Goal: Task Accomplishment & Management: Complete application form

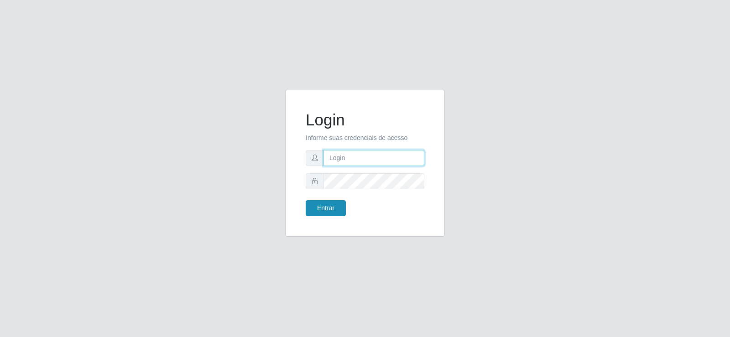
type input "[EMAIL_ADDRESS][DOMAIN_NAME]"
click at [337, 207] on button "Entrar" at bounding box center [326, 208] width 40 height 16
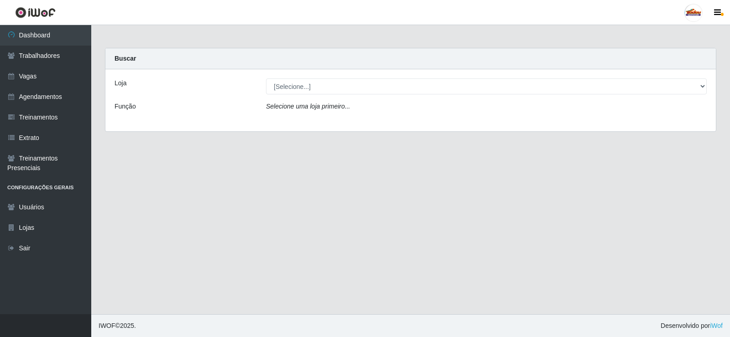
click at [306, 96] on div "Loja [Selecione...] Supermercado Tadeu - [GEOGRAPHIC_DATA] Função Selecione uma…" at bounding box center [410, 100] width 610 height 62
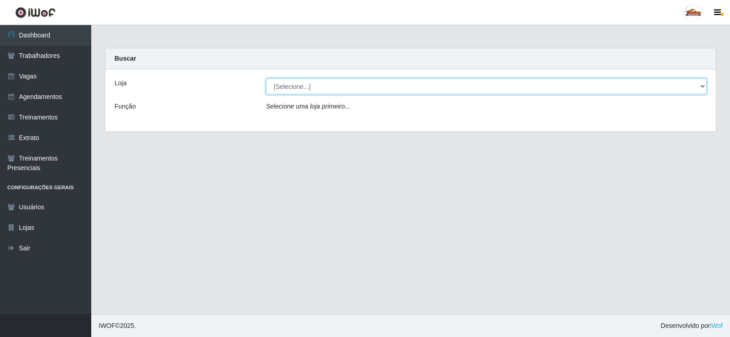
click at [307, 90] on select "[Selecione...] Supermercado Tadeu - [GEOGRAPHIC_DATA]" at bounding box center [486, 86] width 441 height 16
select select "195"
click at [266, 78] on select "[Selecione...] Supermercado Tadeu - [GEOGRAPHIC_DATA]" at bounding box center [486, 86] width 441 height 16
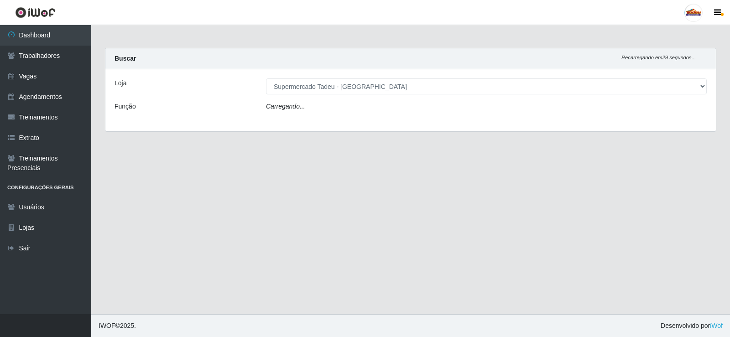
click at [301, 109] on icon "Carregando..." at bounding box center [285, 106] width 39 height 7
click at [294, 108] on icon "Carregando..." at bounding box center [285, 106] width 39 height 7
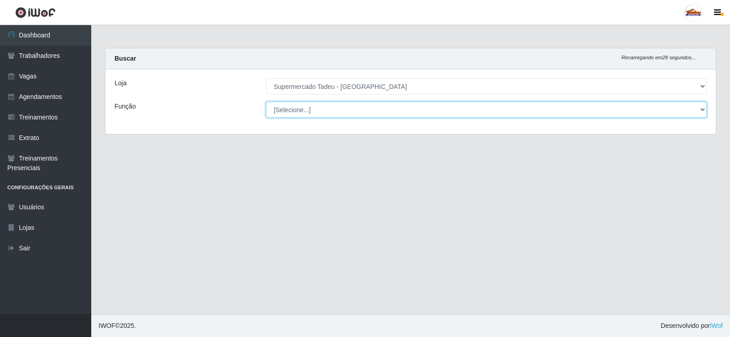
click at [307, 111] on select "[Selecione...] ASG ASG + ASG ++ Auxiliar de Estacionamento Auxiliar de Estacion…" at bounding box center [486, 110] width 441 height 16
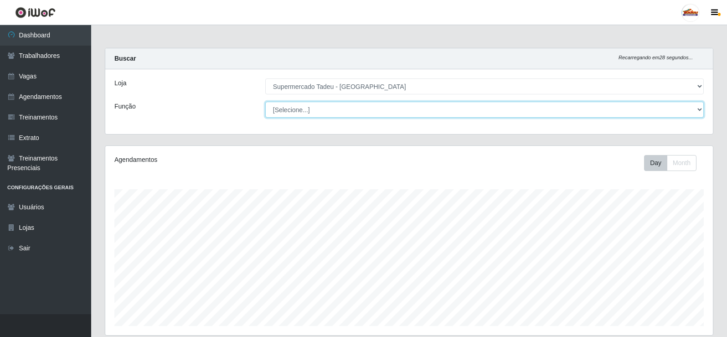
scroll to position [189, 608]
click at [307, 109] on select "[Selecione...] ASG ASG + ASG ++ Auxiliar de Estacionamento Auxiliar de Estacion…" at bounding box center [484, 110] width 439 height 16
select select "1"
click at [265, 102] on select "[Selecione...] ASG ASG + ASG ++ Auxiliar de Estacionamento Auxiliar de Estacion…" at bounding box center [484, 110] width 439 height 16
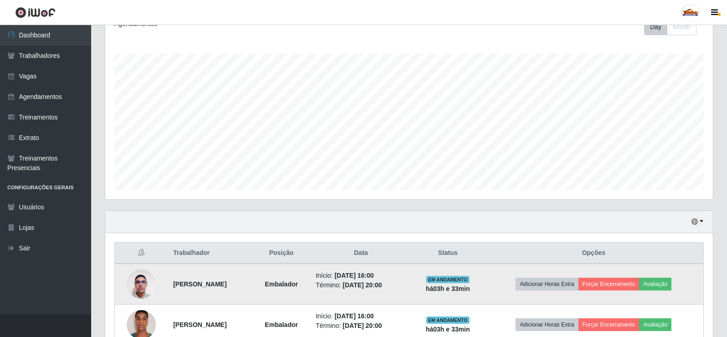
scroll to position [187, 0]
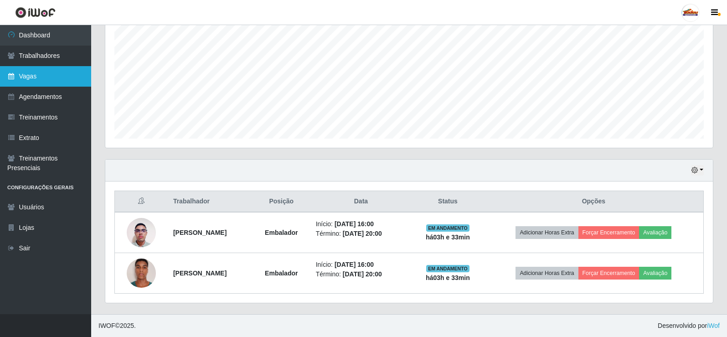
click at [31, 85] on link "Vagas" at bounding box center [45, 76] width 91 height 21
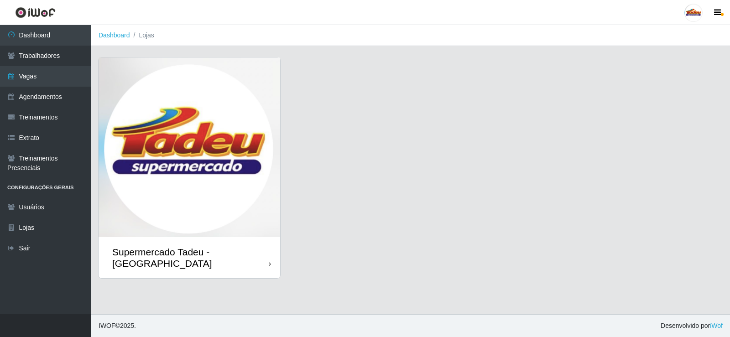
click at [179, 114] on img at bounding box center [189, 147] width 181 height 180
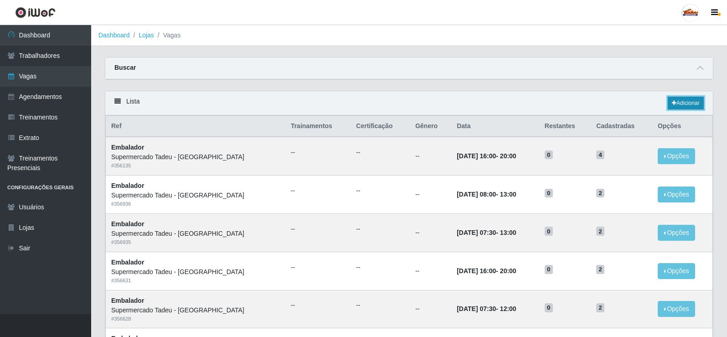
click at [684, 103] on link "Adicionar" at bounding box center [686, 103] width 36 height 13
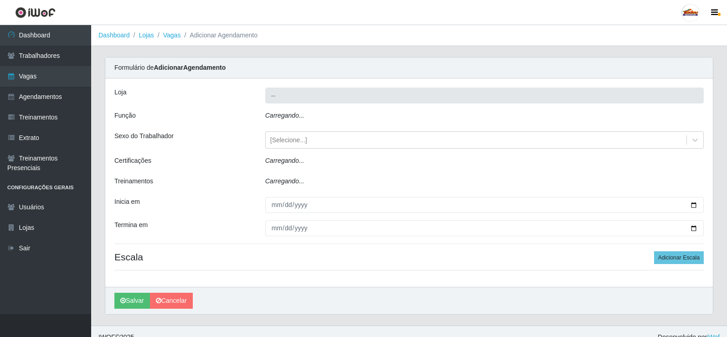
type input "Supermercado Tadeu - [GEOGRAPHIC_DATA]"
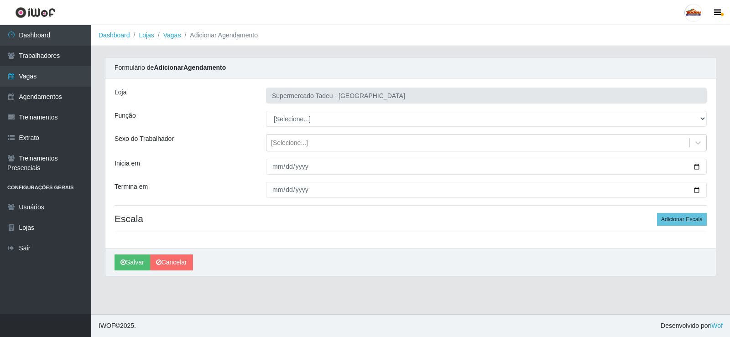
click at [290, 110] on div "Loja Supermercado Tadeu - [GEOGRAPHIC_DATA] Função [Selecione...] ASG ASG + ASG…" at bounding box center [410, 163] width 610 height 170
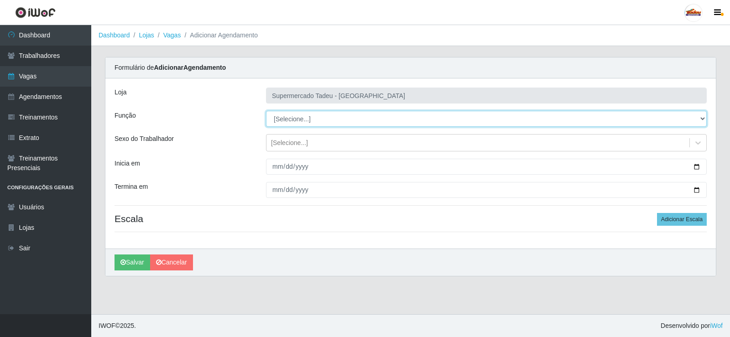
click at [290, 116] on select "[Selecione...] ASG ASG + ASG ++ Auxiliar de Estacionamento Auxiliar de Estacion…" at bounding box center [486, 119] width 441 height 16
select select "1"
click at [266, 111] on select "[Selecione...] ASG ASG + ASG ++ Auxiliar de Estacionamento Auxiliar de Estacion…" at bounding box center [486, 119] width 441 height 16
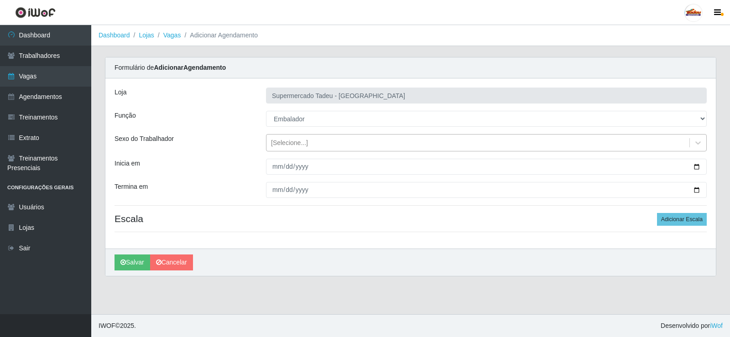
click at [288, 143] on div "[Selecione...]" at bounding box center [289, 143] width 37 height 10
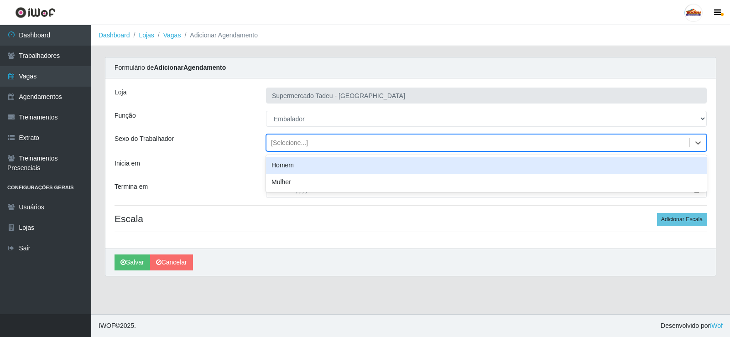
click at [288, 143] on div "[Selecione...]" at bounding box center [289, 143] width 37 height 10
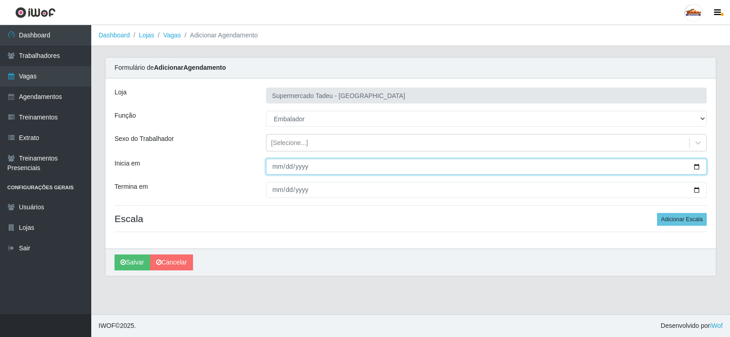
click at [292, 163] on input "Inicia em" at bounding box center [486, 167] width 441 height 16
click at [272, 171] on input "Inicia em" at bounding box center [486, 167] width 441 height 16
type input "[DATE]"
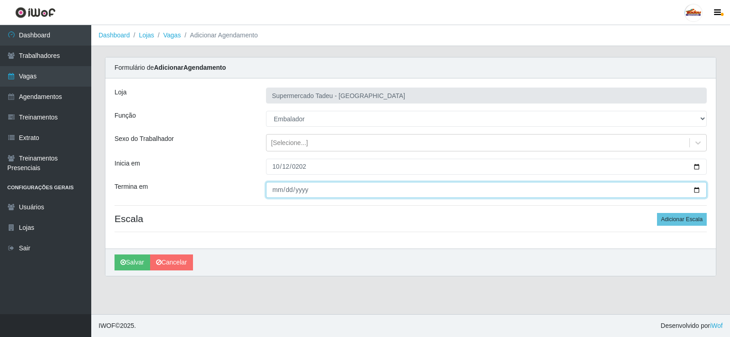
click at [277, 191] on input "Termina em" at bounding box center [486, 190] width 441 height 16
type input "[DATE]"
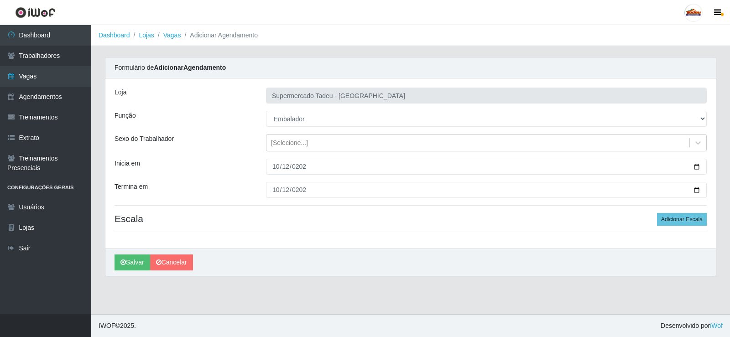
click at [607, 226] on div "Loja Supermercado Tadeu - [GEOGRAPHIC_DATA] Função [Selecione...] ASG ASG + ASG…" at bounding box center [410, 163] width 610 height 170
click at [679, 219] on button "Adicionar Escala" at bounding box center [682, 219] width 50 height 13
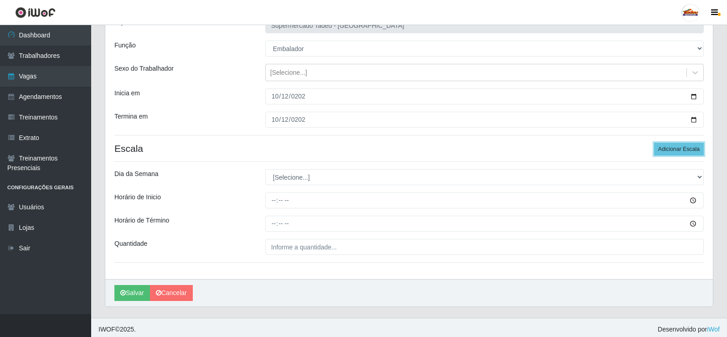
scroll to position [74, 0]
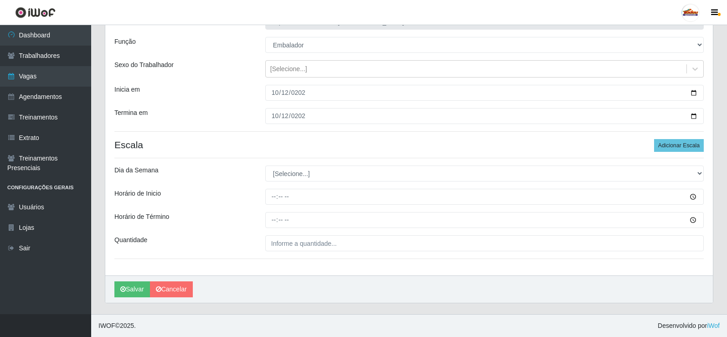
drag, startPoint x: 287, startPoint y: 182, endPoint x: 287, endPoint y: 177, distance: 5.0
click at [287, 181] on div "Loja Supermercado Tadeu - [GEOGRAPHIC_DATA] Função [Selecione...] ASG ASG + ASG…" at bounding box center [409, 140] width 608 height 271
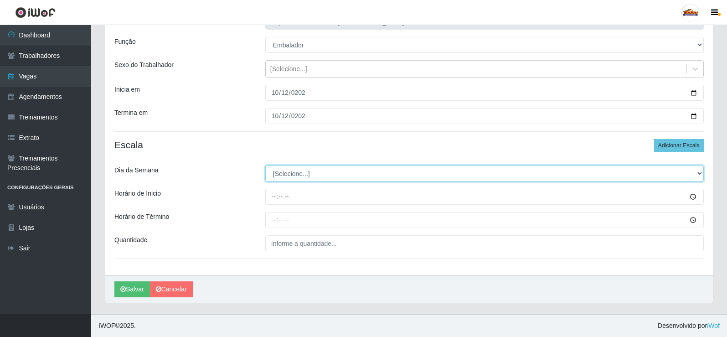
click at [287, 177] on select "[Selecione...] Segunda Terça Quarta Quinta Sexta Sábado Domingo" at bounding box center [484, 174] width 439 height 16
select select "0"
click at [265, 166] on select "[Selecione...] Segunda Terça Quarta Quinta Sexta Sábado Domingo" at bounding box center [484, 174] width 439 height 16
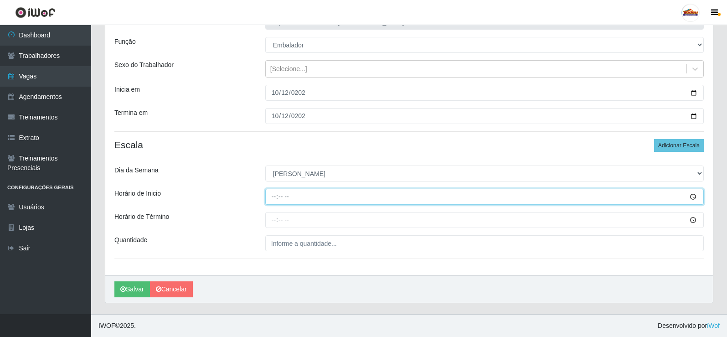
click at [282, 199] on input "Horário de Inicio" at bounding box center [484, 197] width 439 height 16
click at [275, 197] on input "Horário de Inicio" at bounding box center [484, 197] width 439 height 16
type input "07:00"
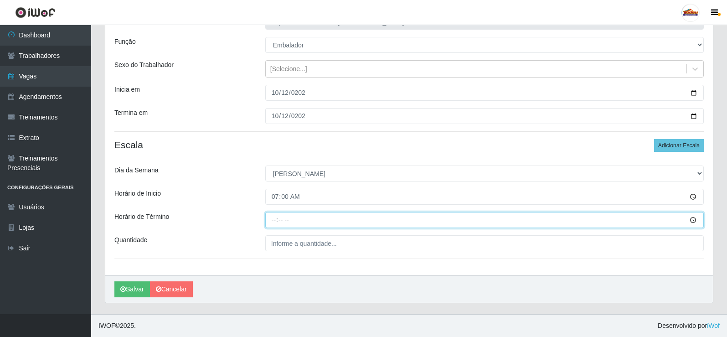
click at [276, 221] on input "Horário de Término" at bounding box center [484, 220] width 439 height 16
type input "12:00"
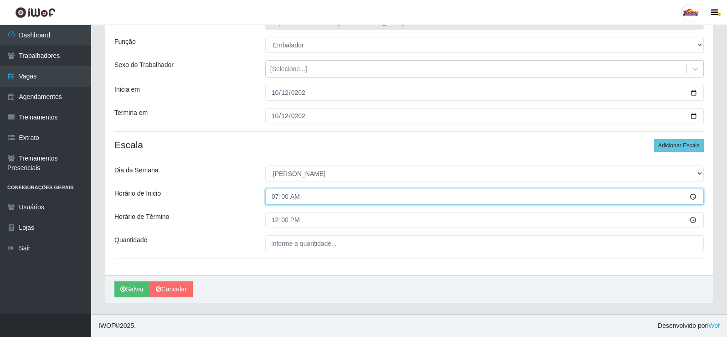
click at [282, 195] on input "07:00" at bounding box center [484, 197] width 439 height 16
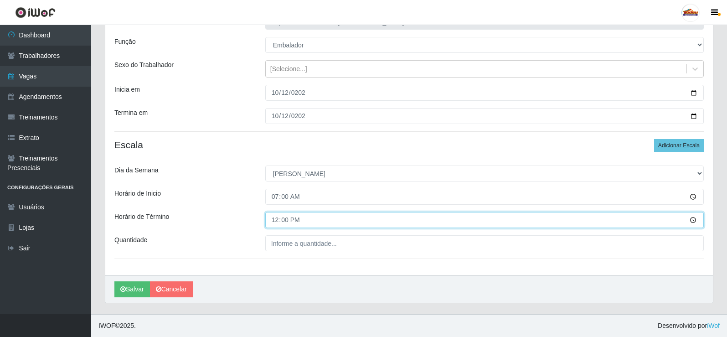
click at [277, 218] on input "12:00" at bounding box center [484, 220] width 439 height 16
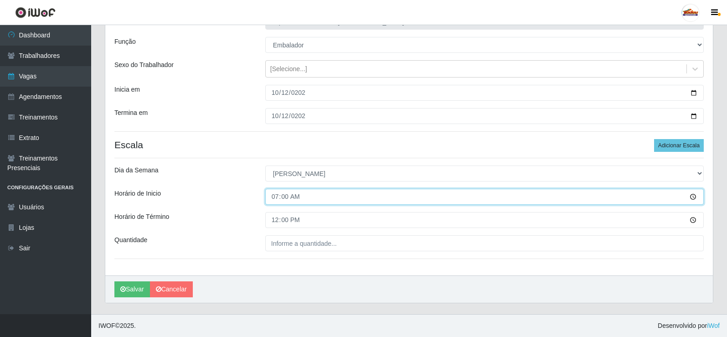
click at [282, 199] on input "07:00" at bounding box center [484, 197] width 439 height 16
click at [275, 197] on input "07:00" at bounding box center [484, 197] width 439 height 16
click at [284, 200] on input "07:00" at bounding box center [484, 197] width 439 height 16
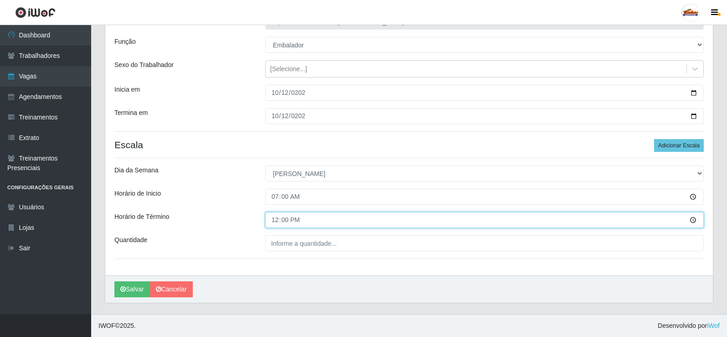
click at [278, 220] on input "12:00" at bounding box center [484, 220] width 439 height 16
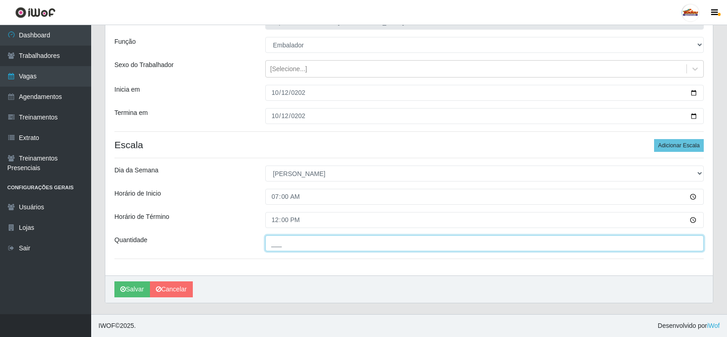
click at [282, 242] on input "___" at bounding box center [484, 243] width 439 height 16
type input "3__"
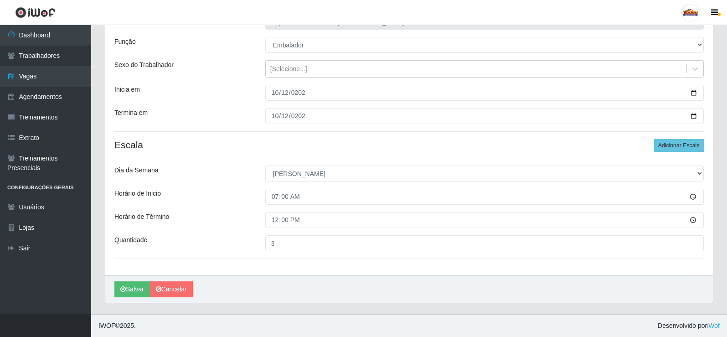
click at [254, 214] on div "Horário de Término" at bounding box center [183, 220] width 151 height 16
click at [262, 217] on div "12:00" at bounding box center [485, 220] width 452 height 16
click at [41, 74] on link "Vagas" at bounding box center [45, 76] width 91 height 21
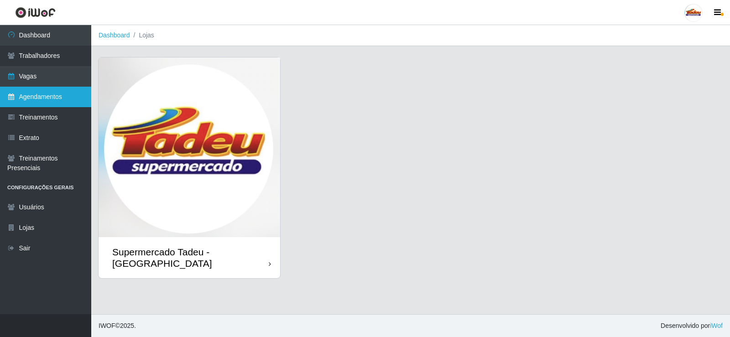
click at [66, 100] on link "Agendamentos" at bounding box center [45, 97] width 91 height 21
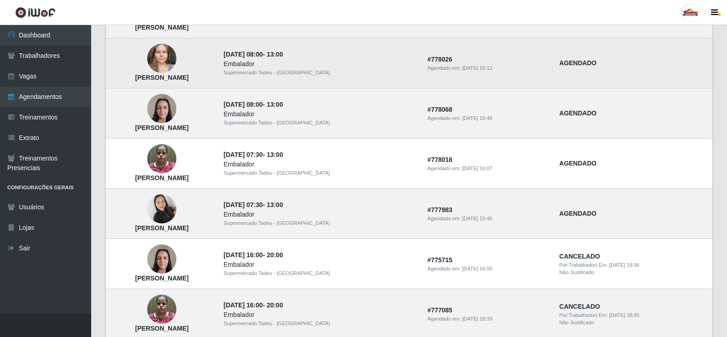
scroll to position [615, 0]
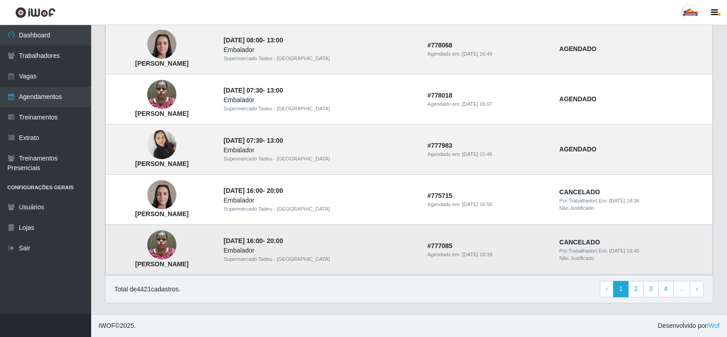
click at [509, 224] on td "# 775715 Agendado em: [DATE] 16:50" at bounding box center [488, 200] width 132 height 50
click at [652, 289] on link "3" at bounding box center [651, 289] width 16 height 16
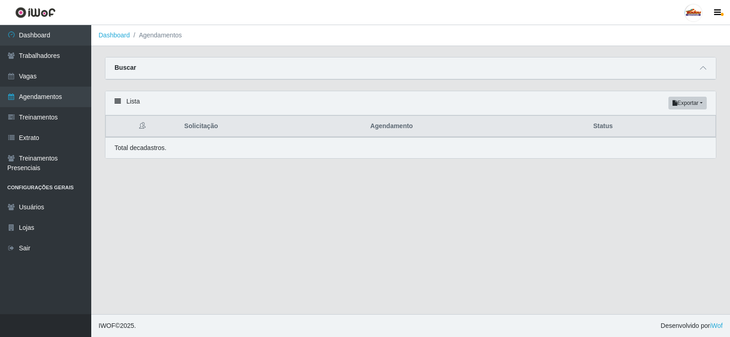
click at [530, 194] on main "Dashboard Agendamentos Carregando... Buscar Início em Término em Status [Seleci…" at bounding box center [410, 169] width 638 height 289
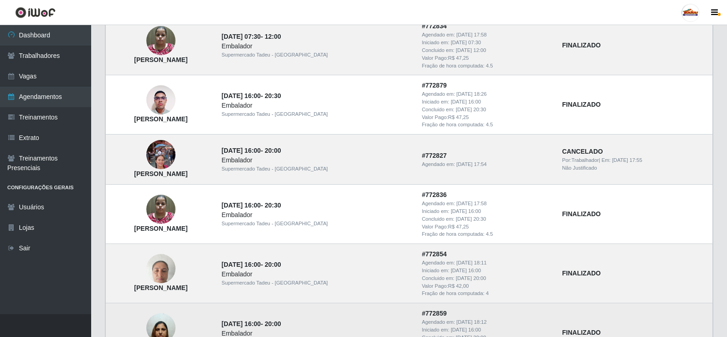
scroll to position [706, 0]
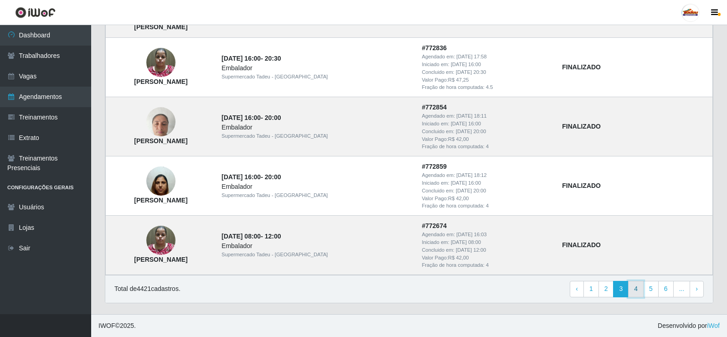
click at [633, 288] on link "4" at bounding box center [636, 289] width 16 height 16
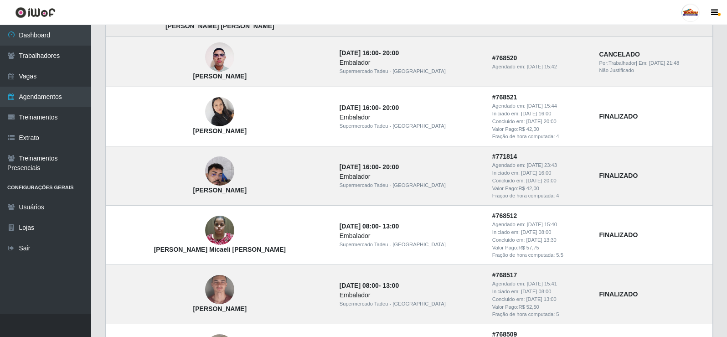
scroll to position [716, 0]
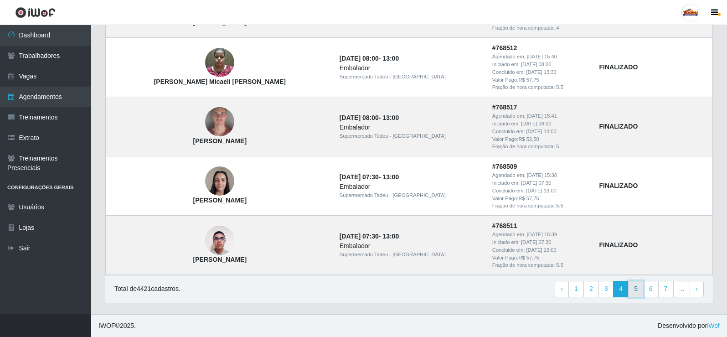
click at [637, 289] on link "5" at bounding box center [636, 289] width 16 height 16
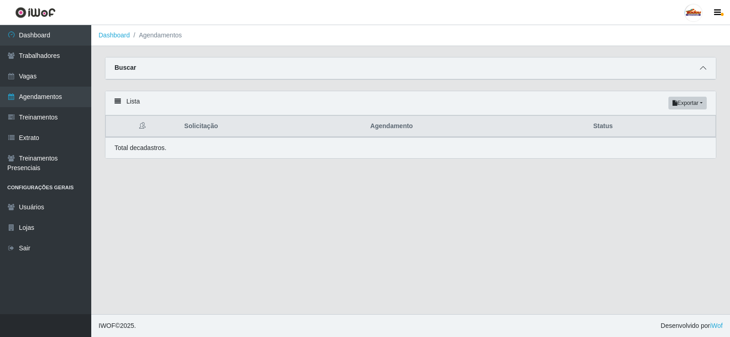
click at [703, 68] on icon at bounding box center [703, 68] width 6 height 6
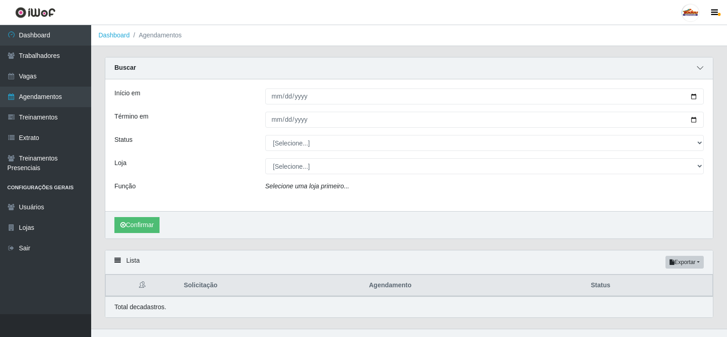
click at [703, 67] on icon at bounding box center [700, 68] width 6 height 6
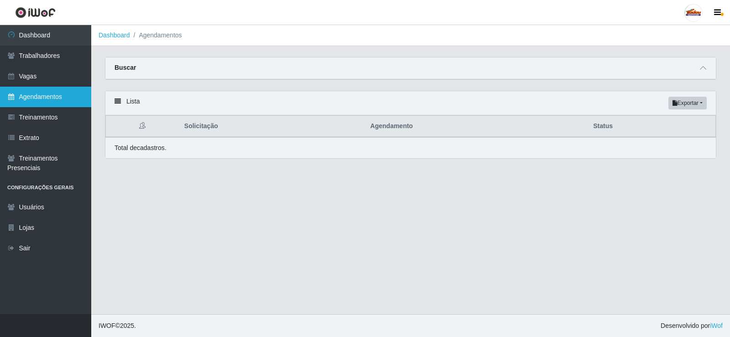
click at [43, 93] on link "Agendamentos" at bounding box center [45, 97] width 91 height 21
click at [23, 97] on link "Agendamentos" at bounding box center [45, 97] width 91 height 21
click at [688, 71] on div "Buscar" at bounding box center [410, 68] width 610 height 22
click at [707, 69] on span at bounding box center [702, 68] width 11 height 10
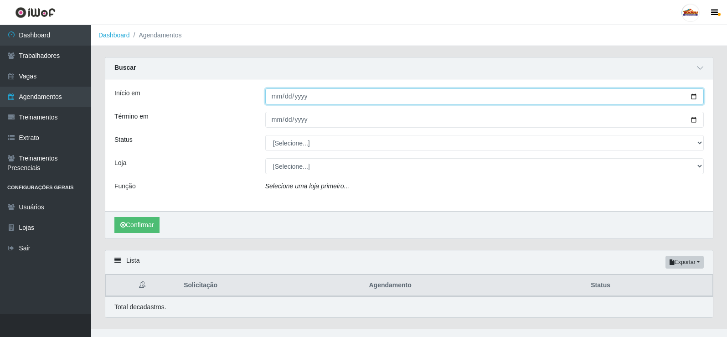
drag, startPoint x: 293, startPoint y: 102, endPoint x: 283, endPoint y: 99, distance: 11.0
click at [291, 101] on input "Início em" at bounding box center [484, 96] width 439 height 16
type input "2025-10-05"
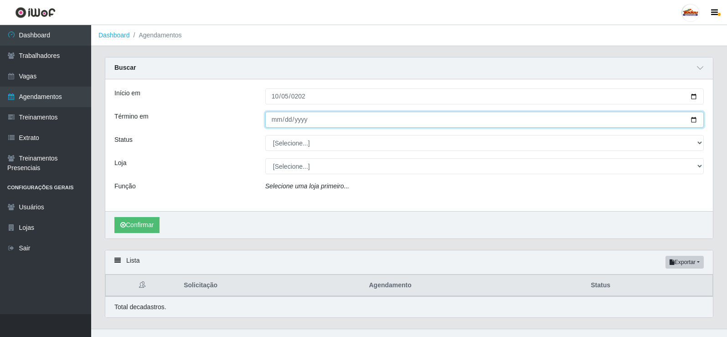
click at [275, 124] on input "Término em" at bounding box center [484, 120] width 439 height 16
type input "2025-10-05"
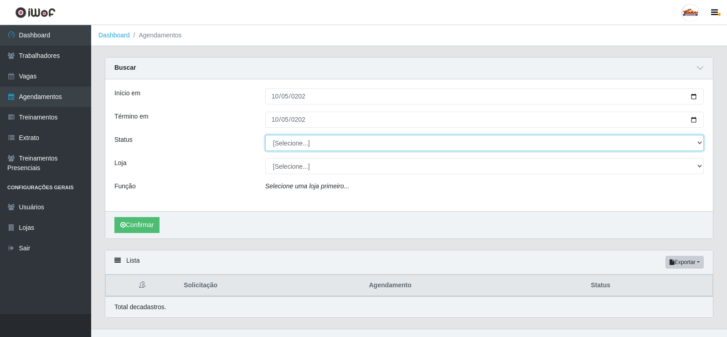
click at [285, 140] on select "[Selecione...] AGENDADO AGUARDANDO LIBERAR EM ANDAMENTO EM REVISÃO FINALIZADO C…" at bounding box center [484, 143] width 439 height 16
click at [285, 145] on select "[Selecione...] AGENDADO AGUARDANDO LIBERAR EM ANDAMENTO EM REVISÃO FINALIZADO C…" at bounding box center [484, 143] width 439 height 16
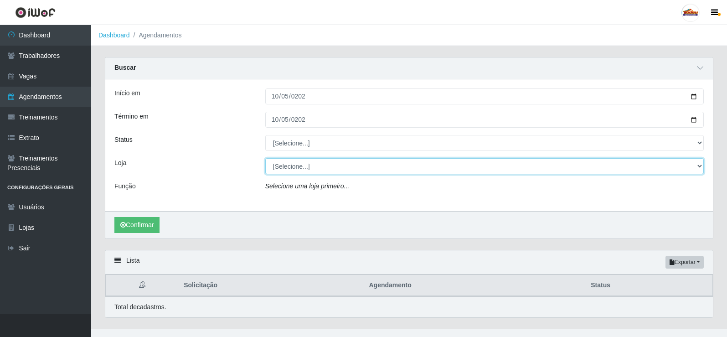
click at [273, 169] on select "[Selecione...] Supermercado Tadeu - [GEOGRAPHIC_DATA]" at bounding box center [484, 166] width 439 height 16
select select "195"
click at [265, 159] on select "[Selecione...] Supermercado Tadeu - [GEOGRAPHIC_DATA]" at bounding box center [484, 166] width 439 height 16
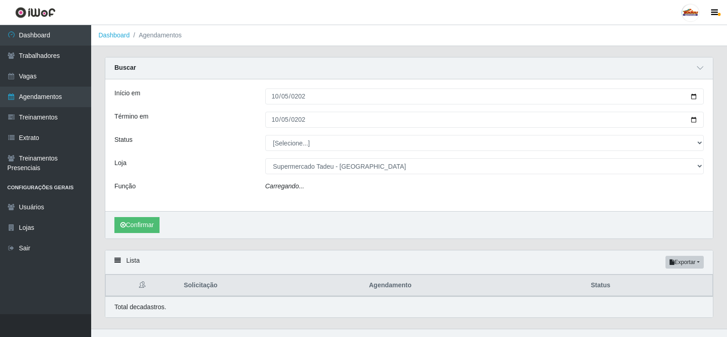
click at [291, 192] on div "Carregando..." at bounding box center [485, 187] width 452 height 13
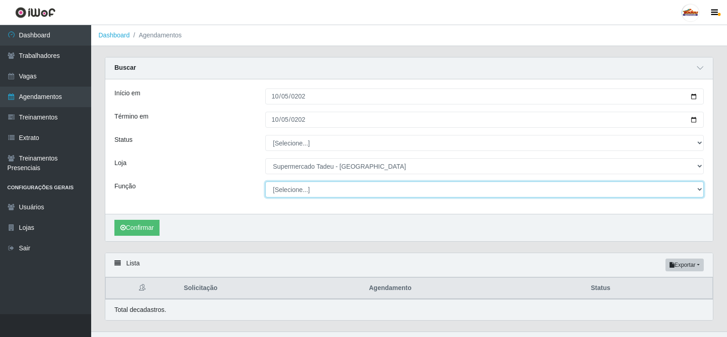
click at [292, 188] on select "[Selecione...] ASG ASG + ASG ++ Auxiliar de Estacionamento Auxiliar de Estacion…" at bounding box center [484, 189] width 439 height 16
click at [292, 193] on select "[Selecione...] ASG ASG + ASG ++ Auxiliar de Estacionamento Auxiliar de Estacion…" at bounding box center [484, 189] width 439 height 16
click at [293, 193] on select "[Selecione...] ASG ASG + ASG ++ Auxiliar de Estacionamento Auxiliar de Estacion…" at bounding box center [484, 189] width 439 height 16
click at [294, 193] on select "[Selecione...] ASG ASG + ASG ++ Auxiliar de Estacionamento Auxiliar de Estacion…" at bounding box center [484, 189] width 439 height 16
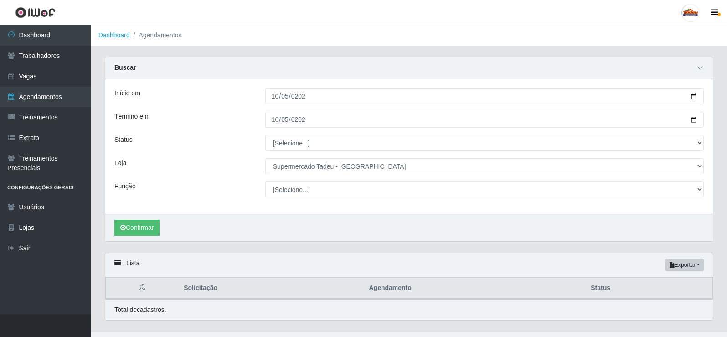
click at [228, 132] on div "Início em 2025-10-05 Término em 2025-10-05 Status [Selecione...] AGENDADO AGUAR…" at bounding box center [409, 146] width 608 height 135
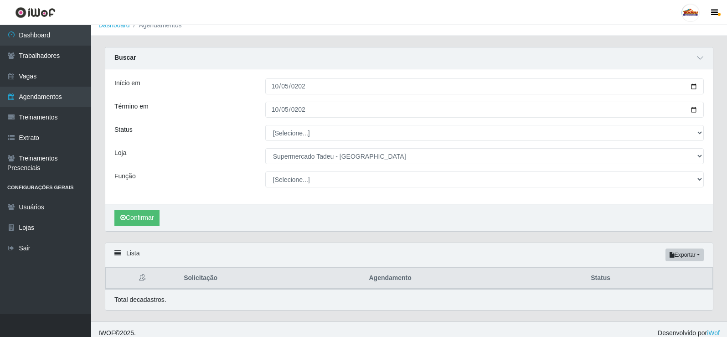
scroll to position [18, 0]
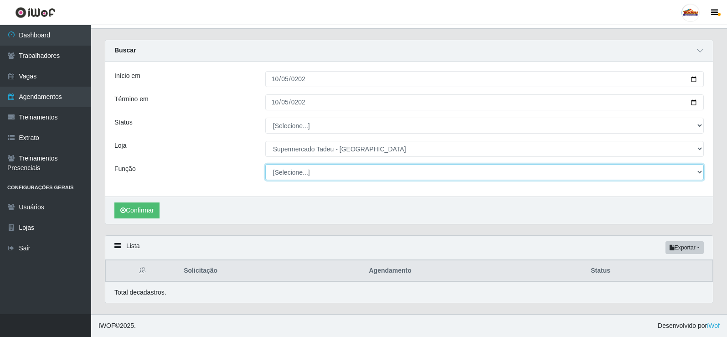
click at [287, 174] on select "[Selecione...] ASG ASG + ASG ++ Auxiliar de Estacionamento Auxiliar de Estacion…" at bounding box center [484, 172] width 439 height 16
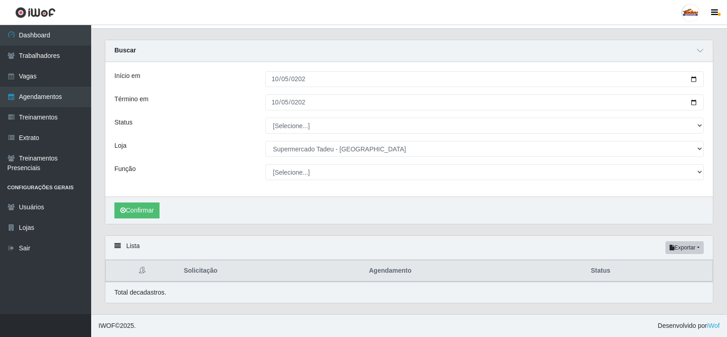
click at [215, 152] on div "Loja" at bounding box center [183, 149] width 151 height 16
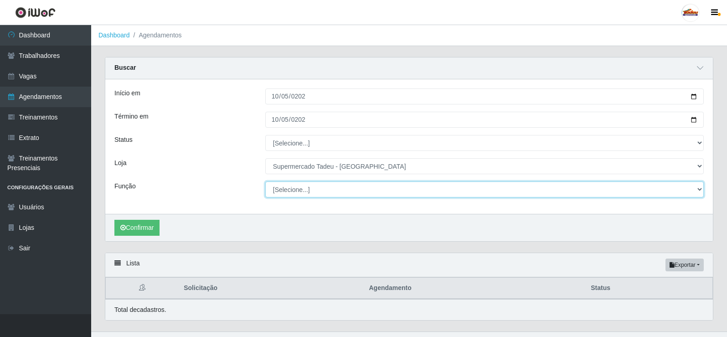
click at [292, 193] on select "[Selecione...] ASG ASG + ASG ++ Auxiliar de Estacionamento Auxiliar de Estacion…" at bounding box center [484, 189] width 439 height 16
select select "1"
click at [265, 182] on select "[Selecione...] ASG ASG + ASG ++ Auxiliar de Estacionamento Auxiliar de Estacion…" at bounding box center [484, 189] width 439 height 16
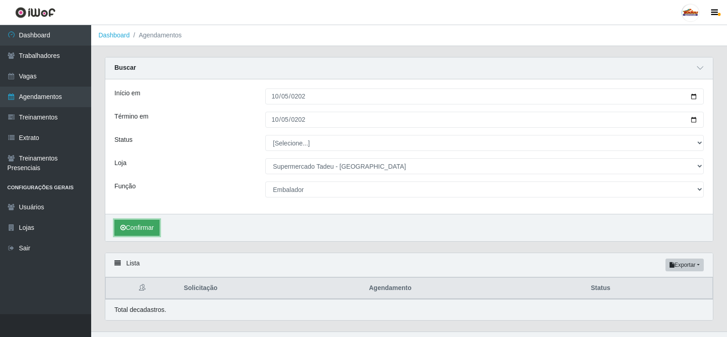
click at [137, 223] on button "Confirmar" at bounding box center [136, 228] width 45 height 16
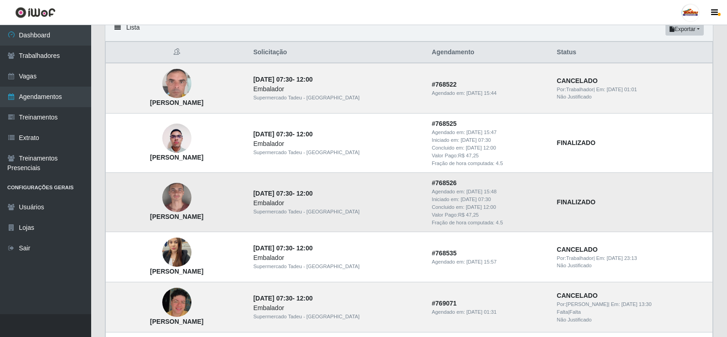
scroll to position [234, 0]
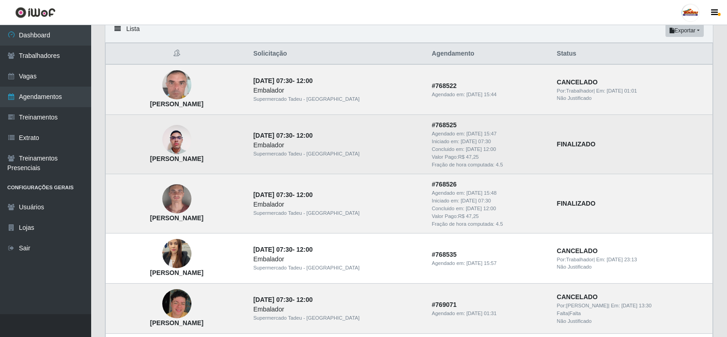
drag, startPoint x: 330, startPoint y: 196, endPoint x: 353, endPoint y: 158, distance: 44.3
click at [366, 180] on td "05/10/2025, 07:30 - 12:00 Embalador Supermercado Tadeu - Lagoa Seca" at bounding box center [337, 203] width 179 height 59
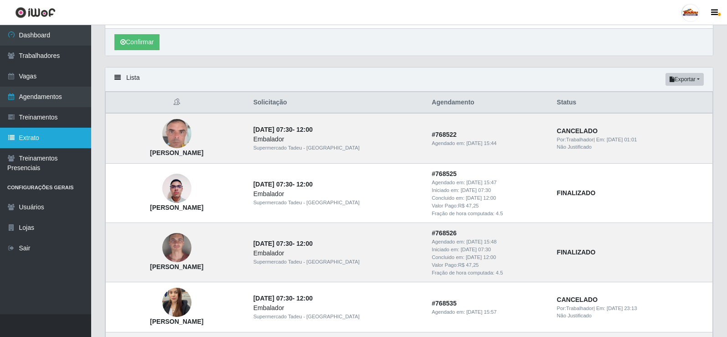
scroll to position [143, 0]
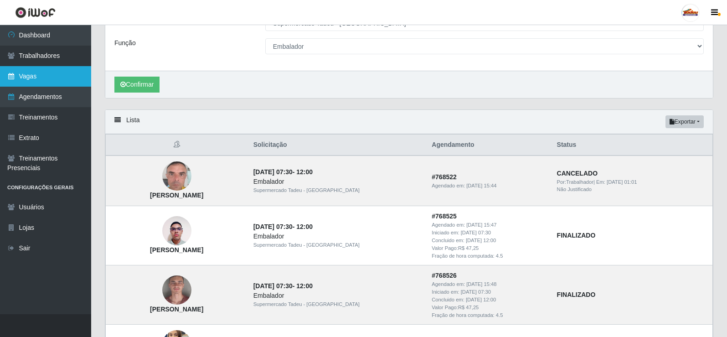
click at [39, 73] on link "Vagas" at bounding box center [45, 76] width 91 height 21
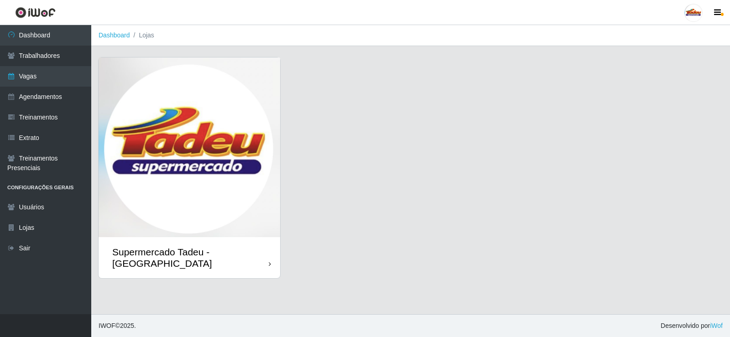
click at [242, 128] on img at bounding box center [189, 147] width 181 height 180
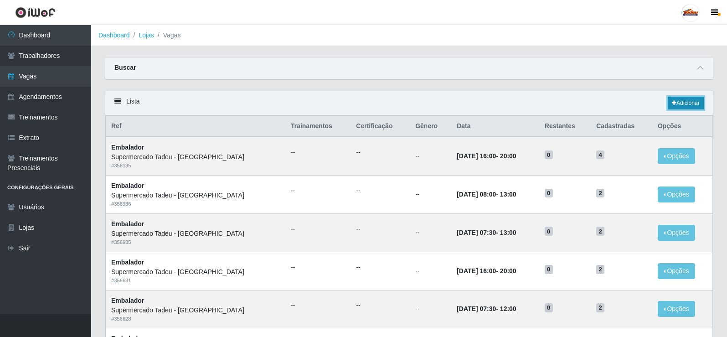
click at [677, 102] on link "Adicionar" at bounding box center [686, 103] width 36 height 13
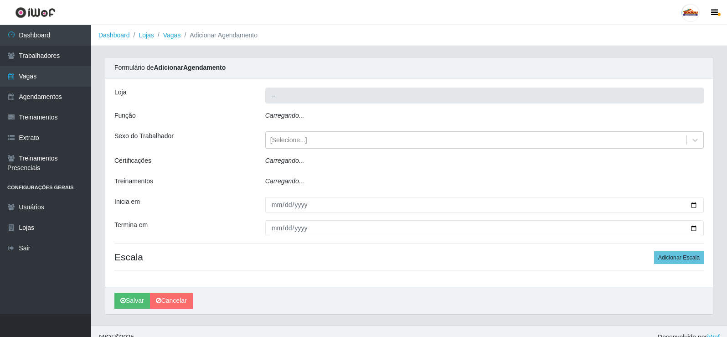
type input "Supermercado Tadeu - [GEOGRAPHIC_DATA]"
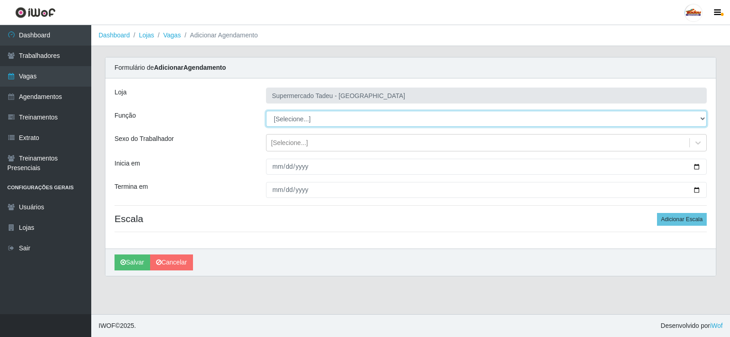
click at [312, 121] on select "[Selecione...] ASG ASG + ASG ++ Auxiliar de Estacionamento Auxiliar de Estacion…" at bounding box center [486, 119] width 441 height 16
click at [312, 120] on select "[Selecione...] ASG ASG + ASG ++ Auxiliar de Estacionamento Auxiliar de Estacion…" at bounding box center [486, 119] width 441 height 16
click at [309, 114] on select "[Selecione...] ASG ASG + ASG ++ Auxiliar de Estacionamento Auxiliar de Estacion…" at bounding box center [486, 119] width 441 height 16
select select "1"
click at [266, 111] on select "[Selecione...] ASG ASG + ASG ++ Auxiliar de Estacionamento Auxiliar de Estacion…" at bounding box center [486, 119] width 441 height 16
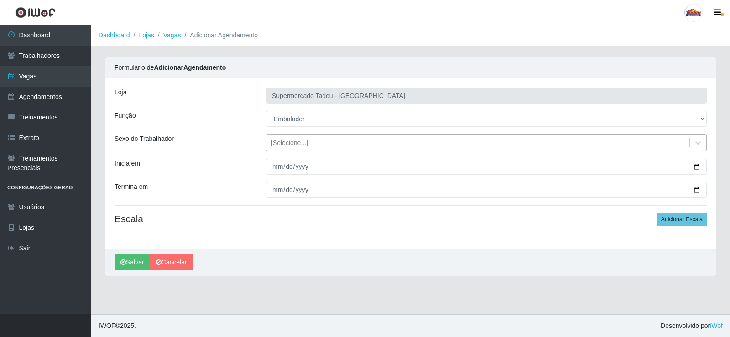
click at [288, 144] on div "[Selecione...]" at bounding box center [289, 143] width 37 height 10
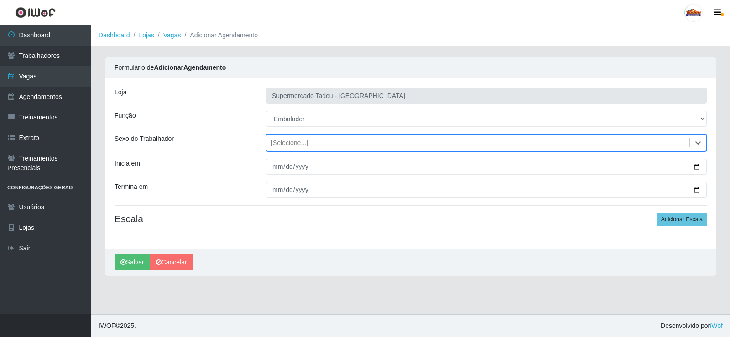
click at [288, 144] on div "[Selecione...]" at bounding box center [289, 143] width 37 height 10
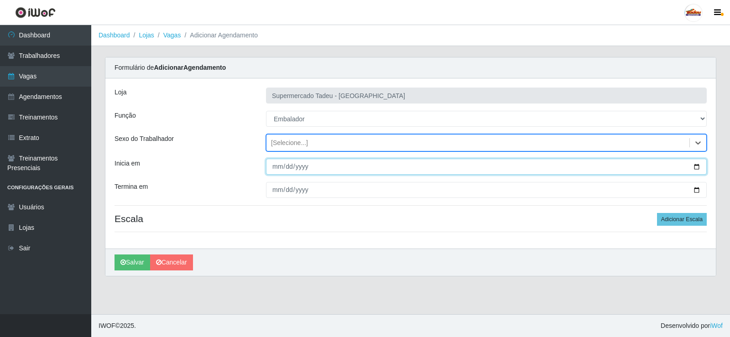
click at [285, 161] on input "Inicia em" at bounding box center [486, 167] width 441 height 16
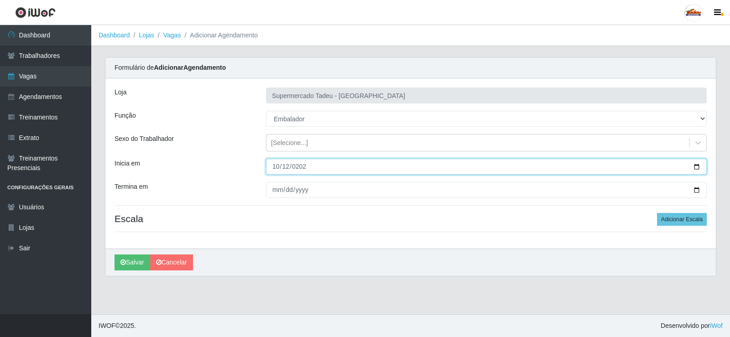
type input "[DATE]"
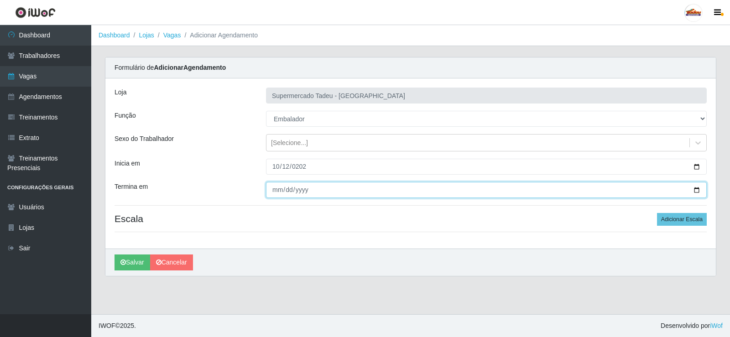
click at [278, 191] on input "Termina em" at bounding box center [486, 190] width 441 height 16
type input "[DATE]"
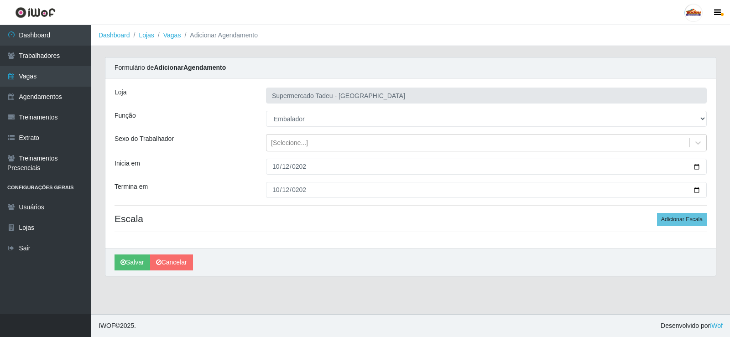
click at [684, 228] on div "Loja Supermercado Tadeu - [GEOGRAPHIC_DATA] Função [Selecione...] ASG ASG + ASG…" at bounding box center [410, 163] width 610 height 170
click at [678, 222] on button "Adicionar Escala" at bounding box center [682, 219] width 50 height 13
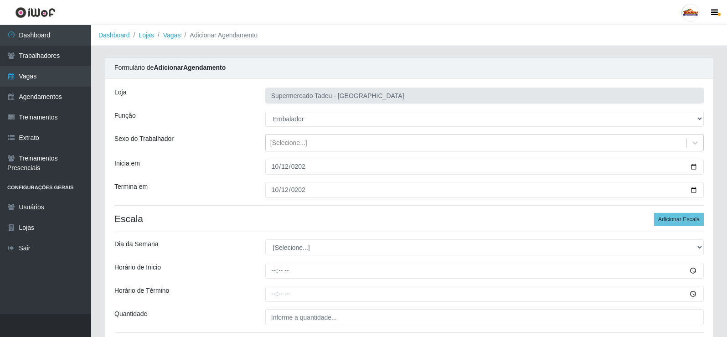
click at [258, 213] on h4 "Escala Adicionar Escala" at bounding box center [409, 218] width 590 height 11
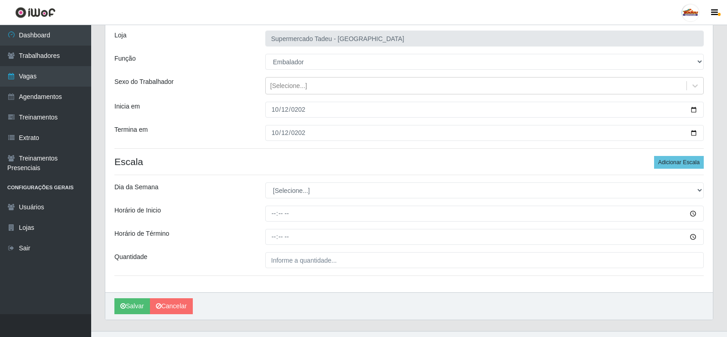
scroll to position [74, 0]
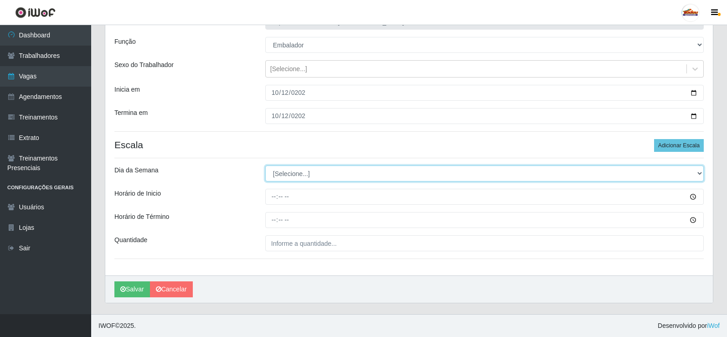
click at [285, 172] on select "[Selecione...] Segunda Terça Quarta Quinta Sexta Sábado Domingo" at bounding box center [484, 174] width 439 height 16
select select "0"
click at [265, 166] on select "[Selecione...] Segunda Terça Quarta Quinta Sexta Sábado Domingo" at bounding box center [484, 174] width 439 height 16
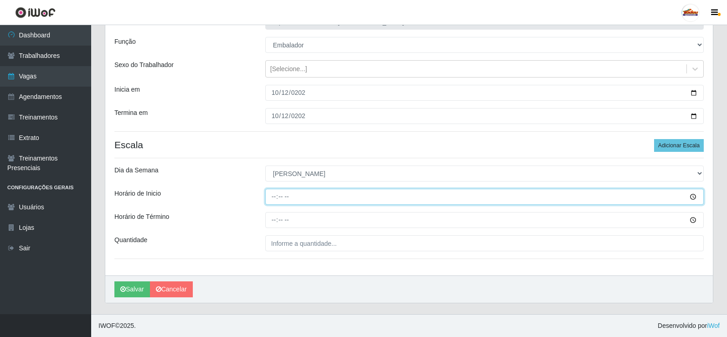
click at [276, 200] on input "Horário de Inicio" at bounding box center [484, 197] width 439 height 16
type input "07:30"
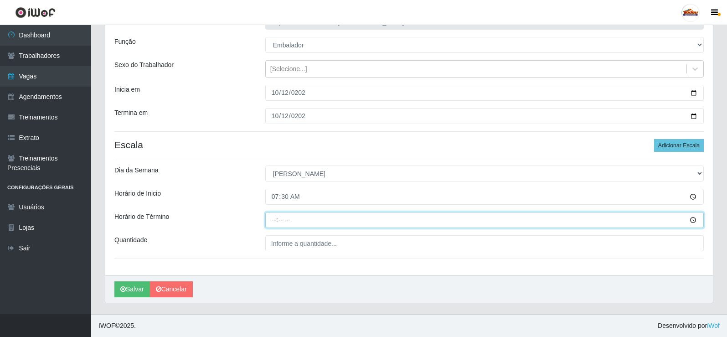
click at [267, 223] on input "Horário de Término" at bounding box center [484, 220] width 439 height 16
type input "12:00"
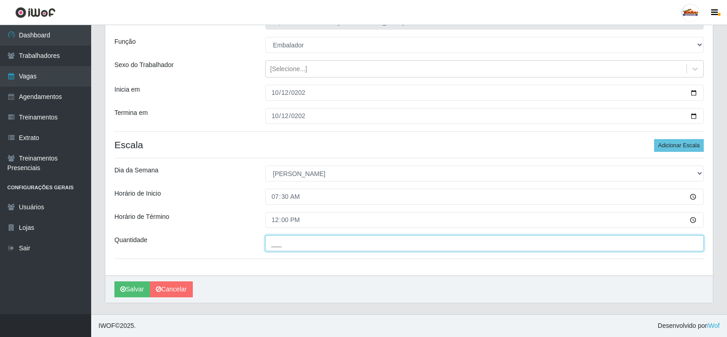
click at [280, 238] on input "___" at bounding box center [484, 243] width 439 height 16
type input "3__"
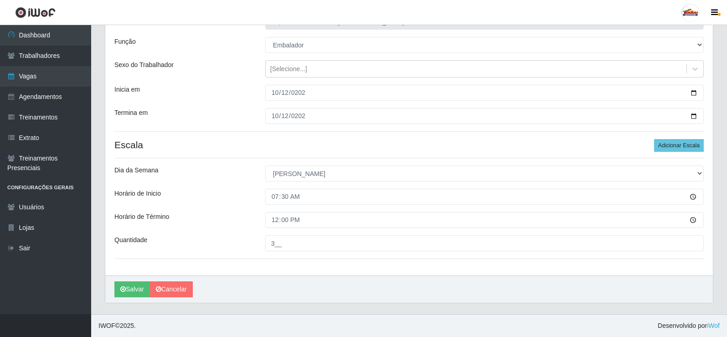
click at [217, 220] on div "Horário de Término" at bounding box center [183, 220] width 151 height 16
click at [134, 289] on button "Salvar" at bounding box center [132, 289] width 36 height 16
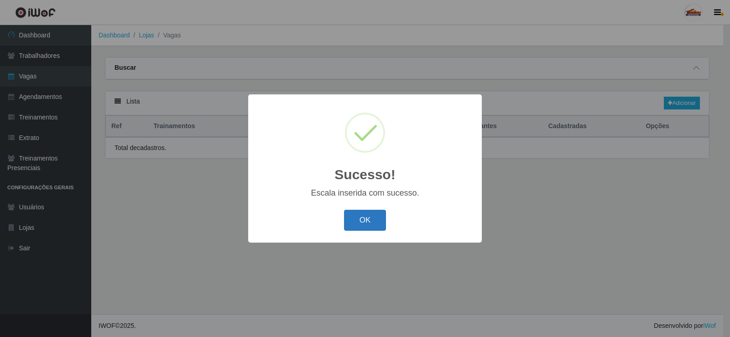
click at [359, 227] on button "OK" at bounding box center [365, 220] width 42 height 21
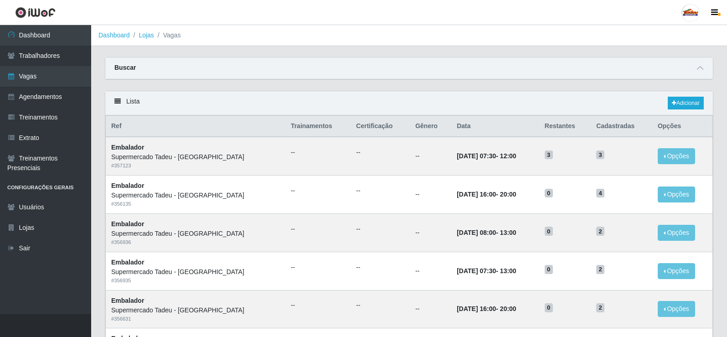
click at [358, 75] on div "Buscar" at bounding box center [409, 68] width 608 height 22
click at [678, 103] on link "Adicionar" at bounding box center [686, 103] width 36 height 13
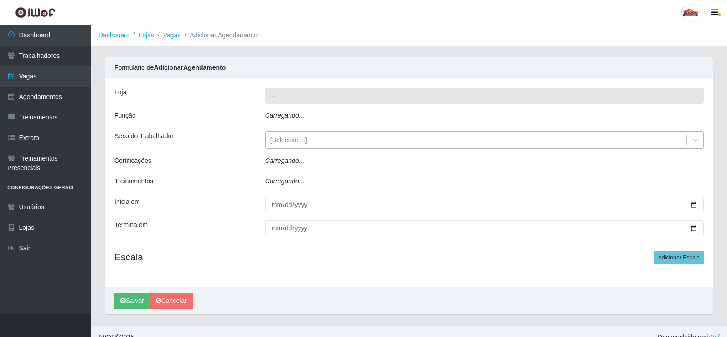
type input "Supermercado Tadeu - [GEOGRAPHIC_DATA]"
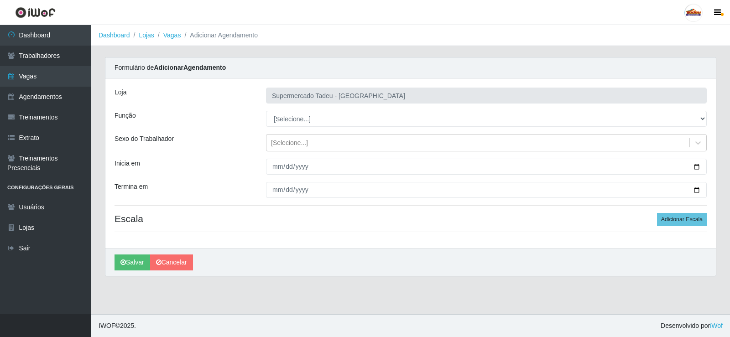
click at [299, 115] on select "[Selecione...] ASG ASG + ASG ++ Auxiliar de Estacionamento Auxiliar de Estacion…" at bounding box center [486, 119] width 441 height 16
select select "1"
click at [266, 111] on select "[Selecione...] ASG ASG + ASG ++ Auxiliar de Estacionamento Auxiliar de Estacion…" at bounding box center [486, 119] width 441 height 16
click at [285, 136] on div "[Selecione...]" at bounding box center [477, 142] width 423 height 15
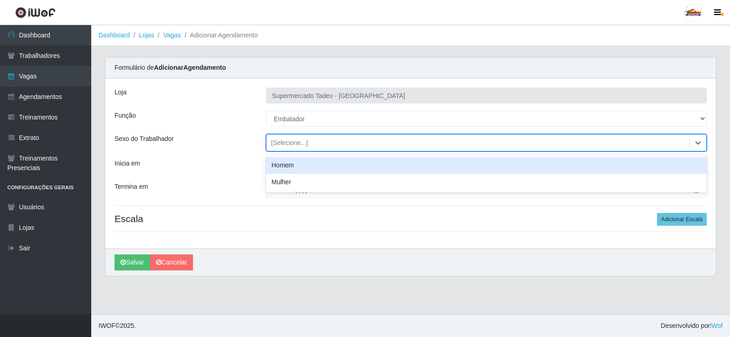
click at [284, 141] on div "[Selecione...]" at bounding box center [289, 143] width 37 height 10
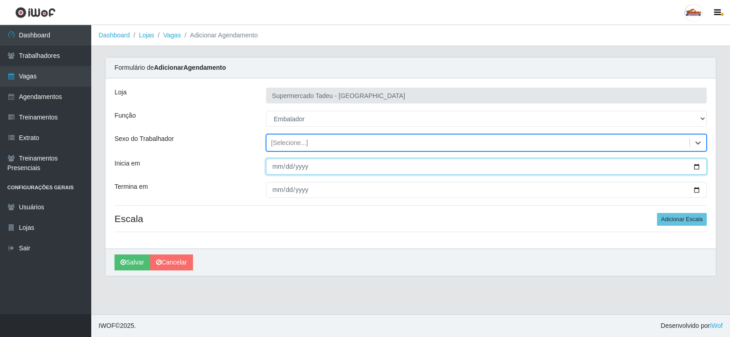
click at [285, 174] on input "Inicia em" at bounding box center [486, 167] width 441 height 16
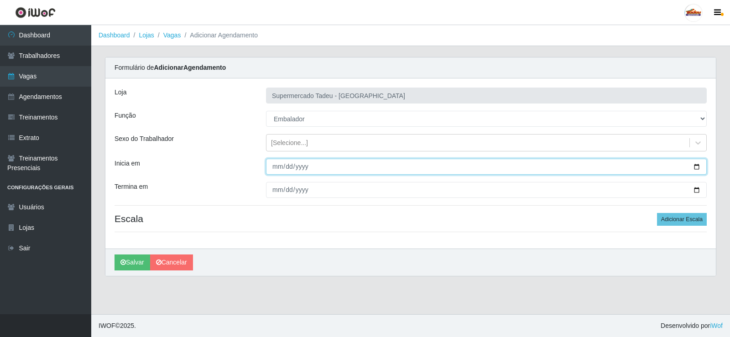
click at [276, 170] on input "Inicia em" at bounding box center [486, 167] width 441 height 16
drag, startPoint x: 280, startPoint y: 167, endPoint x: 314, endPoint y: 168, distance: 34.2
click at [280, 167] on input "Inicia em" at bounding box center [486, 167] width 441 height 16
type input "2025-10-13"
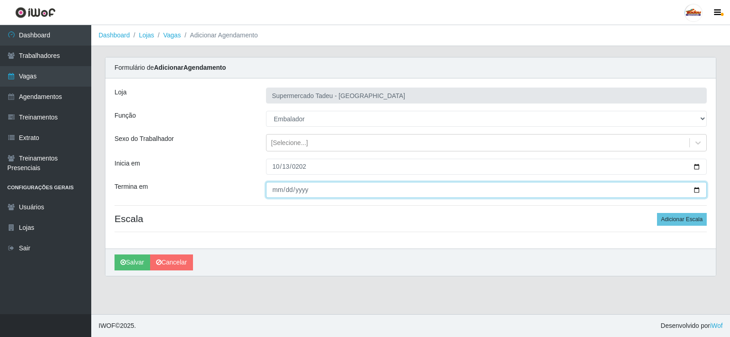
click at [284, 188] on input "Termina em" at bounding box center [486, 190] width 441 height 16
click at [272, 190] on input "Termina em" at bounding box center [486, 190] width 441 height 16
type input "2025-10-13"
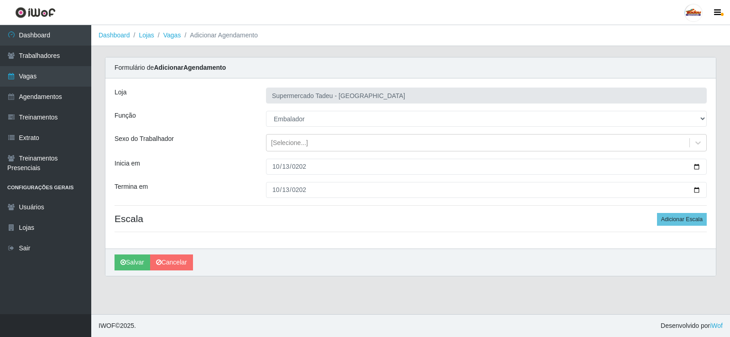
click at [314, 218] on h4 "Escala Adicionar Escala" at bounding box center [410, 218] width 592 height 11
click at [676, 217] on button "Adicionar Escala" at bounding box center [682, 219] width 50 height 13
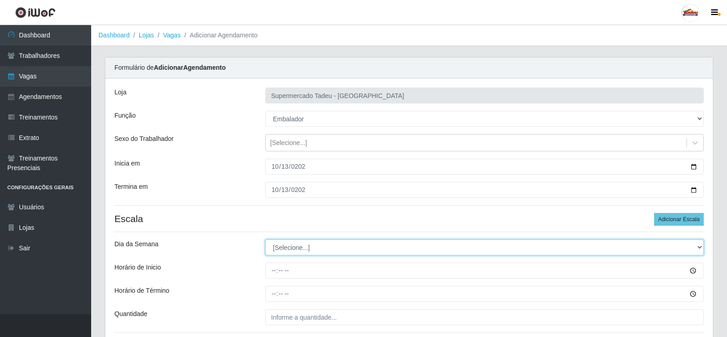
click at [296, 250] on select "[Selecione...] Segunda Terça Quarta Quinta Sexta Sábado Domingo" at bounding box center [484, 247] width 439 height 16
click at [265, 239] on select "[Selecione...] Segunda Terça Quarta Quinta Sexta Sábado Domingo" at bounding box center [484, 247] width 439 height 16
click at [305, 250] on select "[Selecione...] Segunda Terça Quarta Quinta Sexta Sábado Domingo" at bounding box center [484, 247] width 439 height 16
select select "1"
click at [265, 239] on select "[Selecione...] Segunda Terça Quarta Quinta Sexta Sábado Domingo" at bounding box center [484, 247] width 439 height 16
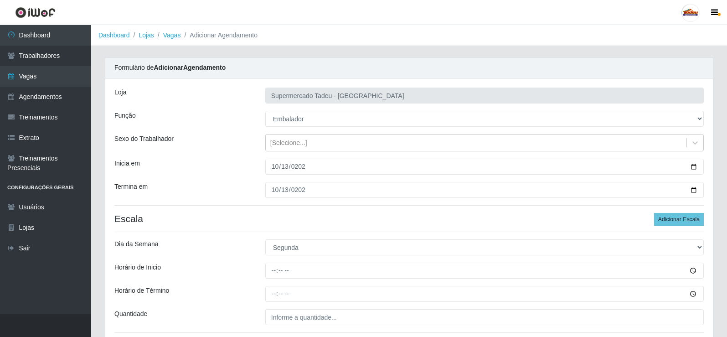
click at [235, 167] on div "Inicia em" at bounding box center [183, 167] width 151 height 16
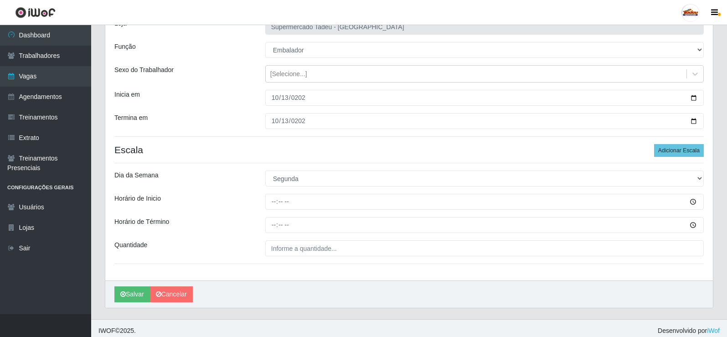
scroll to position [74, 0]
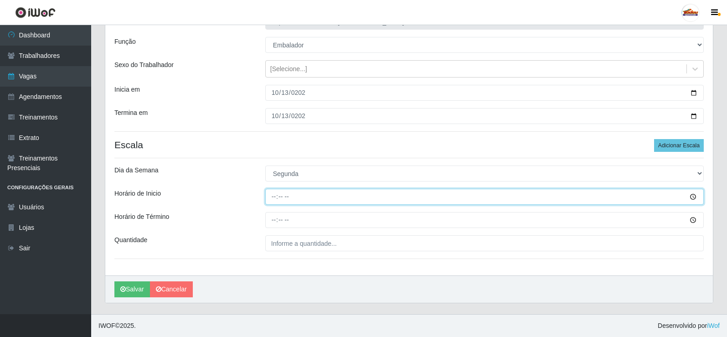
click at [274, 195] on input "Horário de Inicio" at bounding box center [484, 197] width 439 height 16
click at [281, 199] on input "Horário de Inicio" at bounding box center [484, 197] width 439 height 16
click at [272, 198] on input "Horário de Inicio" at bounding box center [484, 197] width 439 height 16
type input "17:00"
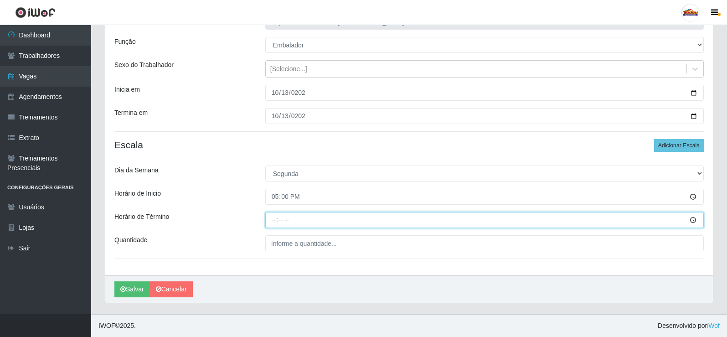
click at [276, 224] on input "Horário de Término" at bounding box center [484, 220] width 439 height 16
type input "20:00"
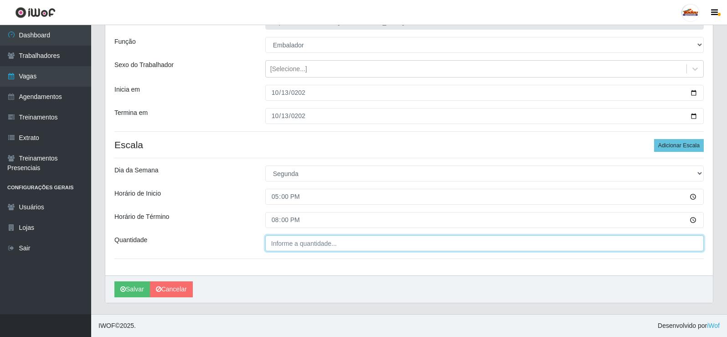
type input "___"
click at [272, 238] on input "___" at bounding box center [484, 243] width 439 height 16
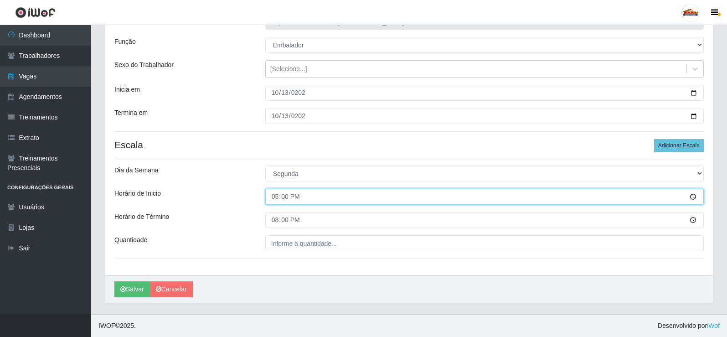
click at [288, 198] on input "17:00" at bounding box center [484, 197] width 439 height 16
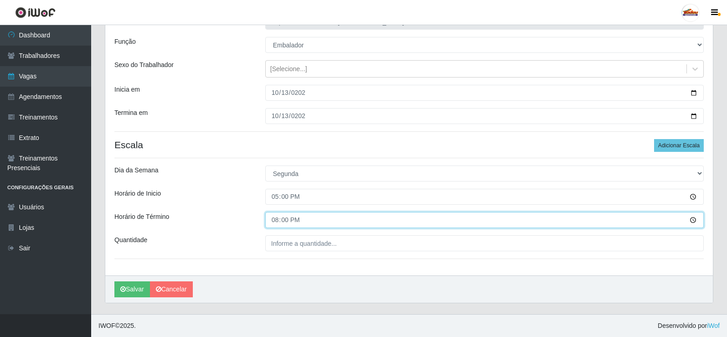
click at [284, 219] on input "20:00" at bounding box center [484, 220] width 439 height 16
click at [276, 218] on input "20:00" at bounding box center [484, 220] width 439 height 16
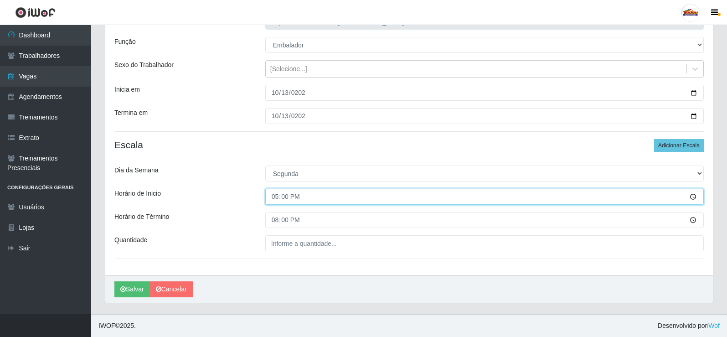
click at [276, 197] on input "17:00" at bounding box center [484, 197] width 439 height 16
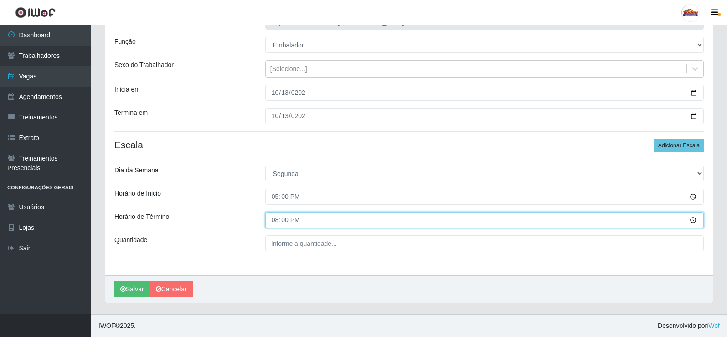
click at [274, 219] on input "20:00" at bounding box center [484, 220] width 439 height 16
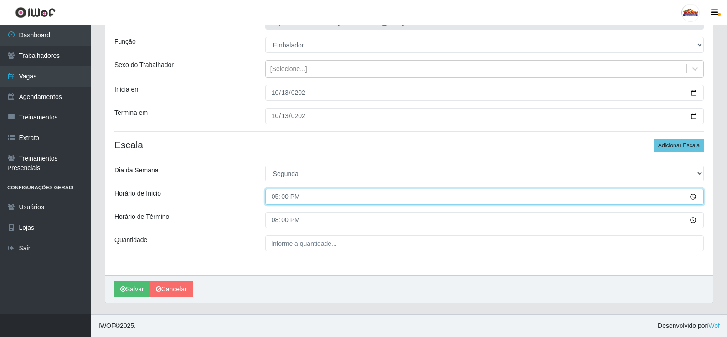
click at [278, 198] on input "17:00" at bounding box center [484, 197] width 439 height 16
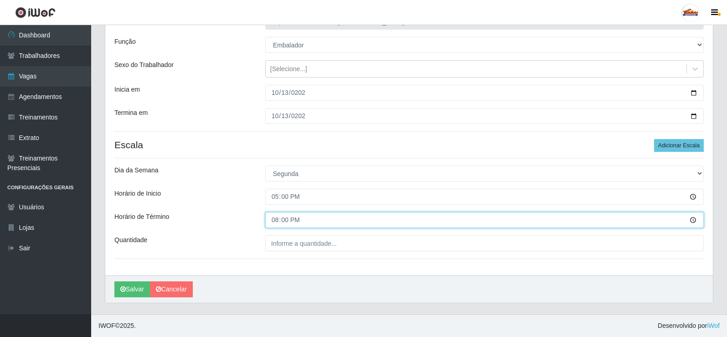
click at [275, 218] on input "20:00" at bounding box center [484, 220] width 439 height 16
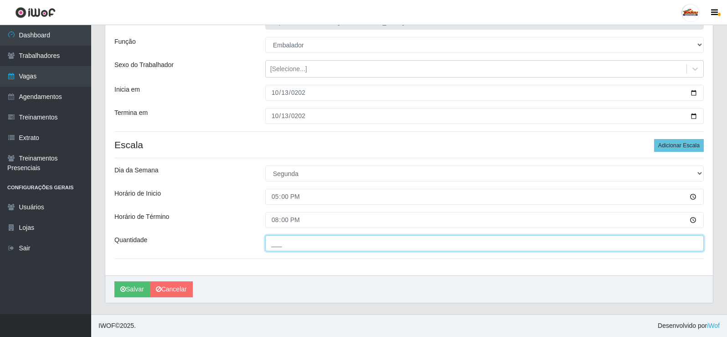
click at [274, 241] on input "___" at bounding box center [484, 243] width 439 height 16
type input "1__"
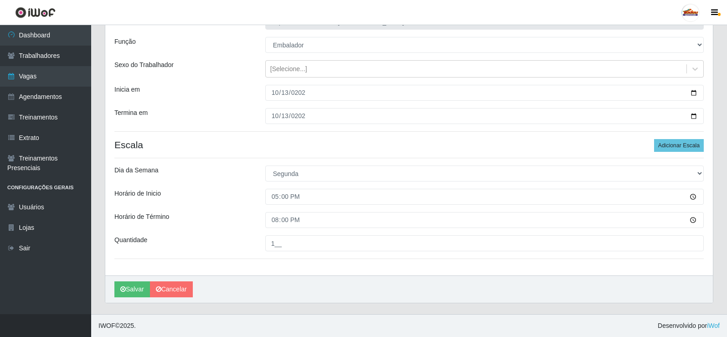
click at [228, 212] on div "Loja Supermercado Tadeu - Lagoa Seca Função [Selecione...] ASG ASG + ASG ++ Aux…" at bounding box center [409, 140] width 608 height 271
click at [134, 288] on button "Salvar" at bounding box center [132, 289] width 36 height 16
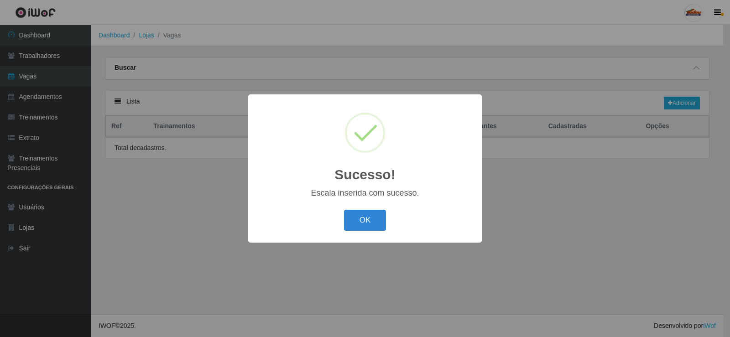
click at [371, 218] on button "OK" at bounding box center [365, 220] width 42 height 21
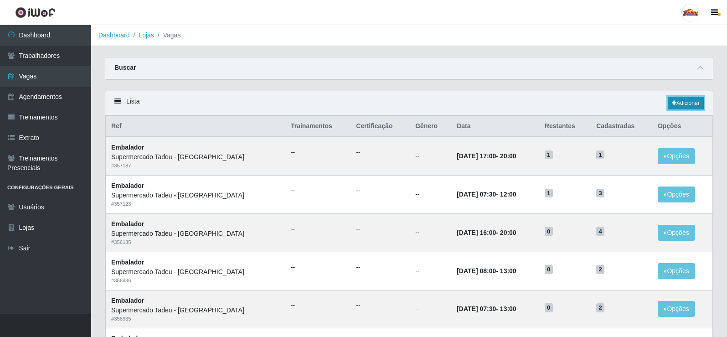
click at [674, 102] on icon at bounding box center [674, 102] width 5 height 5
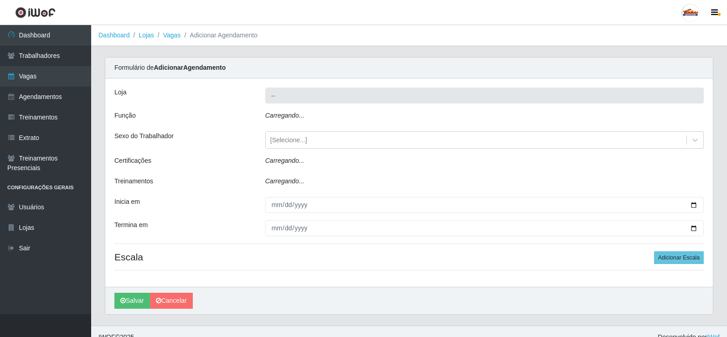
type input "Supermercado Tadeu - [GEOGRAPHIC_DATA]"
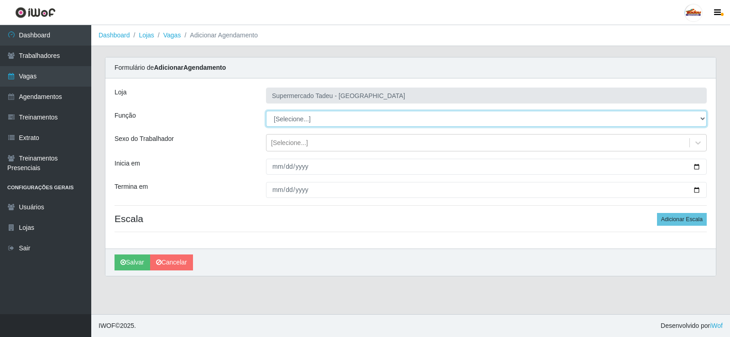
click at [292, 116] on select "[Selecione...] ASG ASG + ASG ++ Auxiliar de Estacionamento Auxiliar de Estacion…" at bounding box center [486, 119] width 441 height 16
select select "1"
click at [266, 111] on select "[Selecione...] ASG ASG + ASG ++ Auxiliar de Estacionamento Auxiliar de Estacion…" at bounding box center [486, 119] width 441 height 16
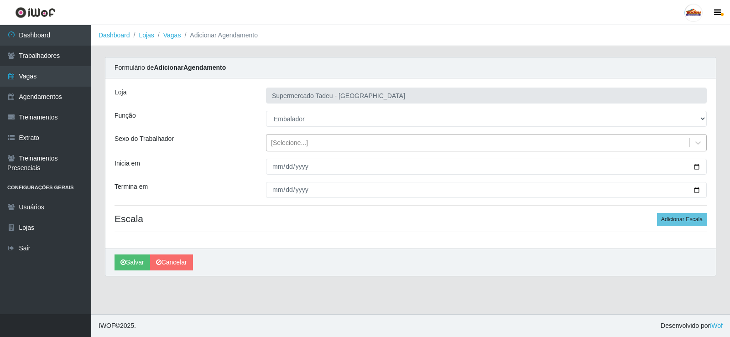
click at [275, 147] on div "[Selecione...]" at bounding box center [289, 143] width 37 height 10
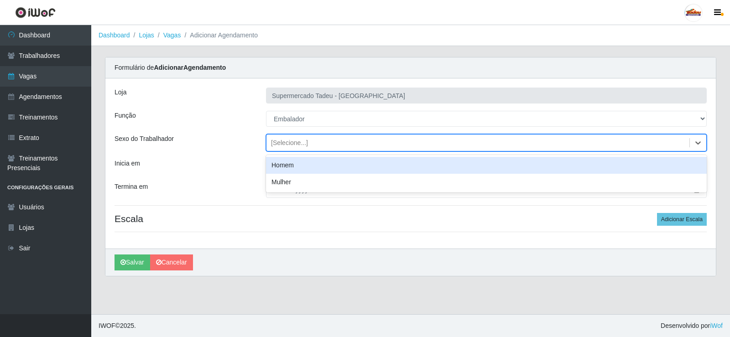
click at [279, 171] on div "Homem" at bounding box center [486, 165] width 441 height 17
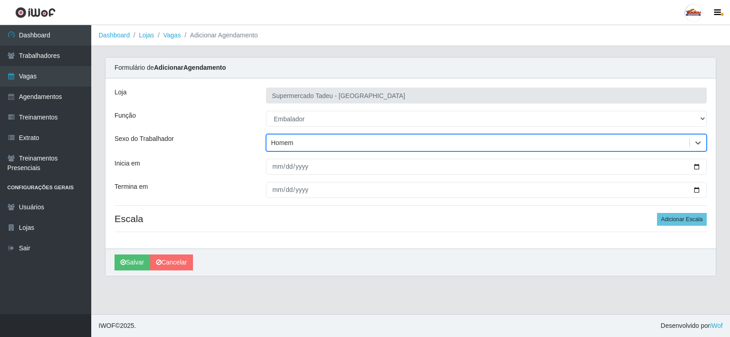
drag, startPoint x: 277, startPoint y: 139, endPoint x: 277, endPoint y: 147, distance: 7.8
click at [277, 139] on div "Homem" at bounding box center [282, 143] width 22 height 10
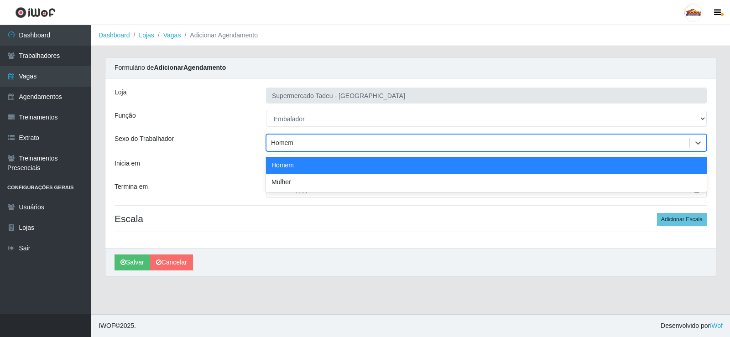
click at [246, 141] on div "Sexo do Trabalhador" at bounding box center [183, 142] width 151 height 17
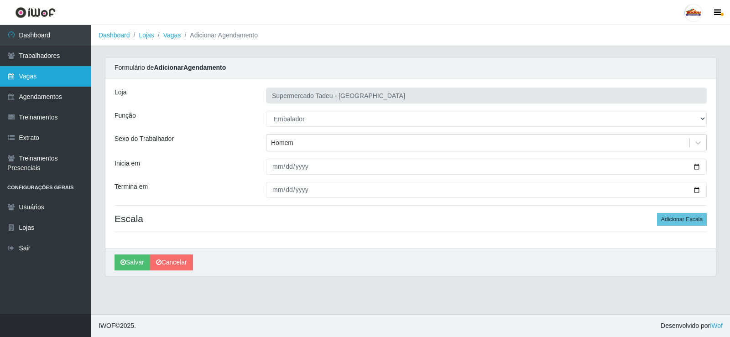
click at [30, 81] on link "Vagas" at bounding box center [45, 76] width 91 height 21
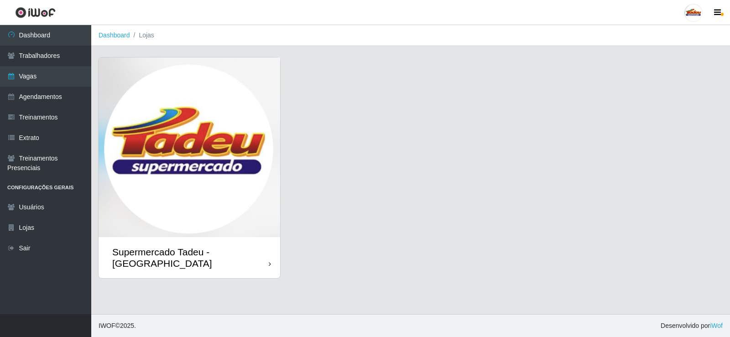
click at [234, 141] on img at bounding box center [189, 147] width 181 height 180
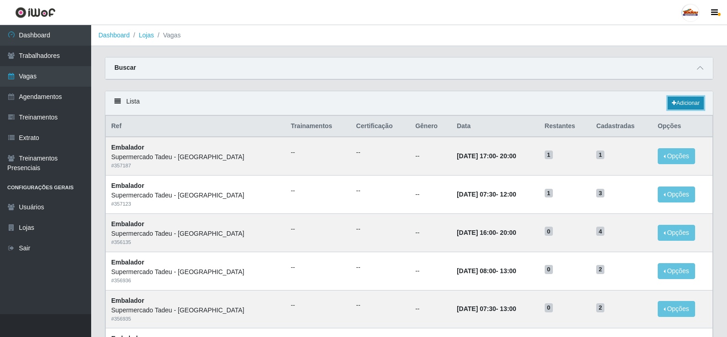
click at [682, 102] on link "Adicionar" at bounding box center [686, 103] width 36 height 13
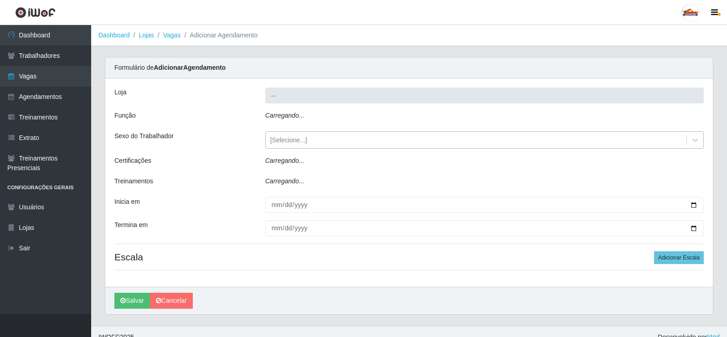
type input "Supermercado Tadeu - [GEOGRAPHIC_DATA]"
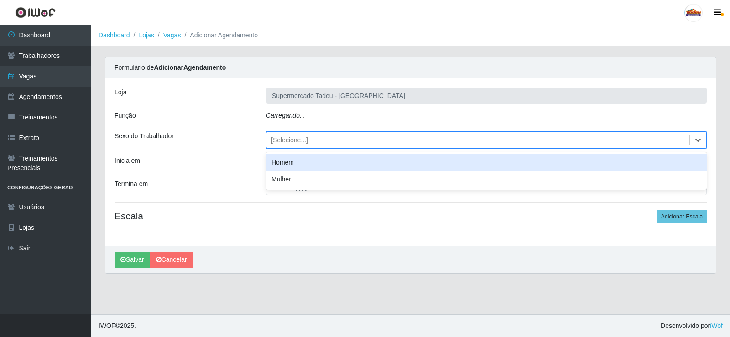
click at [292, 139] on div "[Selecione...]" at bounding box center [289, 140] width 37 height 10
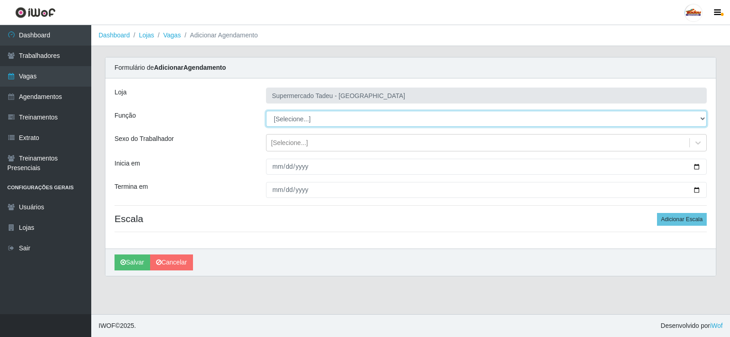
click at [293, 120] on select "[Selecione...] ASG ASG + ASG ++ Auxiliar de Estacionamento Auxiliar de Estacion…" at bounding box center [486, 119] width 441 height 16
select select "1"
click at [266, 111] on select "[Selecione...] ASG ASG + ASG ++ Auxiliar de Estacionamento Auxiliar de Estacion…" at bounding box center [486, 119] width 441 height 16
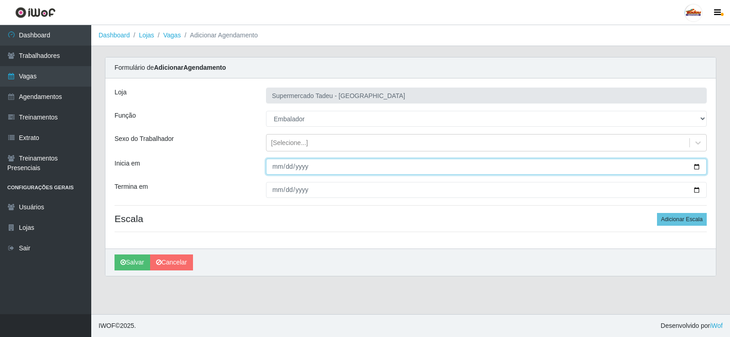
click at [268, 162] on input "Inicia em" at bounding box center [486, 167] width 441 height 16
type input "20520-10-14"
type input "2025-10-14"
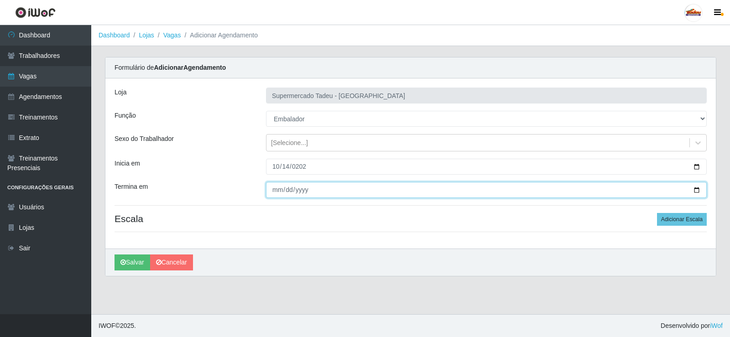
click at [275, 189] on input "Termina em" at bounding box center [486, 190] width 441 height 16
type input "2025-10-14"
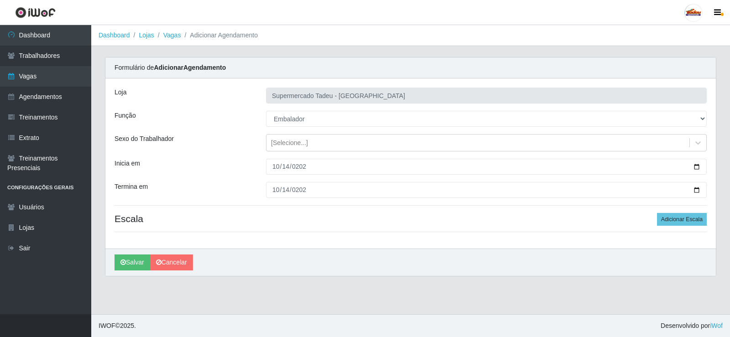
click at [357, 224] on h4 "Escala Adicionar Escala" at bounding box center [410, 218] width 592 height 11
click at [664, 220] on button "Adicionar Escala" at bounding box center [682, 219] width 50 height 13
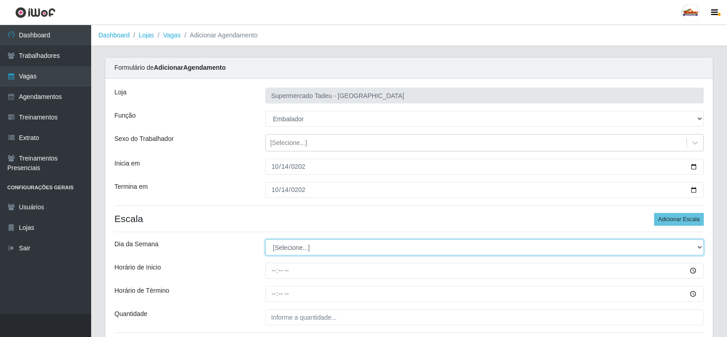
drag, startPoint x: 275, startPoint y: 242, endPoint x: 279, endPoint y: 249, distance: 8.2
click at [276, 244] on select "[Selecione...] Segunda Terça Quarta Quinta Sexta Sábado Domingo" at bounding box center [484, 247] width 439 height 16
select select "2"
click at [265, 239] on select "[Selecione...] Segunda Terça Quarta Quinta Sexta Sábado Domingo" at bounding box center [484, 247] width 439 height 16
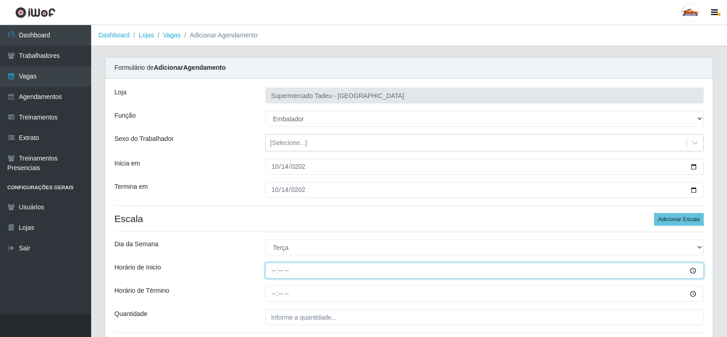
click at [285, 269] on input "Horário de Inicio" at bounding box center [484, 271] width 439 height 16
click at [276, 270] on input "Horário de Inicio" at bounding box center [484, 271] width 439 height 16
type input "17:00"
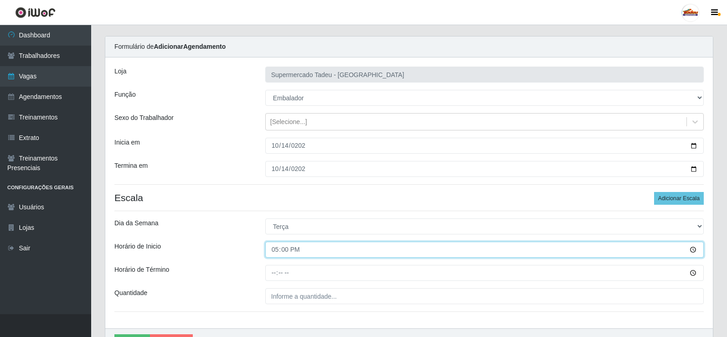
scroll to position [46, 0]
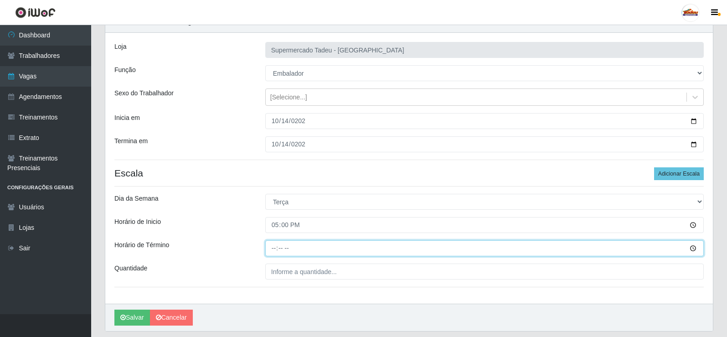
click at [273, 249] on input "Horário de Término" at bounding box center [484, 248] width 439 height 16
type input "20:00"
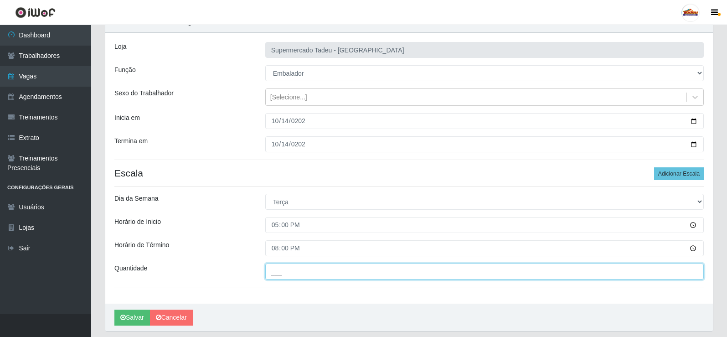
click at [301, 268] on input "___" at bounding box center [484, 272] width 439 height 16
type input "1__"
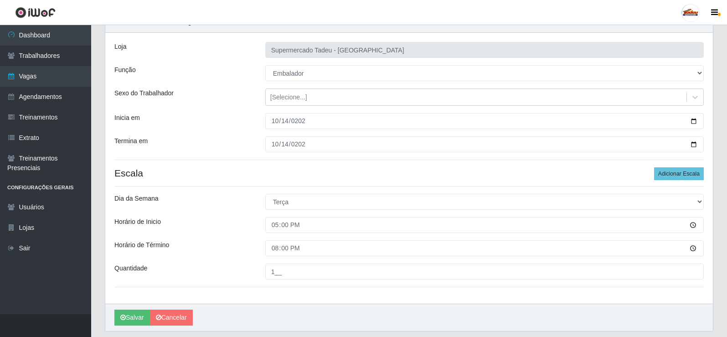
click at [238, 253] on div "Horário de Término" at bounding box center [183, 248] width 151 height 16
click at [119, 321] on button "Salvar" at bounding box center [132, 318] width 36 height 16
click at [121, 321] on icon "submit" at bounding box center [122, 317] width 5 height 6
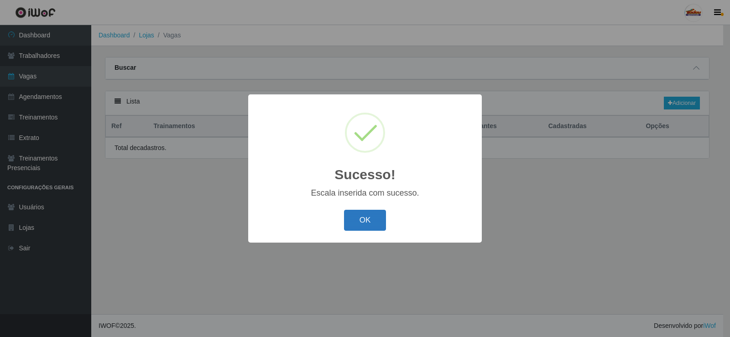
click at [357, 231] on button "OK" at bounding box center [365, 220] width 42 height 21
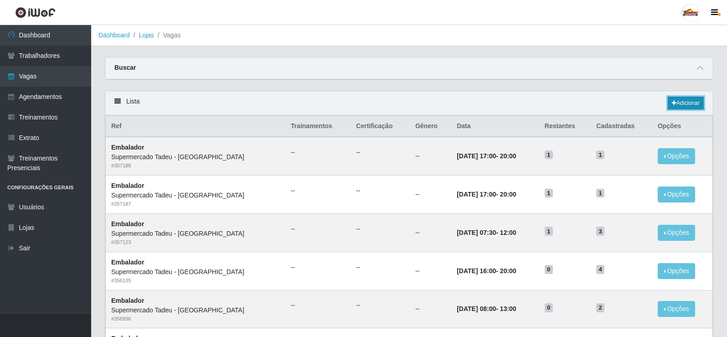
click at [679, 105] on link "Adicionar" at bounding box center [686, 103] width 36 height 13
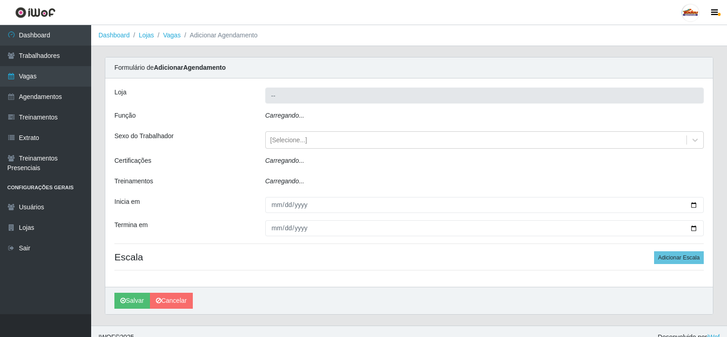
type input "Supermercado Tadeu - [GEOGRAPHIC_DATA]"
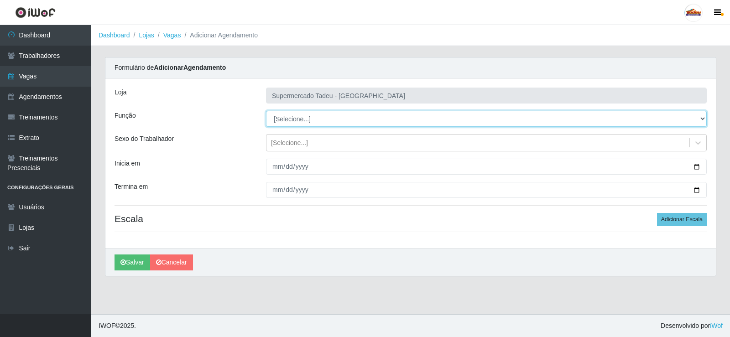
click at [296, 121] on select "[Selecione...] ASG ASG + ASG ++ Auxiliar de Estacionamento Auxiliar de Estacion…" at bounding box center [486, 119] width 441 height 16
select select "1"
click at [266, 111] on select "[Selecione...] ASG ASG + ASG ++ Auxiliar de Estacionamento Auxiliar de Estacion…" at bounding box center [486, 119] width 441 height 16
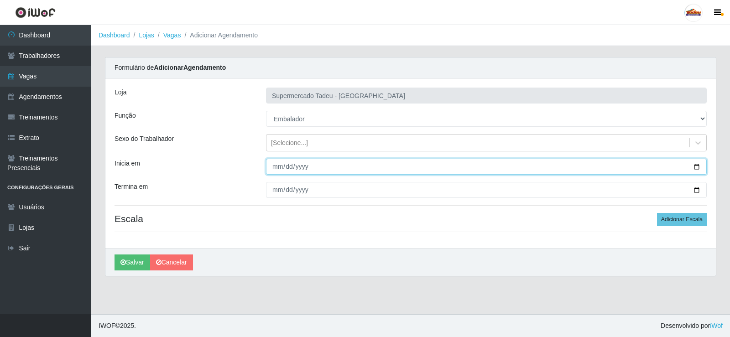
click at [280, 172] on input "Inicia em" at bounding box center [486, 167] width 441 height 16
type input "2025-10-15"
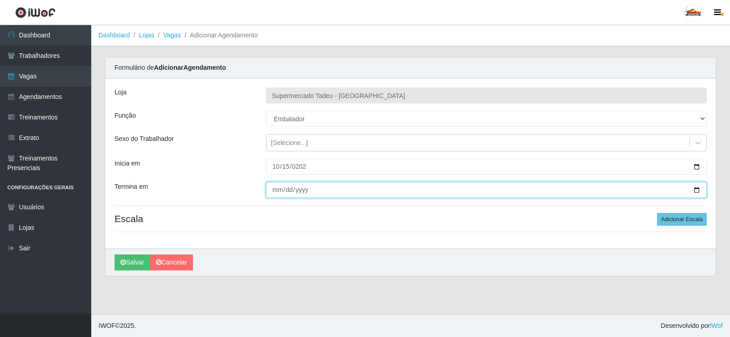
click at [270, 195] on input "Termina em" at bounding box center [486, 190] width 441 height 16
type input "2025-10-15"
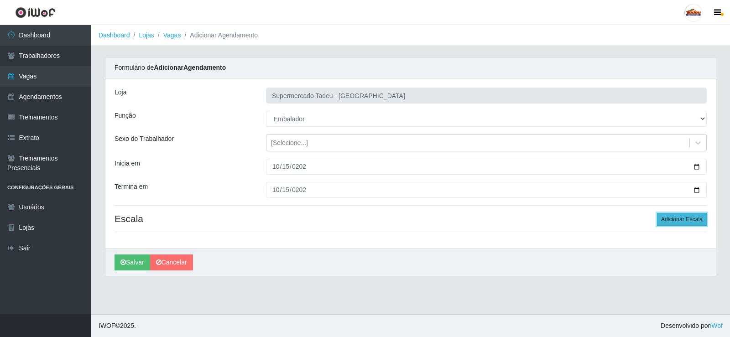
click at [665, 216] on button "Adicionar Escala" at bounding box center [682, 219] width 50 height 13
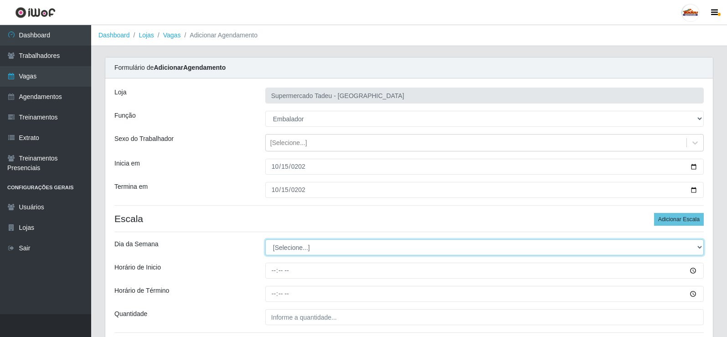
click at [283, 250] on select "[Selecione...] Segunda Terça Quarta Quinta Sexta Sábado Domingo" at bounding box center [484, 247] width 439 height 16
select select "3"
click at [265, 239] on select "[Selecione...] Segunda Terça Quarta Quinta Sexta Sábado Domingo" at bounding box center [484, 247] width 439 height 16
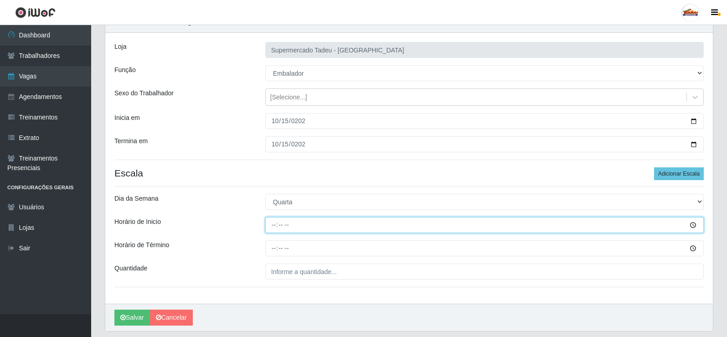
click at [272, 222] on input "Horário de Inicio" at bounding box center [484, 225] width 439 height 16
type input "17:00"
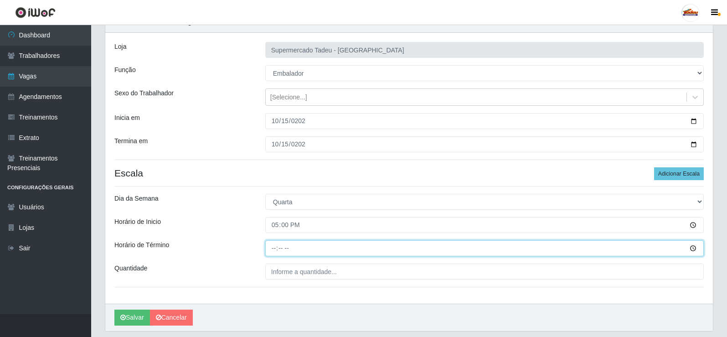
click at [272, 252] on input "Horário de Término" at bounding box center [484, 248] width 439 height 16
type input "20:00"
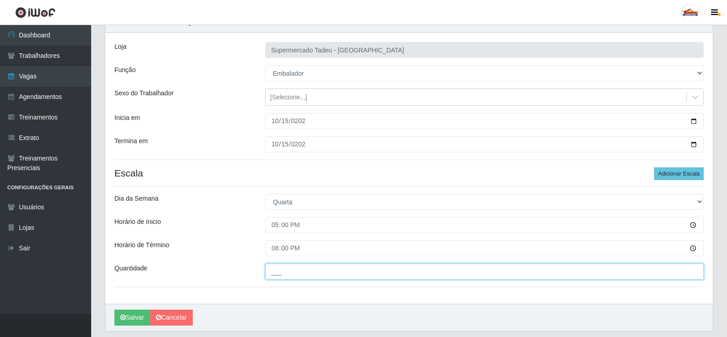
click at [284, 266] on input "___" at bounding box center [484, 272] width 439 height 16
type input "1__"
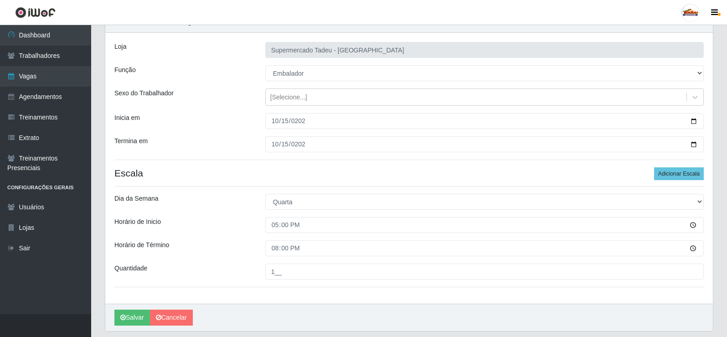
click at [212, 246] on div "Horário de Término" at bounding box center [183, 248] width 151 height 16
click at [126, 316] on button "Salvar" at bounding box center [132, 318] width 36 height 16
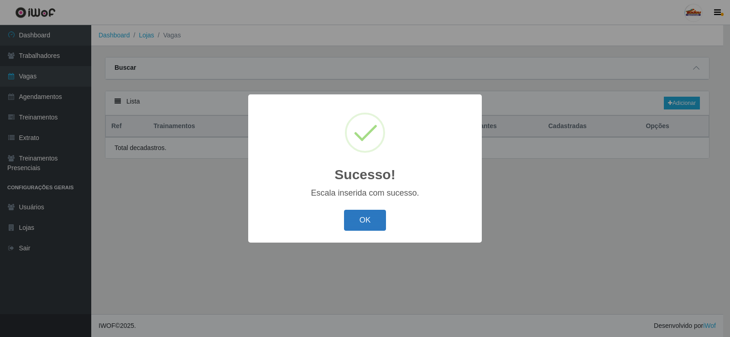
click at [365, 215] on button "OK" at bounding box center [365, 220] width 42 height 21
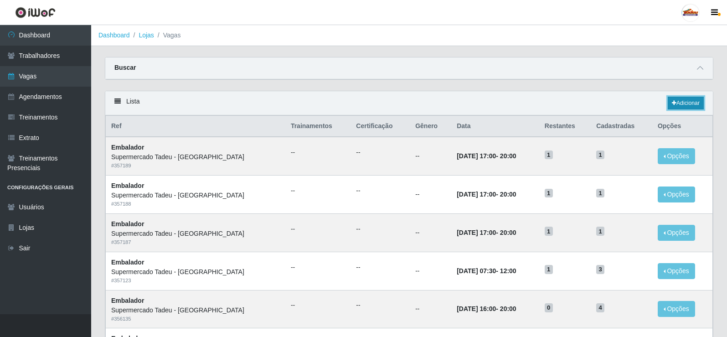
click at [678, 103] on link "Adicionar" at bounding box center [686, 103] width 36 height 13
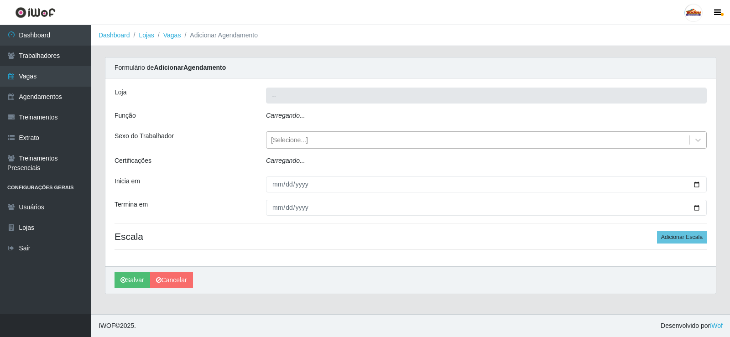
type input "Supermercado Tadeu - [GEOGRAPHIC_DATA]"
click at [289, 139] on div "[Selecione...]" at bounding box center [289, 140] width 37 height 10
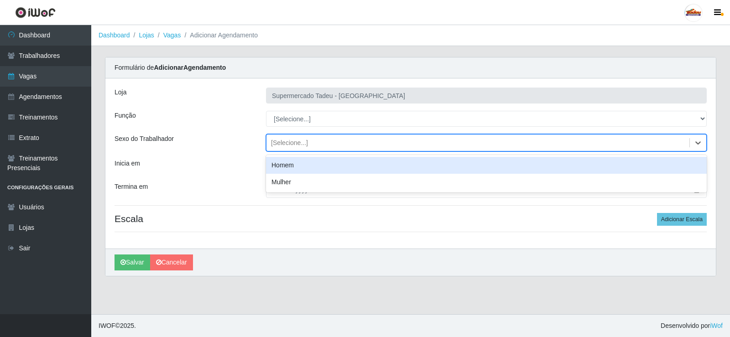
click at [287, 139] on div "[Selecione...]" at bounding box center [289, 143] width 37 height 10
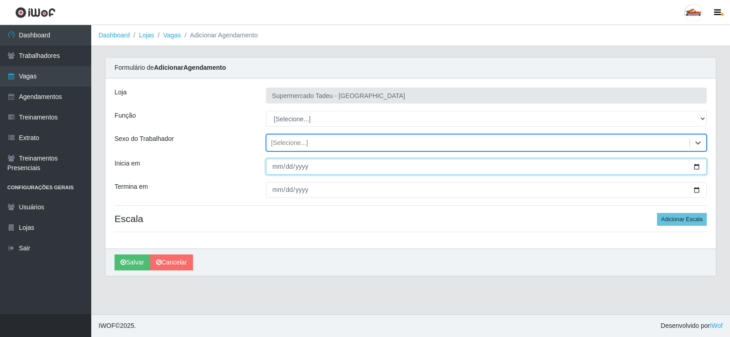
click at [280, 170] on input "Inicia em" at bounding box center [486, 167] width 441 height 16
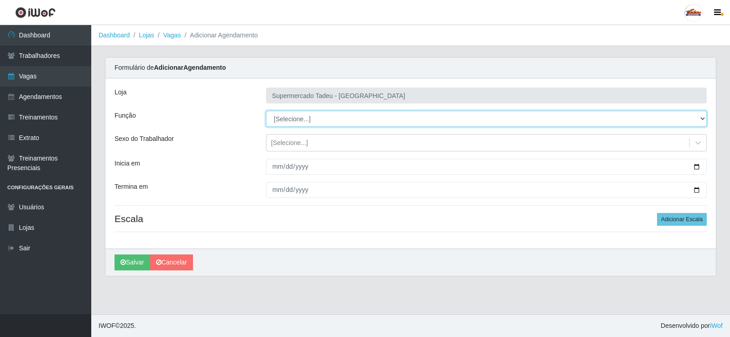
click at [288, 116] on select "[Selecione...] ASG ASG + ASG ++ Auxiliar de Estacionamento Auxiliar de Estacion…" at bounding box center [486, 119] width 441 height 16
select select "1"
click at [266, 111] on select "[Selecione...] ASG ASG + ASG ++ Auxiliar de Estacionamento Auxiliar de Estacion…" at bounding box center [486, 119] width 441 height 16
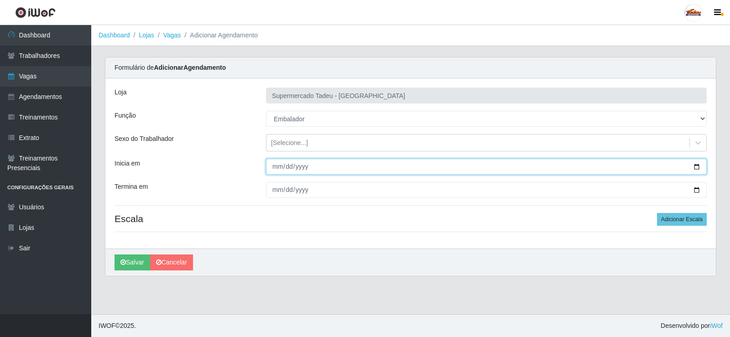
click at [282, 166] on input "Inicia em" at bounding box center [486, 167] width 441 height 16
type input "2025-10-16"
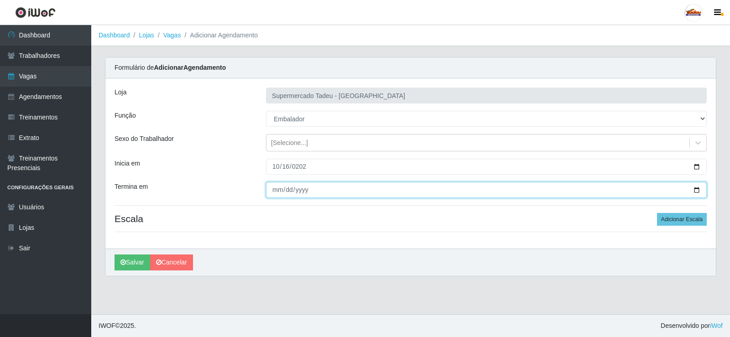
click at [278, 193] on input "Termina em" at bounding box center [486, 190] width 441 height 16
type input "2025-10-16"
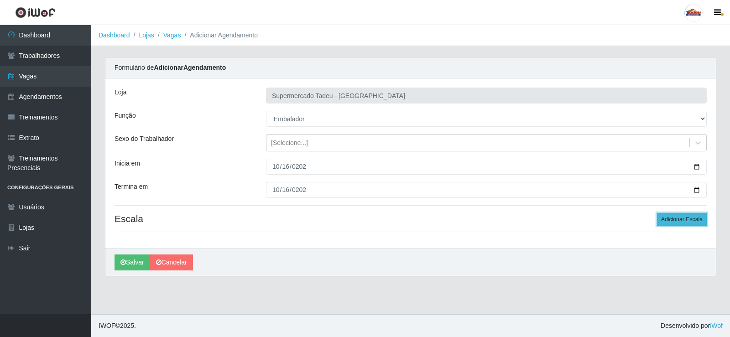
click at [669, 219] on button "Adicionar Escala" at bounding box center [682, 219] width 50 height 13
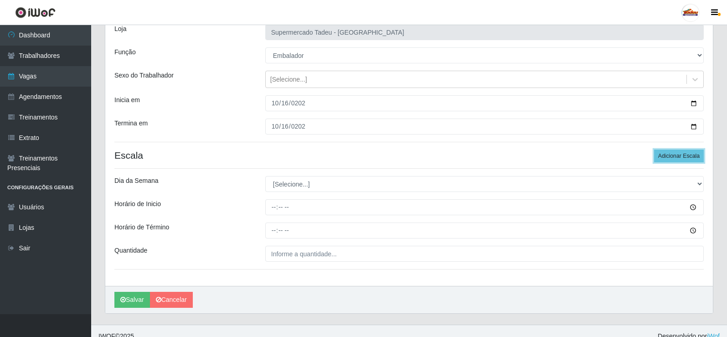
scroll to position [74, 0]
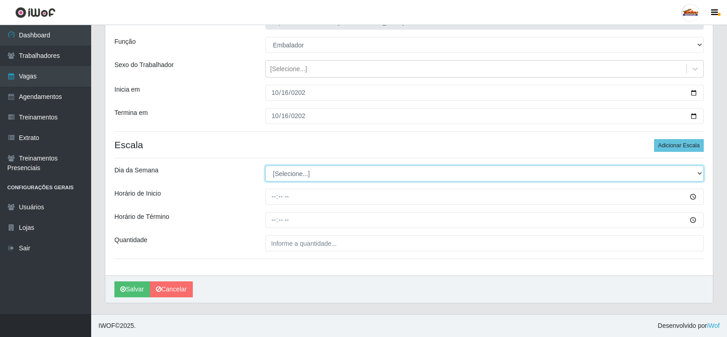
click at [293, 176] on select "[Selecione...] Segunda Terça Quarta Quinta Sexta Sábado Domingo" at bounding box center [484, 174] width 439 height 16
click at [287, 171] on select "[Selecione...] Segunda Terça Quarta Quinta Sexta Sábado Domingo" at bounding box center [484, 174] width 439 height 16
select select "4"
click at [265, 166] on select "[Selecione...] Segunda Terça Quarta Quinta Sexta Sábado Domingo" at bounding box center [484, 174] width 439 height 16
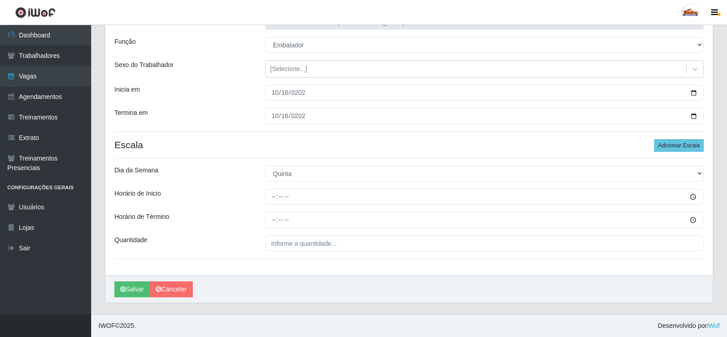
click at [273, 188] on div "Loja Supermercado Tadeu - Lagoa Seca Função [Selecione...] ASG ASG + ASG ++ Aux…" at bounding box center [409, 140] width 608 height 271
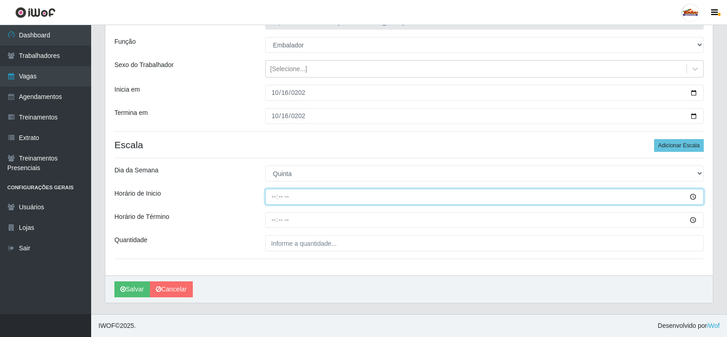
click at [274, 196] on input "Horário de Inicio" at bounding box center [484, 197] width 439 height 16
click at [275, 195] on input "Horário de Inicio" at bounding box center [484, 197] width 439 height 16
type input "17:00"
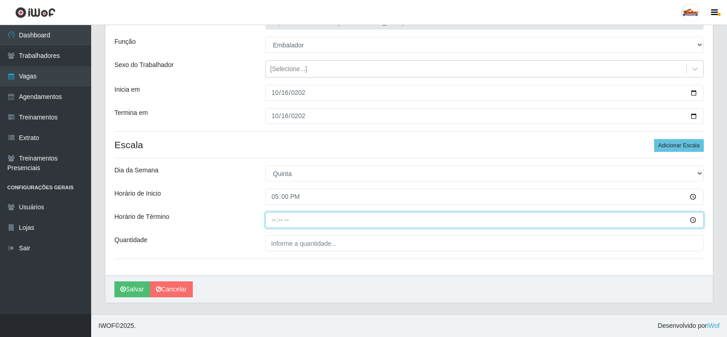
click at [275, 223] on input "Horário de Término" at bounding box center [484, 220] width 439 height 16
type input "20:00"
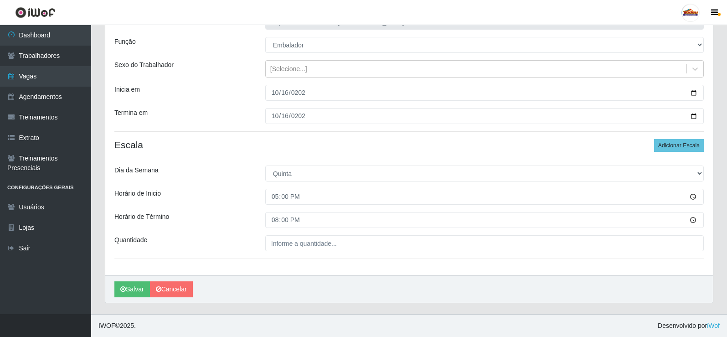
click at [282, 253] on div "Loja Supermercado Tadeu - Lagoa Seca Função [Selecione...] ASG ASG + ASG ++ Aux…" at bounding box center [409, 140] width 608 height 271
click at [278, 251] on div "Loja Supermercado Tadeu - Lagoa Seca Função [Selecione...] ASG ASG + ASG ++ Aux…" at bounding box center [409, 140] width 608 height 271
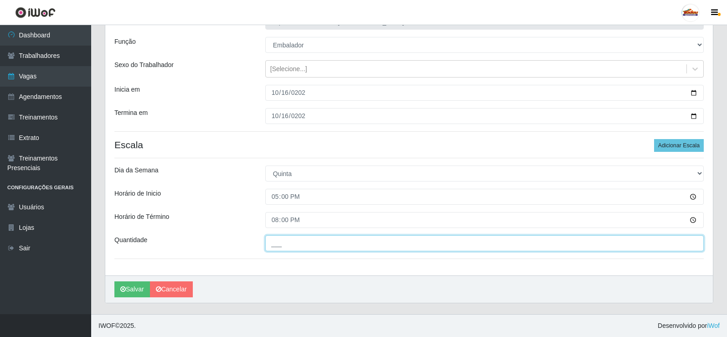
click at [277, 248] on input "___" at bounding box center [484, 243] width 439 height 16
type input "1__"
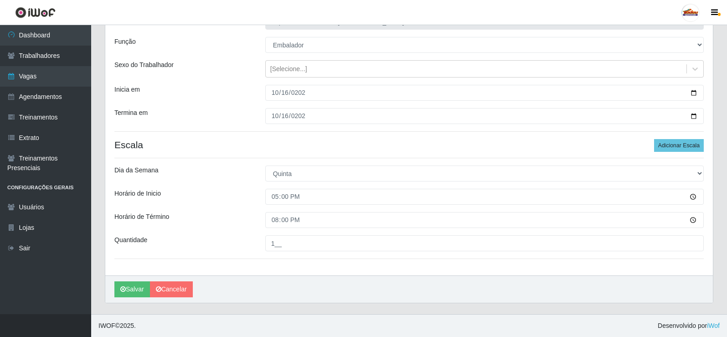
click at [232, 220] on div "Horário de Término" at bounding box center [183, 220] width 151 height 16
click at [130, 290] on button "Salvar" at bounding box center [132, 289] width 36 height 16
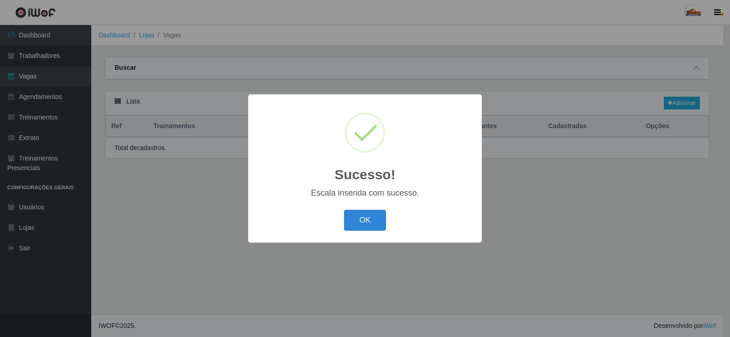
click at [133, 287] on div "Sucesso! × Escala inserida com sucesso. OK Cancel" at bounding box center [365, 168] width 730 height 337
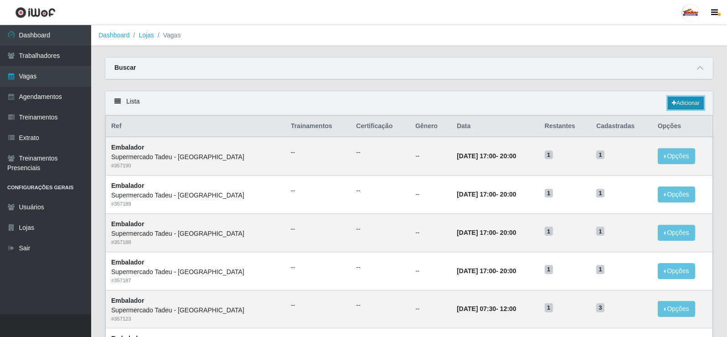
click at [700, 105] on link "Adicionar" at bounding box center [686, 103] width 36 height 13
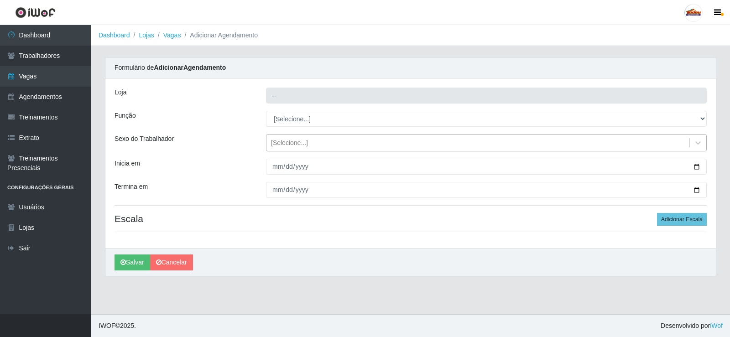
type input "Supermercado Tadeu - [GEOGRAPHIC_DATA]"
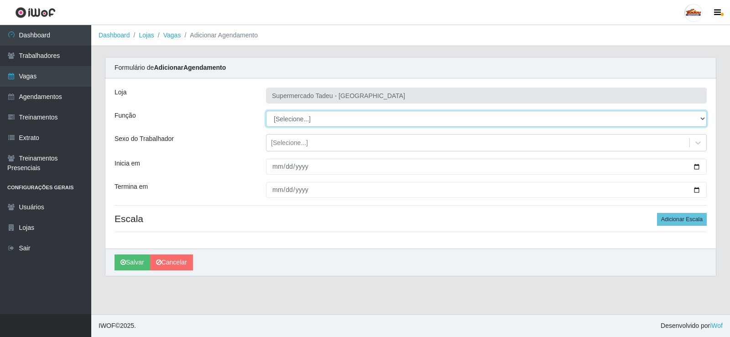
click at [301, 123] on select "[Selecione...] ASG ASG + ASG ++ Auxiliar de Estacionamento Auxiliar de Estacion…" at bounding box center [486, 119] width 441 height 16
select select "1"
click at [266, 111] on select "[Selecione...] ASG ASG + ASG ++ Auxiliar de Estacionamento Auxiliar de Estacion…" at bounding box center [486, 119] width 441 height 16
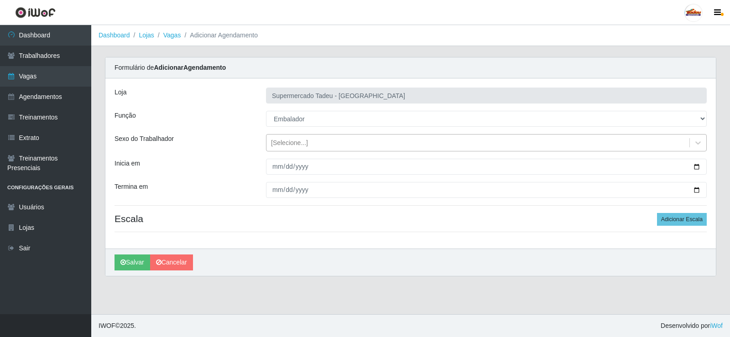
click at [284, 149] on div "[Selecione...]" at bounding box center [477, 142] width 423 height 15
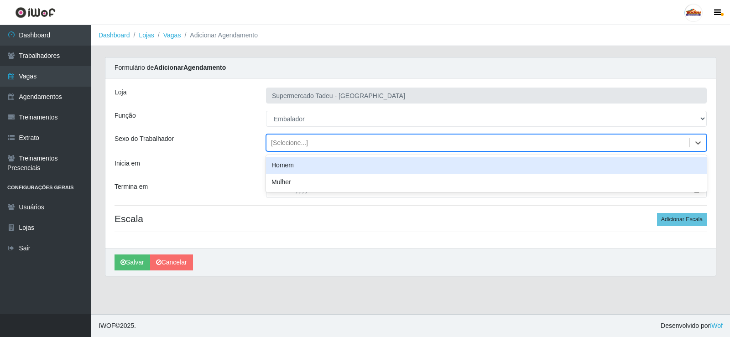
click at [282, 141] on div "[Selecione...]" at bounding box center [289, 143] width 37 height 10
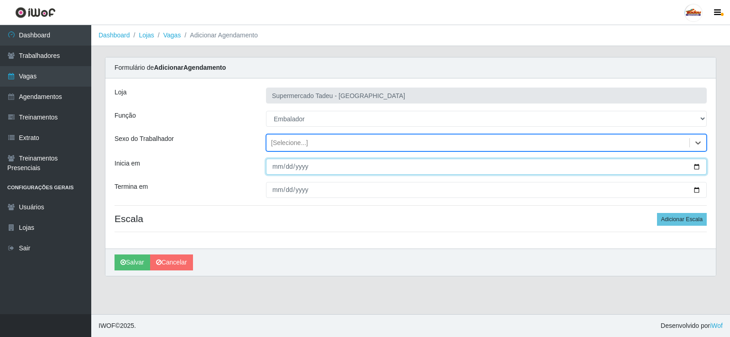
click at [284, 164] on input "Inicia em" at bounding box center [486, 167] width 441 height 16
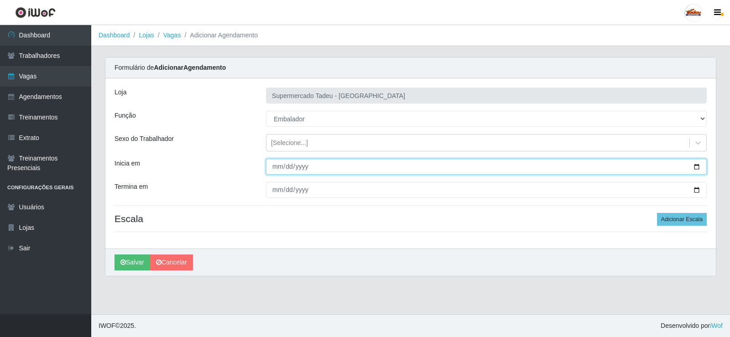
click at [274, 165] on input "Inicia em" at bounding box center [486, 167] width 441 height 16
drag, startPoint x: 276, startPoint y: 164, endPoint x: 315, endPoint y: 178, distance: 41.3
click at [276, 166] on input "Inicia em" at bounding box center [486, 167] width 441 height 16
type input "2025-10-17"
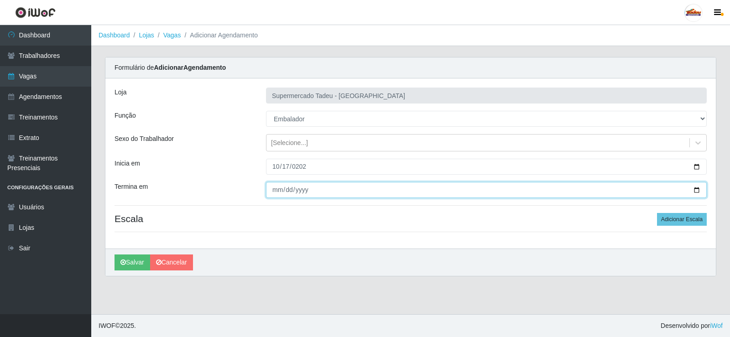
click at [277, 190] on input "Termina em" at bounding box center [486, 190] width 441 height 16
type input "2025-10-17"
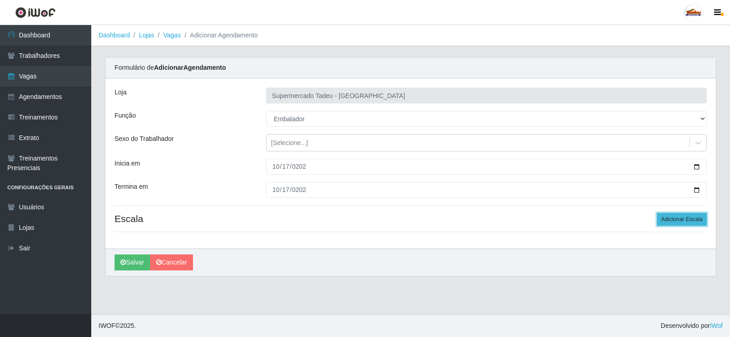
click at [674, 215] on button "Adicionar Escala" at bounding box center [682, 219] width 50 height 13
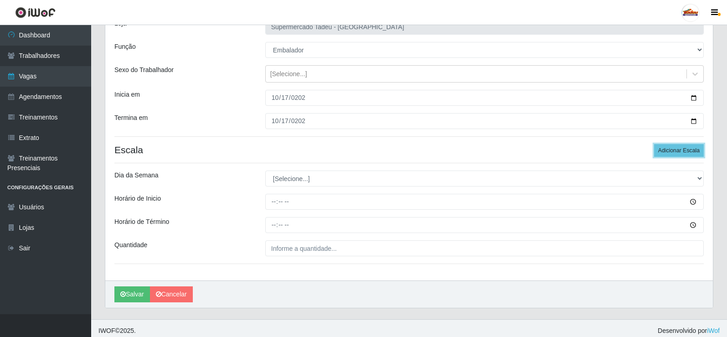
scroll to position [74, 0]
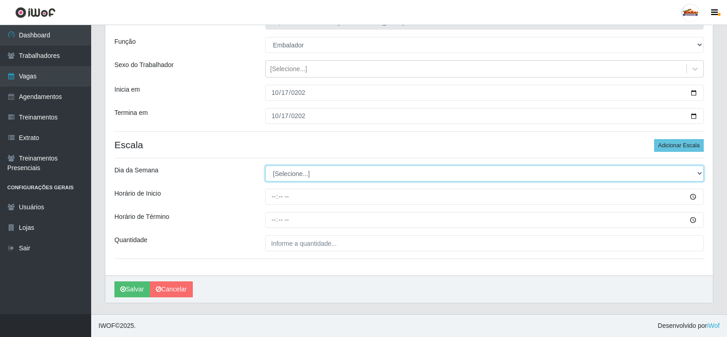
click at [300, 176] on select "[Selecione...] Segunda Terça Quarta Quinta Sexta Sábado Domingo" at bounding box center [484, 174] width 439 height 16
click at [282, 174] on select "[Selecione...] Segunda Terça Quarta Quinta Sexta Sábado Domingo" at bounding box center [484, 174] width 439 height 16
select select "5"
click at [265, 166] on select "[Selecione...] Segunda Terça Quarta Quinta Sexta Sábado Domingo" at bounding box center [484, 174] width 439 height 16
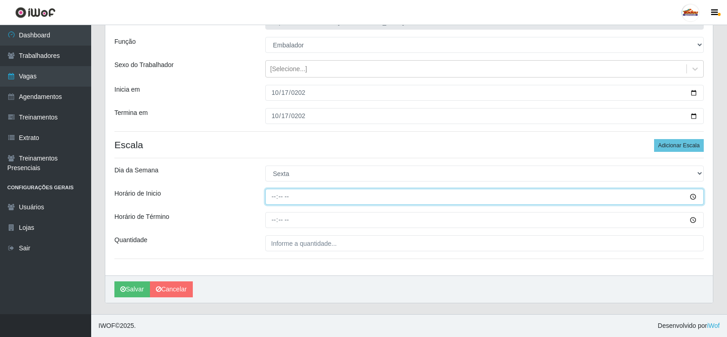
click at [274, 197] on input "Horário de Inicio" at bounding box center [484, 197] width 439 height 16
type input "17:00"
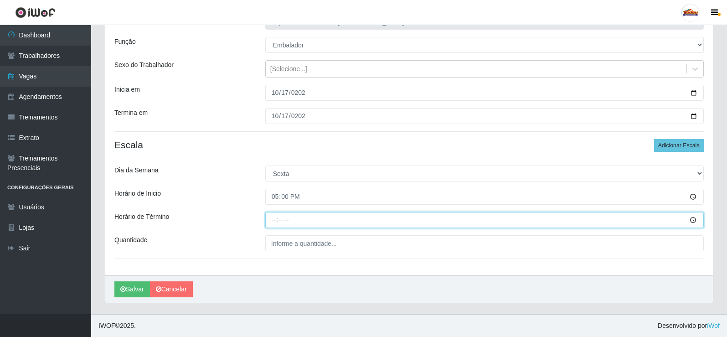
click at [275, 219] on input "Horário de Término" at bounding box center [484, 220] width 439 height 16
type input "20:00"
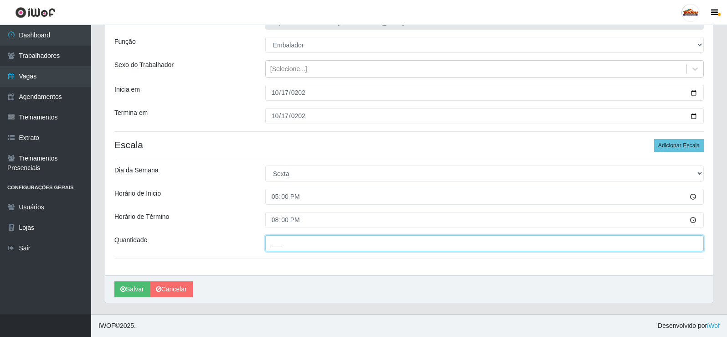
click at [293, 239] on input "___" at bounding box center [484, 243] width 439 height 16
type input "1__"
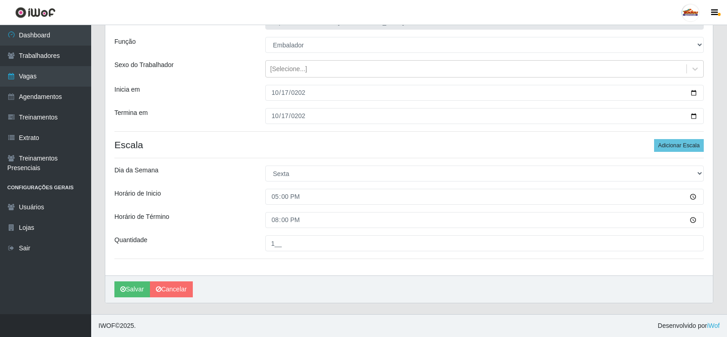
click at [250, 218] on div "Horário de Término" at bounding box center [183, 220] width 151 height 16
click at [125, 289] on icon "submit" at bounding box center [122, 289] width 5 height 6
click at [125, 290] on icon "submit" at bounding box center [122, 289] width 5 height 6
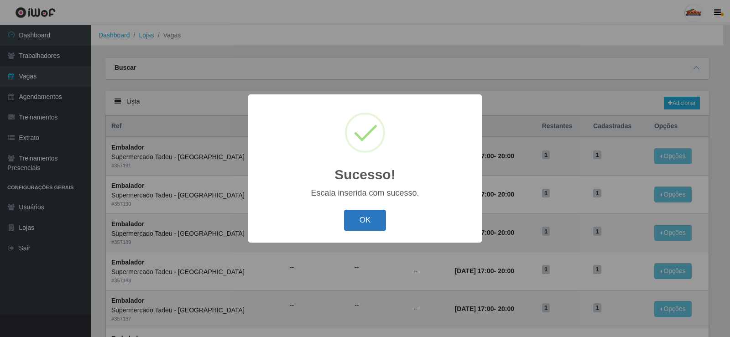
click at [359, 221] on button "OK" at bounding box center [365, 220] width 42 height 21
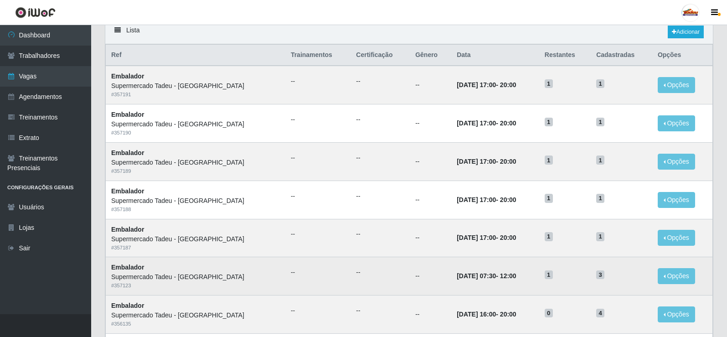
scroll to position [46, 0]
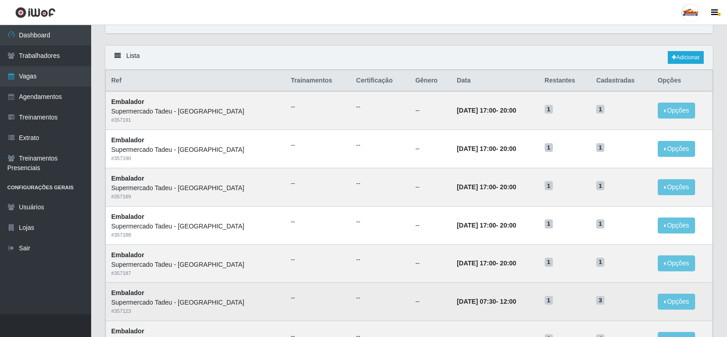
click at [451, 293] on td "12/10/2025, 07:30 - 12:00" at bounding box center [495, 302] width 88 height 38
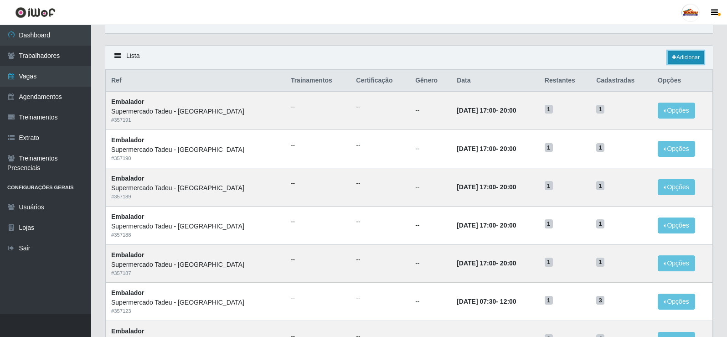
click at [672, 57] on icon at bounding box center [674, 57] width 5 height 5
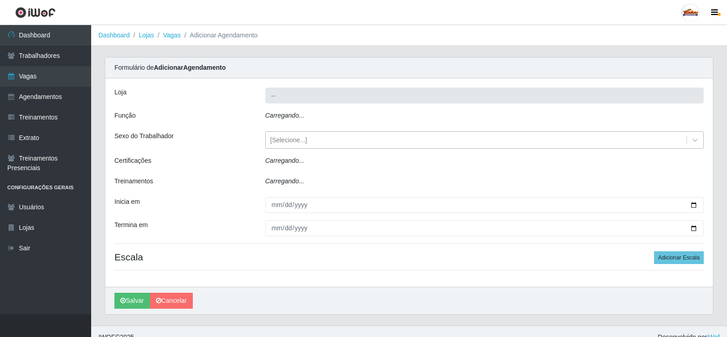
type input "Supermercado Tadeu - [GEOGRAPHIC_DATA]"
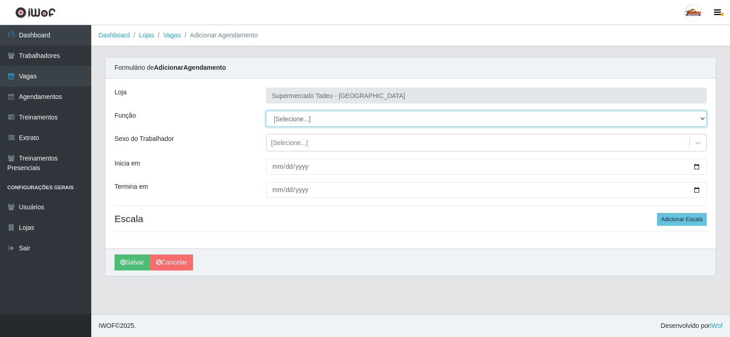
click at [290, 114] on select "[Selecione...] ASG ASG + ASG ++ Auxiliar de Estacionamento Auxiliar de Estacion…" at bounding box center [486, 119] width 441 height 16
select select "1"
click at [266, 111] on select "[Selecione...] ASG ASG + ASG ++ Auxiliar de Estacionamento Auxiliar de Estacion…" at bounding box center [486, 119] width 441 height 16
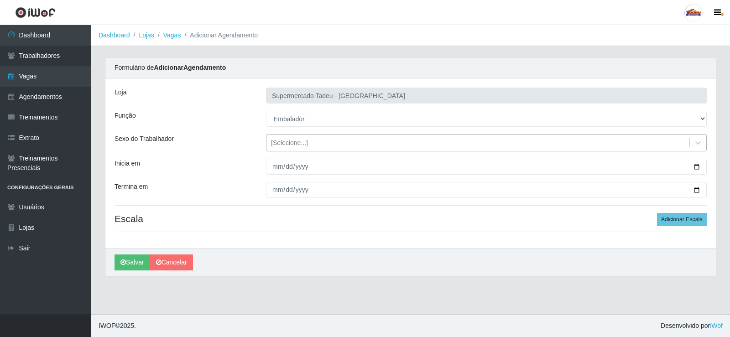
click at [289, 148] on div "[Selecione...]" at bounding box center [477, 142] width 423 height 15
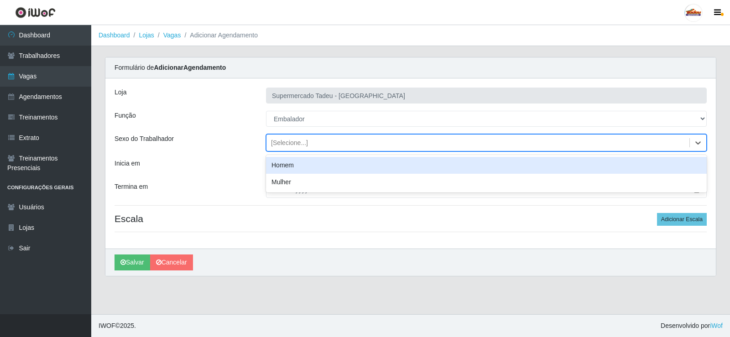
click at [289, 147] on div "[Selecione...]" at bounding box center [289, 143] width 37 height 10
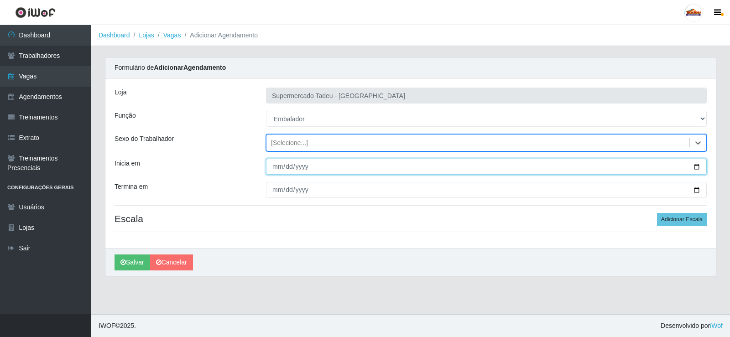
click at [275, 171] on input "Inicia em" at bounding box center [486, 167] width 441 height 16
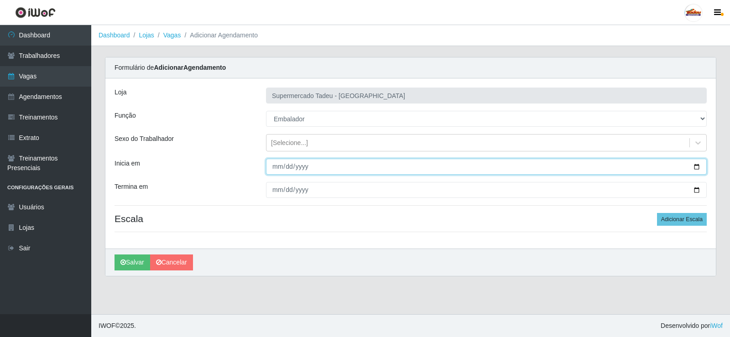
click at [275, 169] on input "Inicia em" at bounding box center [486, 167] width 441 height 16
type input "2025-10-13"
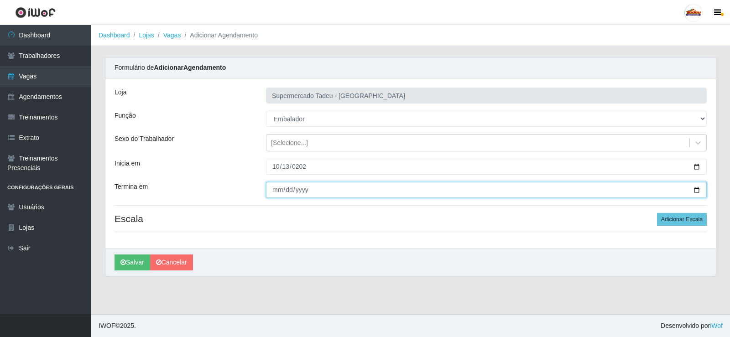
click at [276, 185] on input "Termina em" at bounding box center [486, 190] width 441 height 16
type input "2025-10-13"
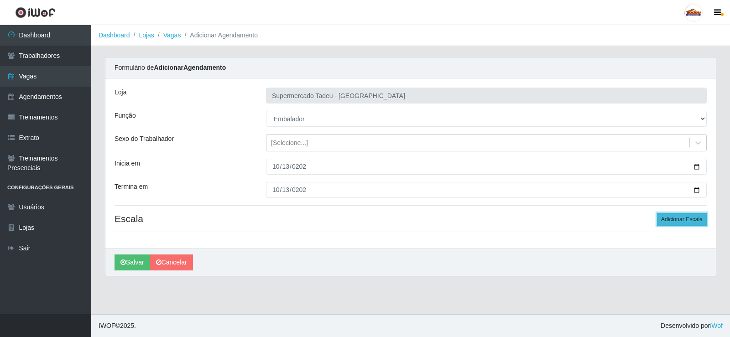
click at [696, 217] on button "Adicionar Escala" at bounding box center [682, 219] width 50 height 13
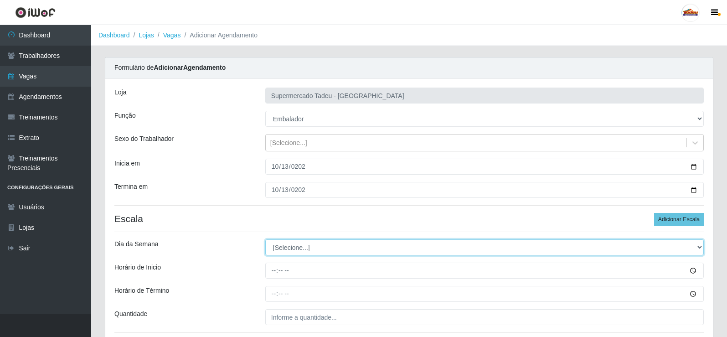
click at [281, 247] on select "[Selecione...] Segunda Terça Quarta Quinta Sexta Sábado Domingo" at bounding box center [484, 247] width 439 height 16
select select "1"
click at [265, 239] on select "[Selecione...] Segunda Terça Quarta Quinta Sexta Sábado Domingo" at bounding box center [484, 247] width 439 height 16
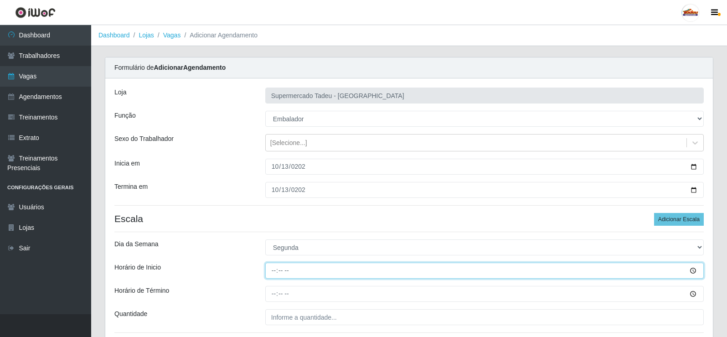
click at [278, 276] on input "Horário de Inicio" at bounding box center [484, 271] width 439 height 16
type input "08:00"
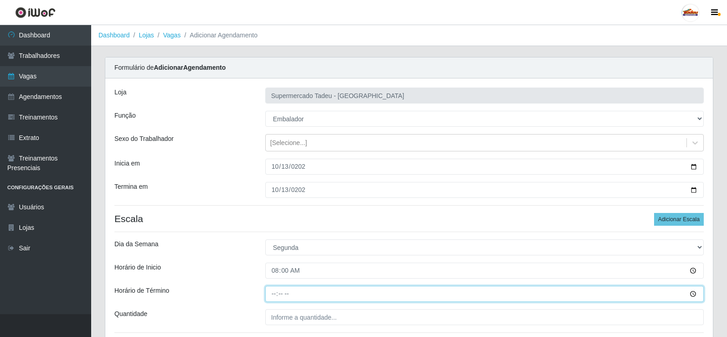
click at [271, 293] on input "Horário de Término" at bounding box center [484, 294] width 439 height 16
type input "12:00"
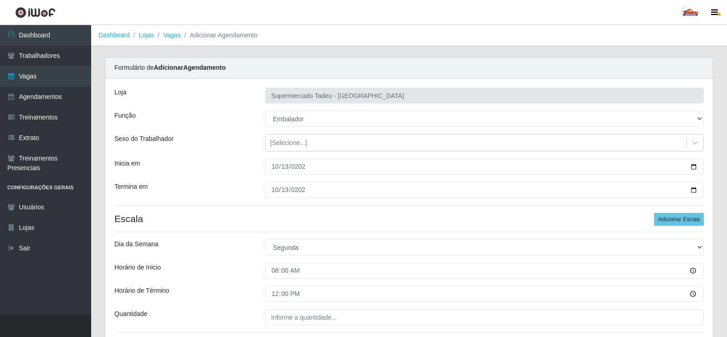
click at [244, 263] on div "Horário de Inicio" at bounding box center [183, 271] width 151 height 16
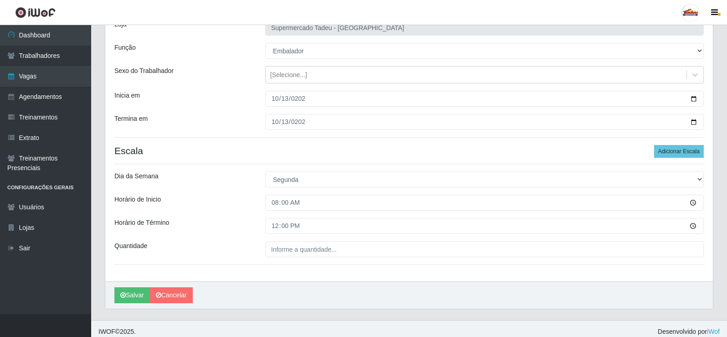
scroll to position [74, 0]
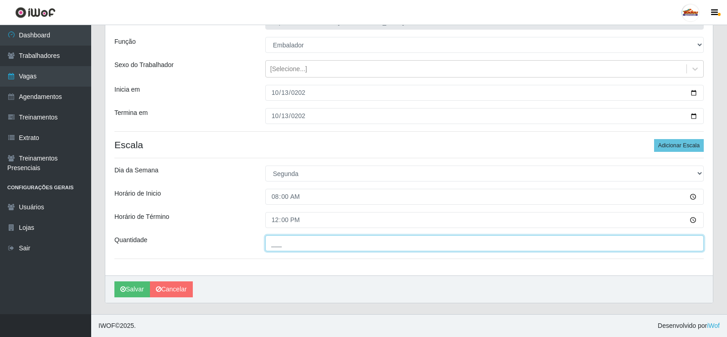
click at [287, 244] on input "___" at bounding box center [484, 243] width 439 height 16
type input "1__"
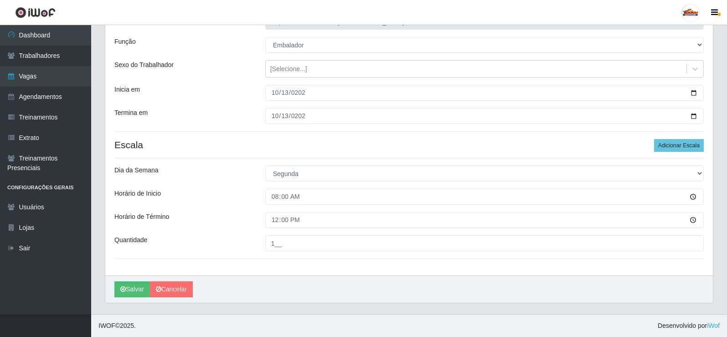
click at [231, 225] on div "Horário de Término" at bounding box center [183, 220] width 151 height 16
click at [131, 288] on button "Salvar" at bounding box center [132, 289] width 36 height 16
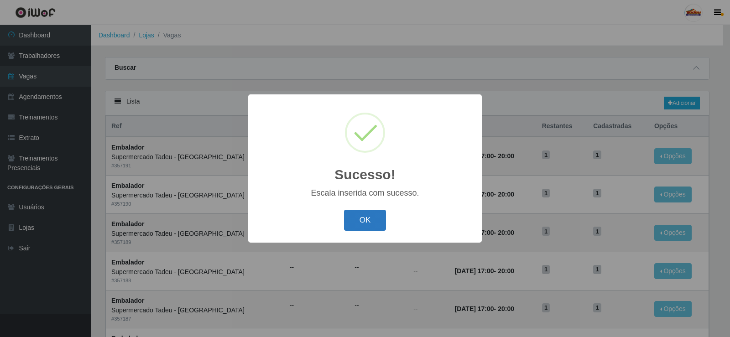
click at [379, 225] on button "OK" at bounding box center [365, 220] width 42 height 21
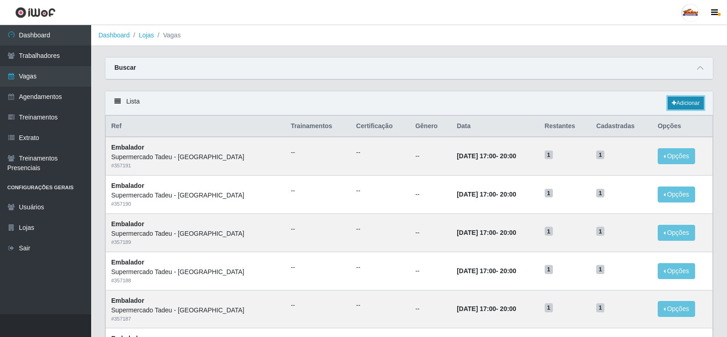
click at [678, 105] on link "Adicionar" at bounding box center [686, 103] width 36 height 13
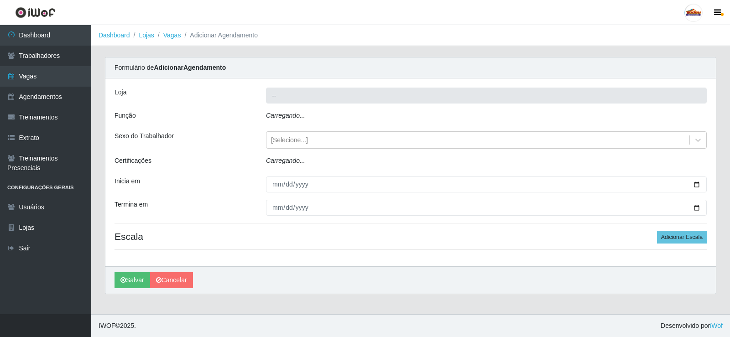
type input "Supermercado Tadeu - [GEOGRAPHIC_DATA]"
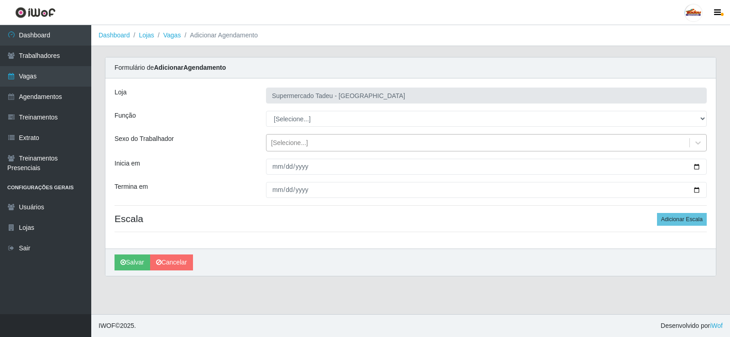
click at [287, 143] on div "[Selecione...]" at bounding box center [289, 143] width 37 height 10
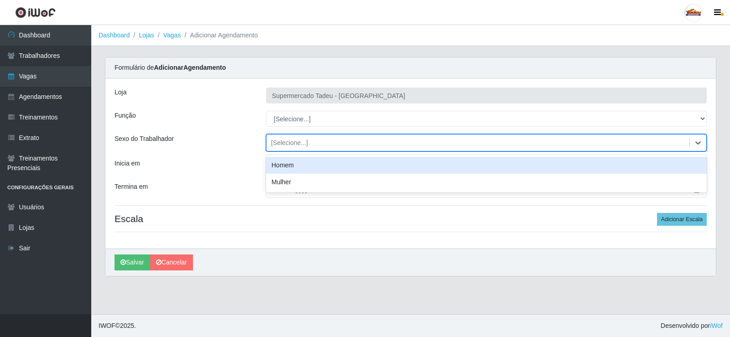
click at [280, 142] on div "[Selecione...]" at bounding box center [289, 143] width 37 height 10
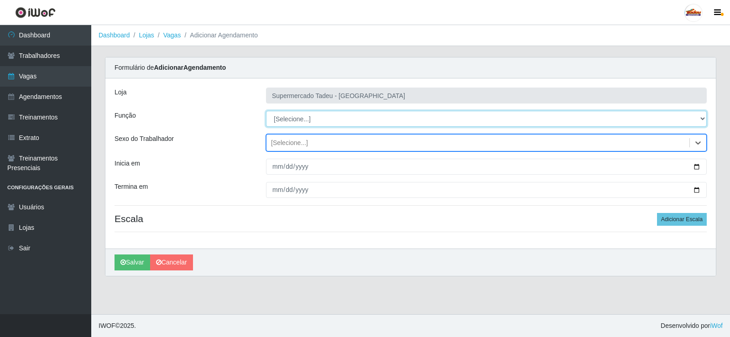
click at [283, 122] on select "[Selecione...] ASG ASG + ASG ++ Auxiliar de Estacionamento Auxiliar de Estacion…" at bounding box center [486, 119] width 441 height 16
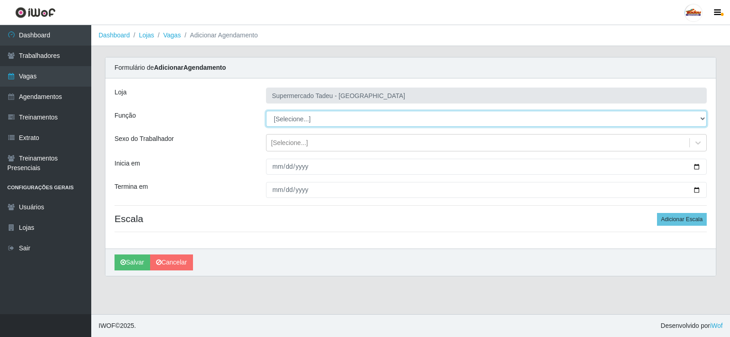
select select "1"
click at [266, 111] on select "[Selecione...] ASG ASG + ASG ++ Auxiliar de Estacionamento Auxiliar de Estacion…" at bounding box center [486, 119] width 441 height 16
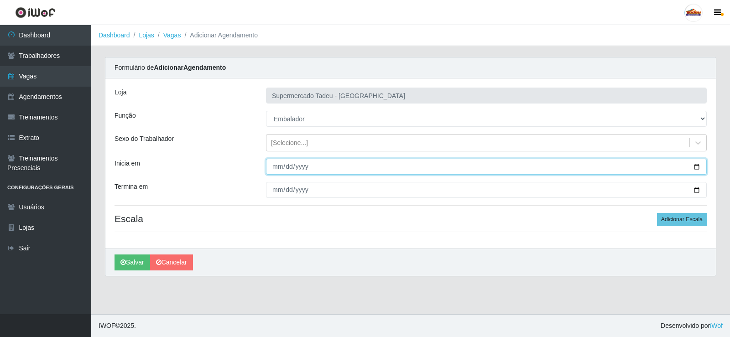
click at [274, 164] on input "Inicia em" at bounding box center [486, 167] width 441 height 16
type input "2025-10-14"
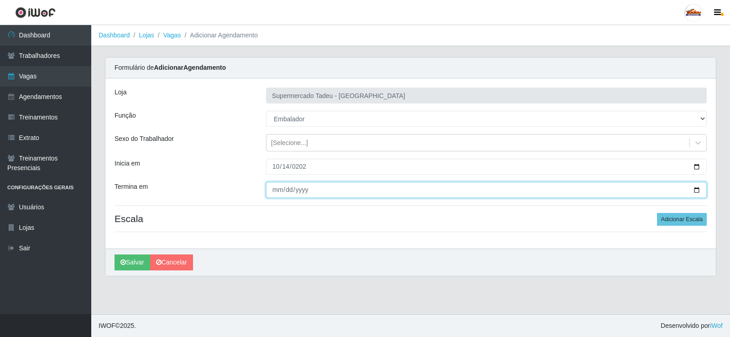
click at [280, 188] on input "Termina em" at bounding box center [486, 190] width 441 height 16
type input "2025-10-14"
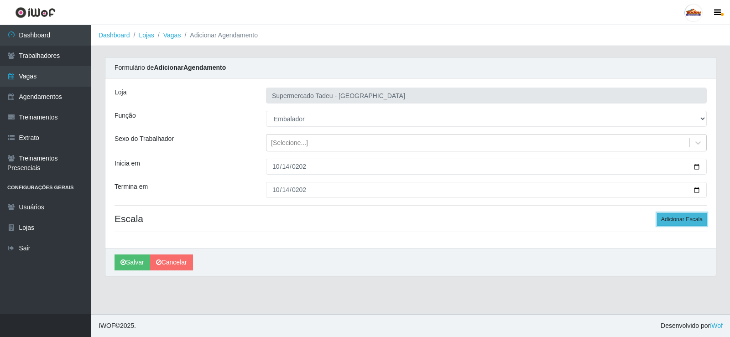
click at [684, 219] on button "Adicionar Escala" at bounding box center [682, 219] width 50 height 13
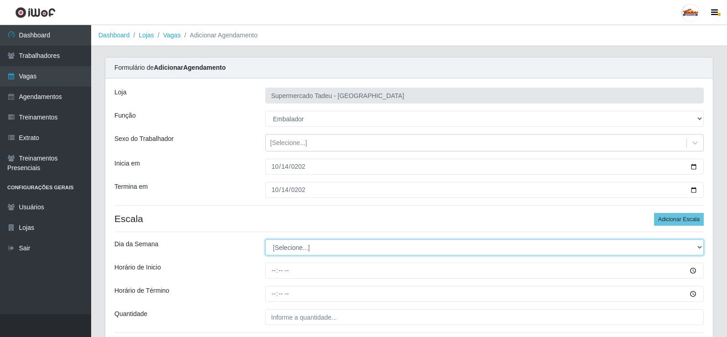
click at [278, 248] on select "[Selecione...] Segunda Terça Quarta Quinta Sexta Sábado Domingo" at bounding box center [484, 247] width 439 height 16
select select "2"
click at [265, 239] on select "[Selecione...] Segunda Terça Quarta Quinta Sexta Sábado Domingo" at bounding box center [484, 247] width 439 height 16
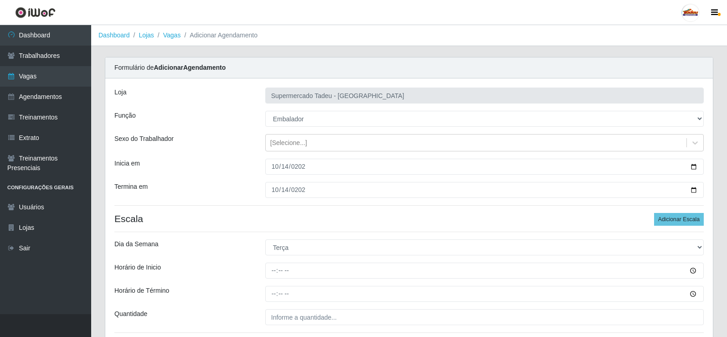
click at [213, 184] on div "Termina em" at bounding box center [183, 190] width 151 height 16
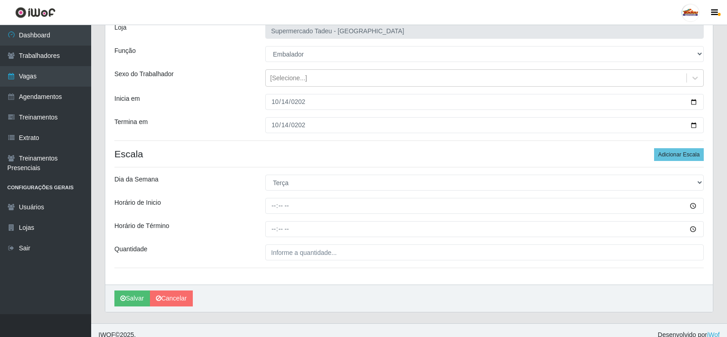
scroll to position [74, 0]
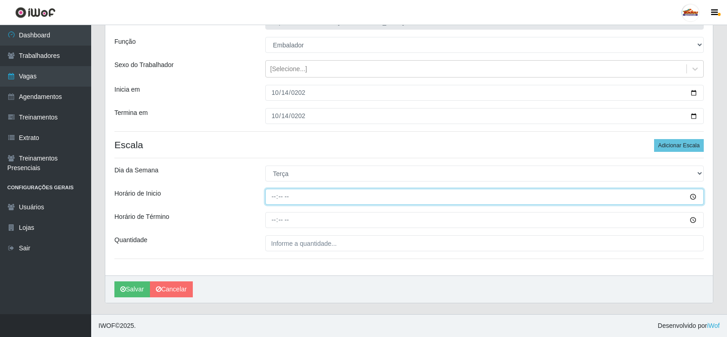
click at [275, 199] on input "Horário de Inicio" at bounding box center [484, 197] width 439 height 16
type input "08:00"
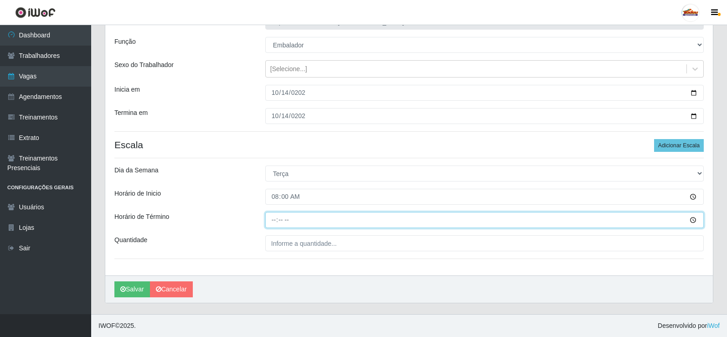
click at [277, 222] on input "Horário de Término" at bounding box center [484, 220] width 439 height 16
type input "12:00"
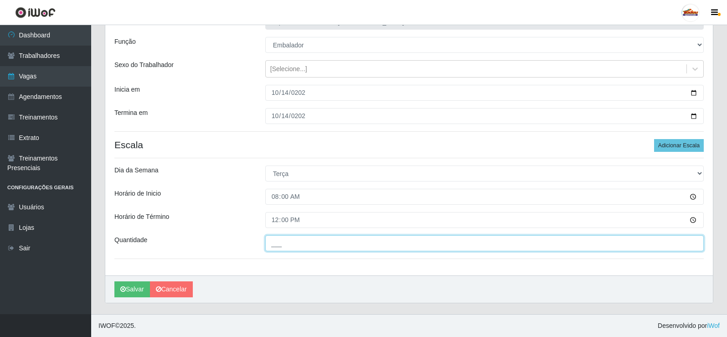
click at [277, 245] on input "___" at bounding box center [484, 243] width 439 height 16
type input "1__"
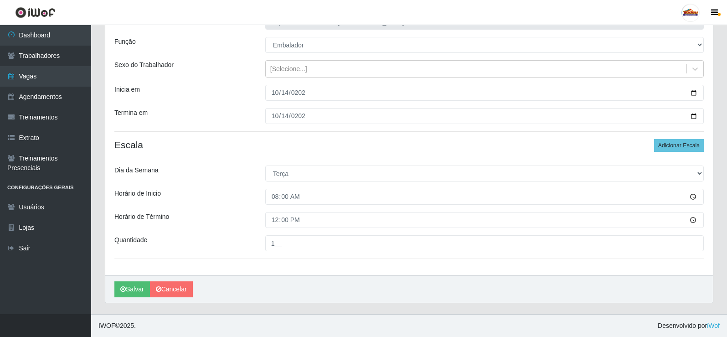
click at [139, 238] on label"] "Quantidade" at bounding box center [130, 240] width 33 height 10
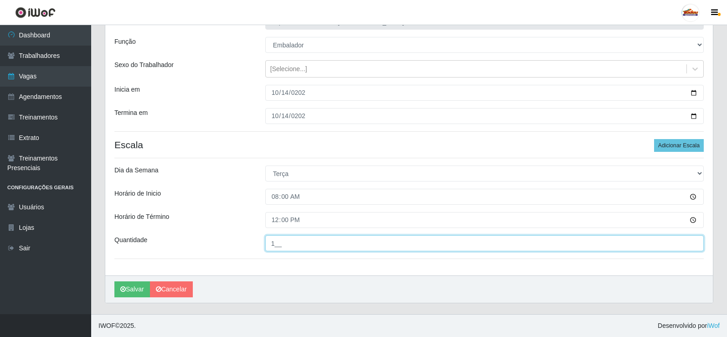
click at [265, 238] on input "1__" at bounding box center [484, 243] width 439 height 16
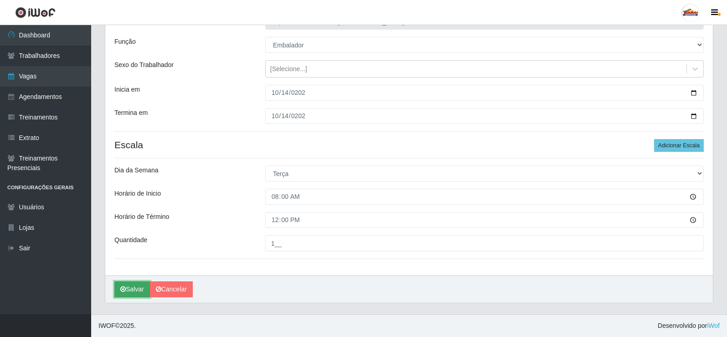
click at [126, 290] on button "Salvar" at bounding box center [132, 289] width 36 height 16
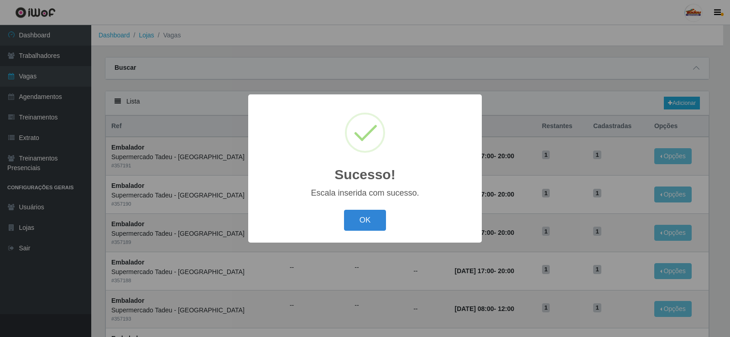
click at [348, 236] on div "Sucesso! × Escala inserida com sucesso. OK Cancel" at bounding box center [364, 168] width 233 height 148
click at [354, 229] on button "OK" at bounding box center [365, 220] width 42 height 21
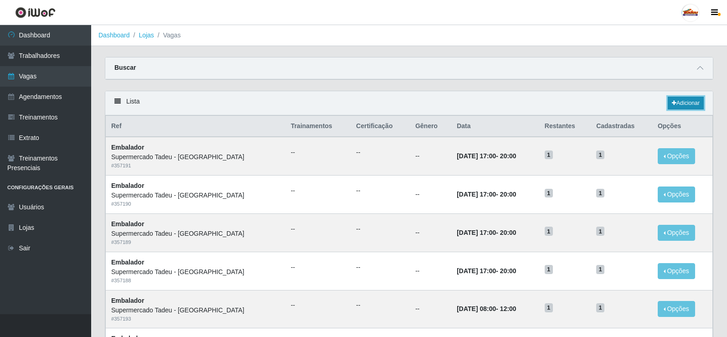
click at [674, 103] on icon at bounding box center [674, 102] width 5 height 5
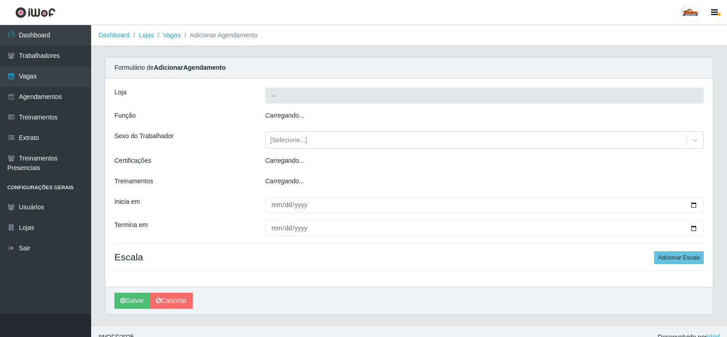
type input "Supermercado Tadeu - [GEOGRAPHIC_DATA]"
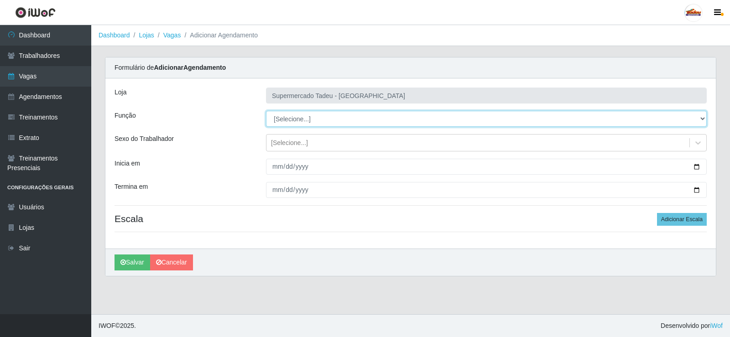
click at [293, 117] on select "[Selecione...] ASG ASG + ASG ++ Auxiliar de Estacionamento Auxiliar de Estacion…" at bounding box center [486, 119] width 441 height 16
select select "1"
click at [266, 111] on select "[Selecione...] ASG ASG + ASG ++ Auxiliar de Estacionamento Auxiliar de Estacion…" at bounding box center [486, 119] width 441 height 16
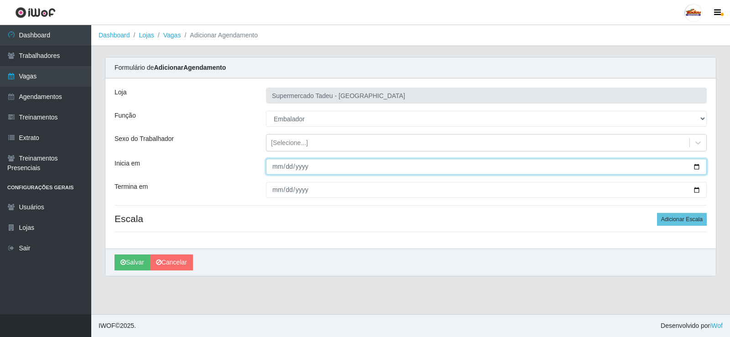
click at [279, 167] on input "Inicia em" at bounding box center [486, 167] width 441 height 16
type input "2025-10-15"
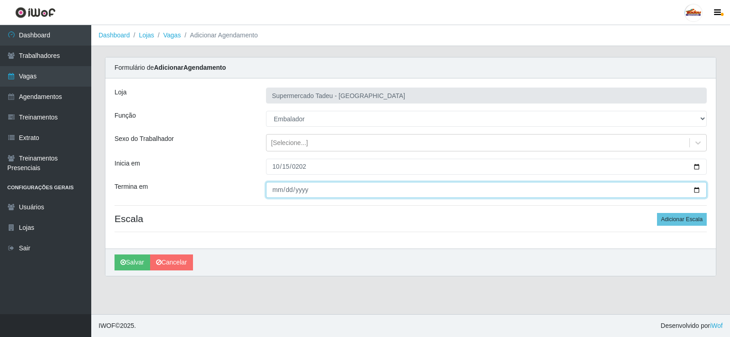
click at [276, 191] on input "Termina em" at bounding box center [486, 190] width 441 height 16
type input "2025-10-15"
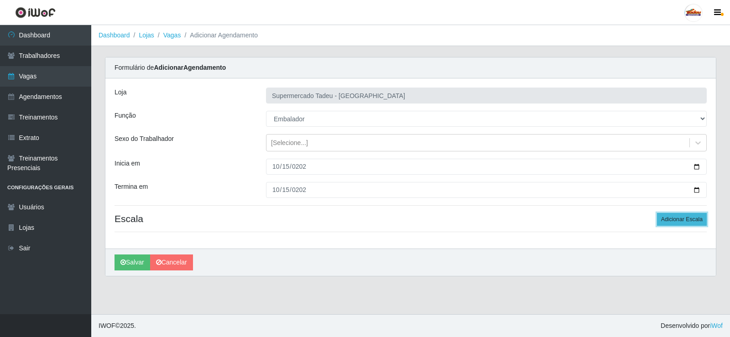
click at [677, 218] on button "Adicionar Escala" at bounding box center [682, 219] width 50 height 13
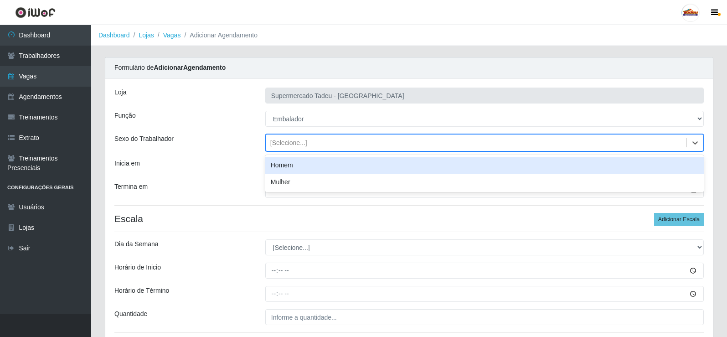
click at [282, 148] on div "[Selecione...]" at bounding box center [476, 142] width 421 height 15
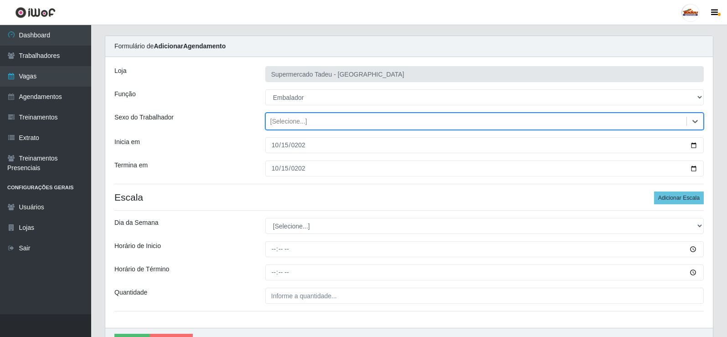
scroll to position [74, 0]
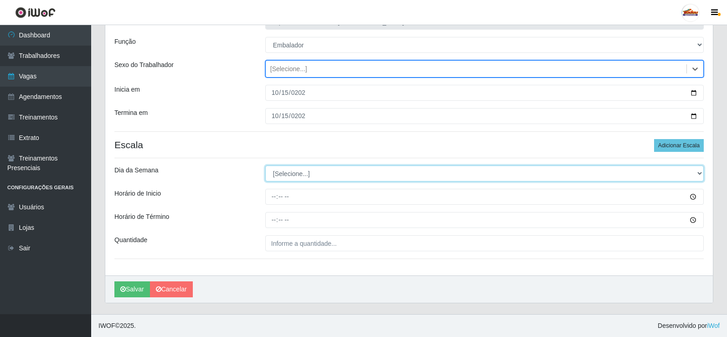
click at [280, 177] on select "[Selecione...] Segunda Terça Quarta Quinta Sexta Sábado Domingo" at bounding box center [484, 174] width 439 height 16
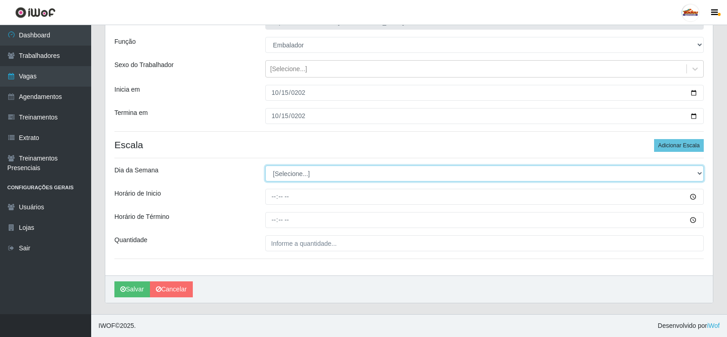
drag, startPoint x: 282, startPoint y: 168, endPoint x: 285, endPoint y: 180, distance: 11.8
click at [282, 168] on select "[Selecione...] Segunda Terça Quarta Quinta Sexta Sábado Domingo" at bounding box center [484, 174] width 439 height 16
select select "3"
click at [265, 166] on select "[Selecione...] Segunda Terça Quarta Quinta Sexta Sábado Domingo" at bounding box center [484, 174] width 439 height 16
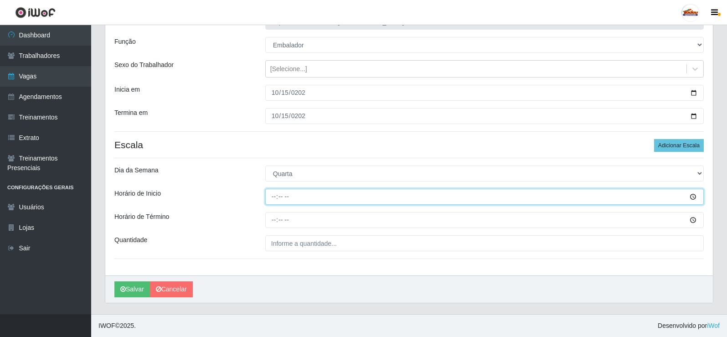
click at [275, 198] on input "Horário de Inicio" at bounding box center [484, 197] width 439 height 16
type input "08:00"
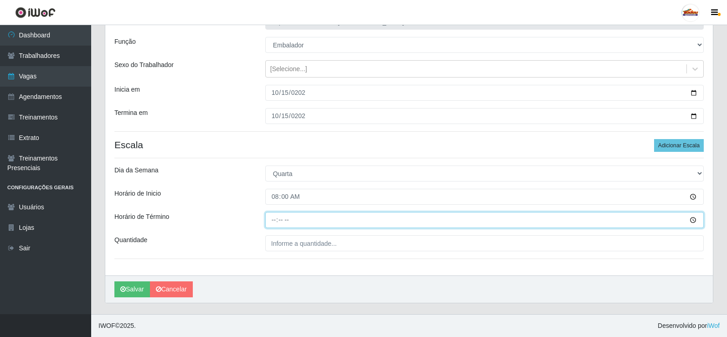
click at [275, 225] on input "Horário de Término" at bounding box center [484, 220] width 439 height 16
type input "12:00"
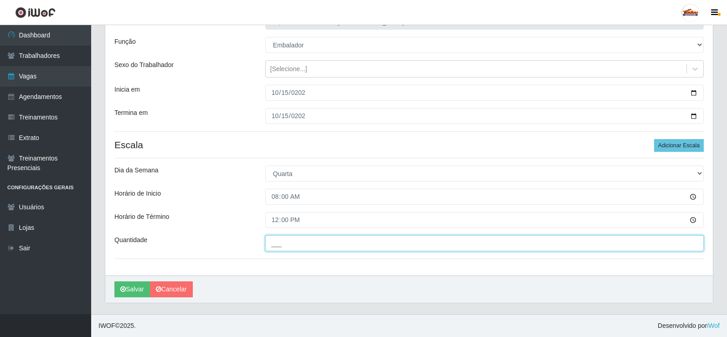
click at [290, 239] on input "___" at bounding box center [484, 243] width 439 height 16
type input "1__"
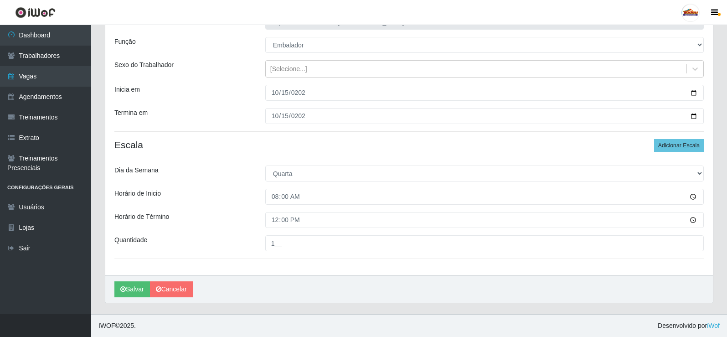
click at [228, 235] on div "Quantidade" at bounding box center [183, 243] width 151 height 16
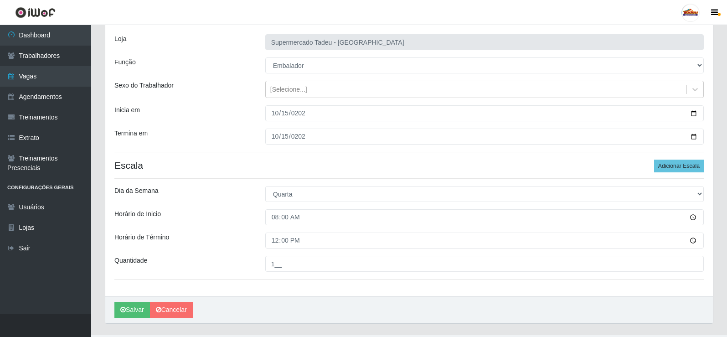
scroll to position [28, 0]
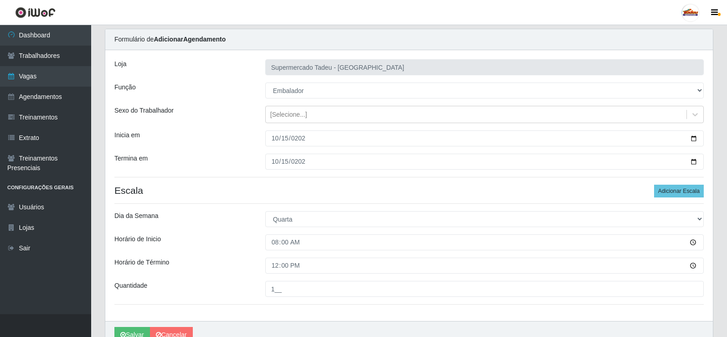
click at [246, 192] on h4 "Escala Adicionar Escala" at bounding box center [409, 190] width 590 height 11
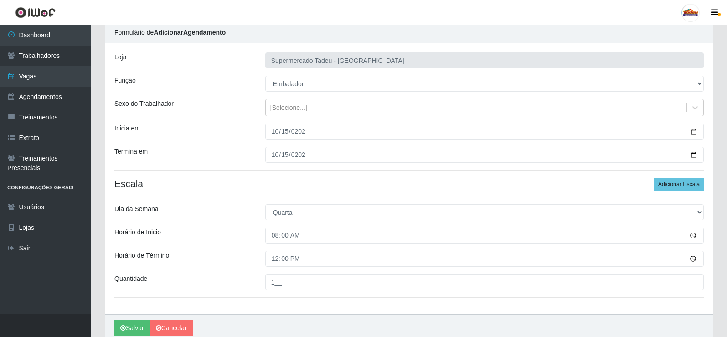
scroll to position [74, 0]
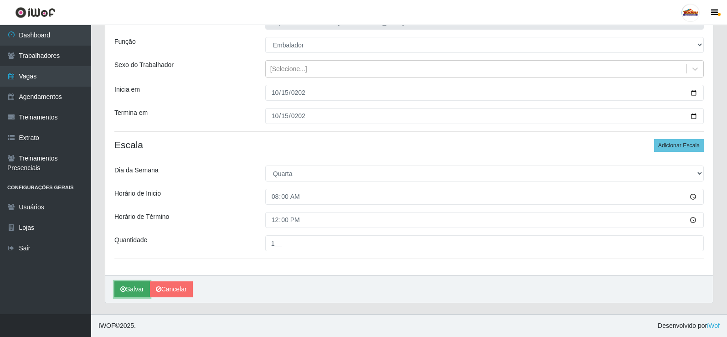
click at [126, 290] on button "Salvar" at bounding box center [132, 289] width 36 height 16
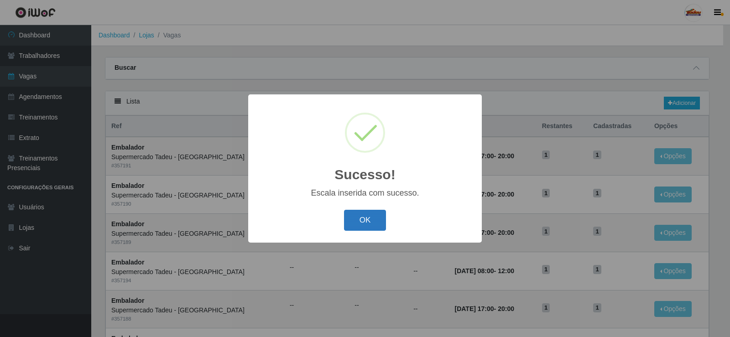
click at [365, 217] on button "OK" at bounding box center [365, 220] width 42 height 21
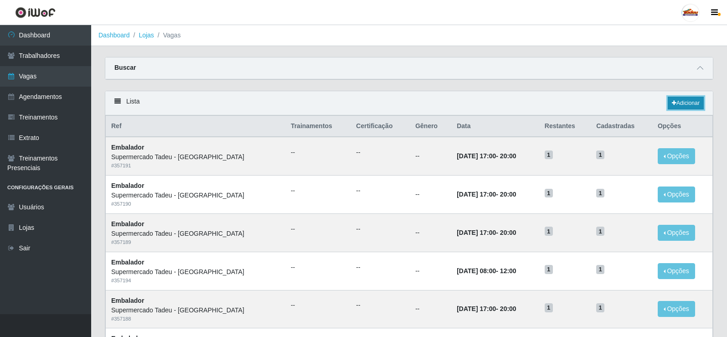
click at [673, 101] on icon at bounding box center [674, 102] width 5 height 5
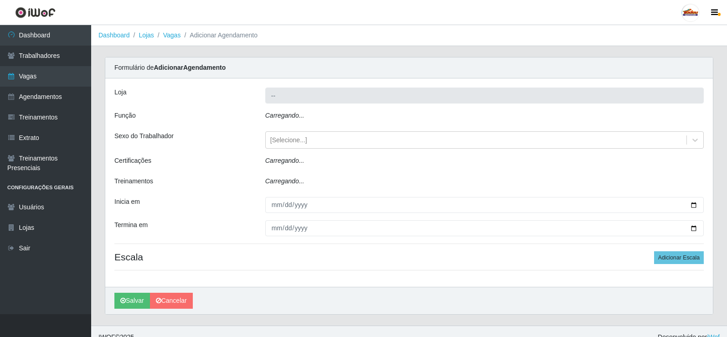
type input "Supermercado Tadeu - [GEOGRAPHIC_DATA]"
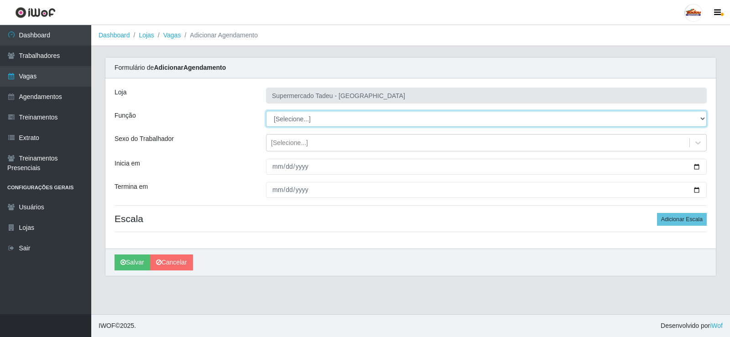
click at [287, 122] on select "[Selecione...] ASG ASG + ASG ++ Auxiliar de Estacionamento Auxiliar de Estacion…" at bounding box center [486, 119] width 441 height 16
click at [266, 111] on select "[Selecione...] ASG ASG + ASG ++ Auxiliar de Estacionamento Auxiliar de Estacion…" at bounding box center [486, 119] width 441 height 16
drag, startPoint x: 295, startPoint y: 121, endPoint x: 299, endPoint y: 126, distance: 6.8
click at [295, 121] on select "[Selecione...] ASG ASG + ASG ++ Auxiliar de Estacionamento Auxiliar de Estacion…" at bounding box center [486, 119] width 441 height 16
select select "1"
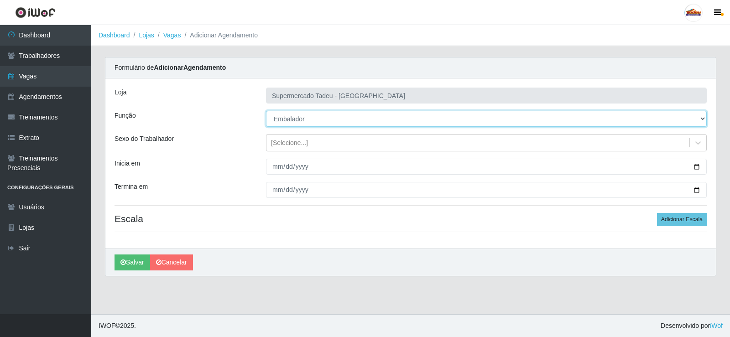
click at [266, 111] on select "[Selecione...] ASG ASG + ASG ++ Auxiliar de Estacionamento Auxiliar de Estacion…" at bounding box center [486, 119] width 441 height 16
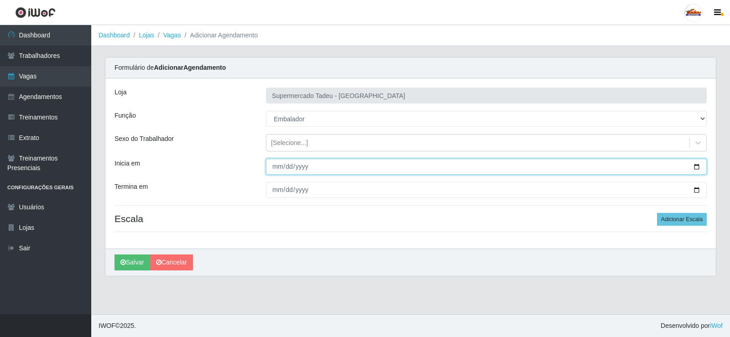
click at [277, 169] on input "Inicia em" at bounding box center [486, 167] width 441 height 16
type input "2025-10-16"
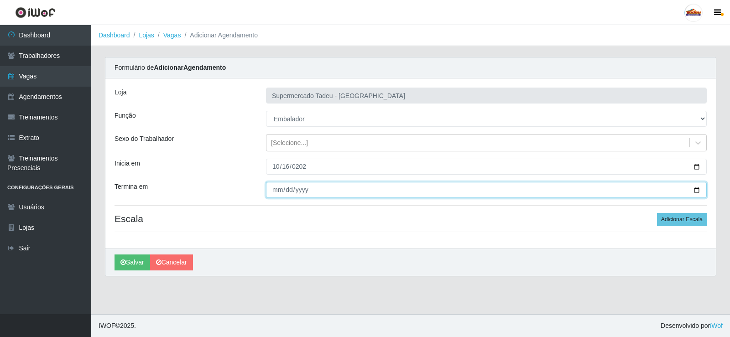
click at [275, 189] on input "Termina em" at bounding box center [486, 190] width 441 height 16
type input "2025-10-16"
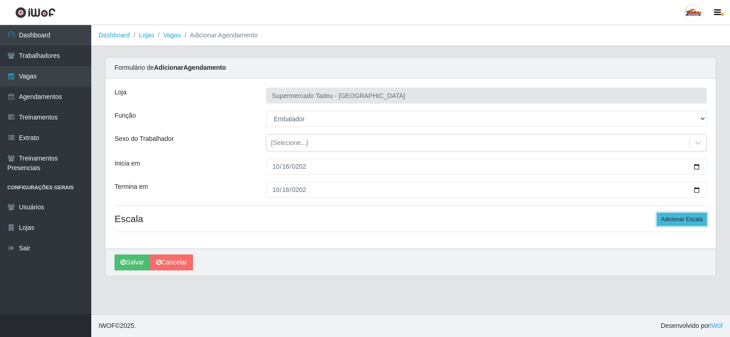
click at [693, 218] on button "Adicionar Escala" at bounding box center [682, 219] width 50 height 13
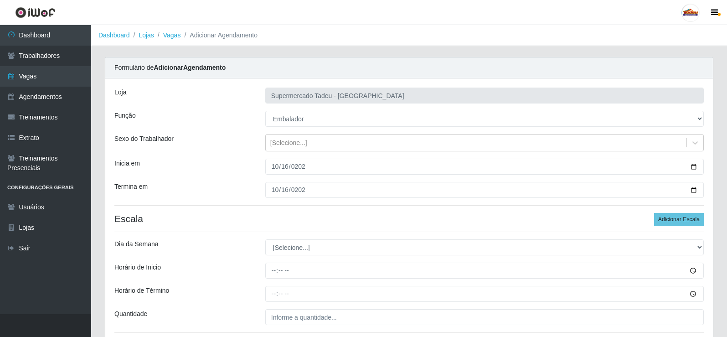
click at [236, 218] on h4 "Escala Adicionar Escala" at bounding box center [409, 218] width 590 height 11
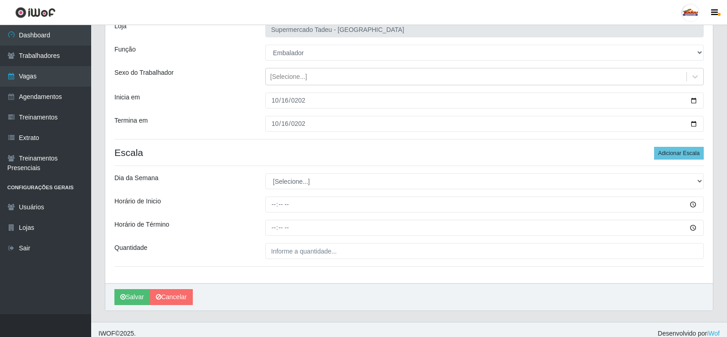
scroll to position [74, 0]
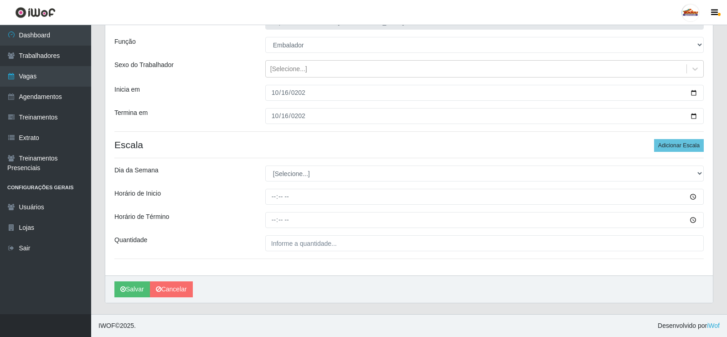
drag, startPoint x: 224, startPoint y: 141, endPoint x: 233, endPoint y: 142, distance: 8.8
click at [225, 140] on h4 "Escala Adicionar Escala" at bounding box center [409, 144] width 590 height 11
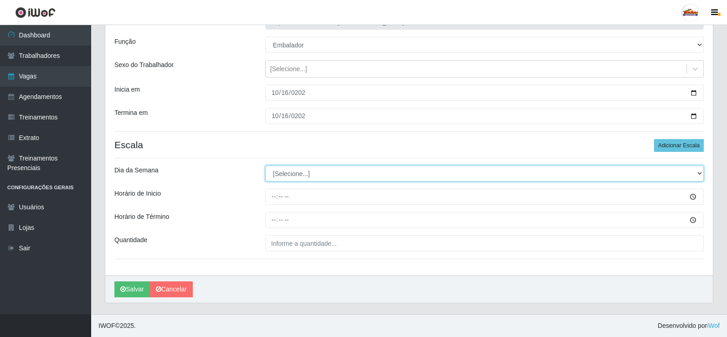
click at [296, 178] on select "[Selecione...] Segunda Terça Quarta Quinta Sexta Sábado Domingo" at bounding box center [484, 174] width 439 height 16
select select "4"
click at [265, 166] on select "[Selecione...] Segunda Terça Quarta Quinta Sexta Sábado Domingo" at bounding box center [484, 174] width 439 height 16
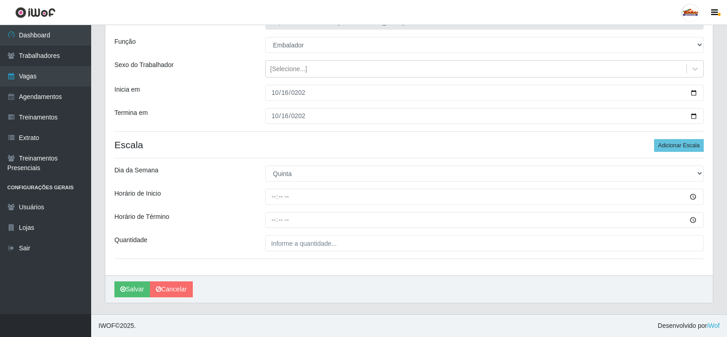
click at [264, 196] on div at bounding box center [485, 197] width 452 height 16
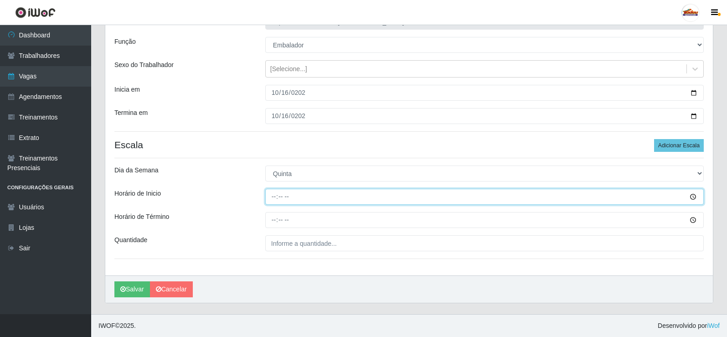
click at [269, 196] on input "Horário de Inicio" at bounding box center [484, 197] width 439 height 16
click at [272, 197] on input "Horário de Inicio" at bounding box center [484, 197] width 439 height 16
type input "08:00"
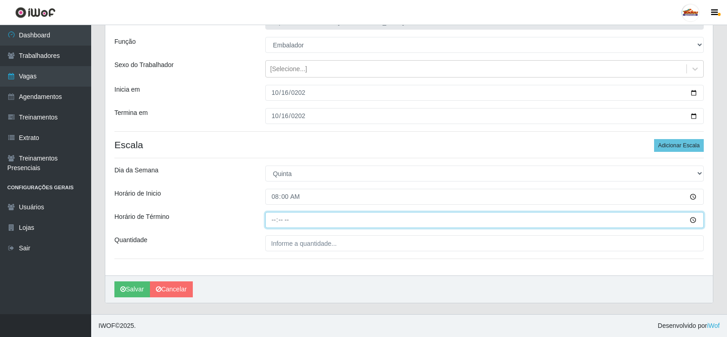
click at [276, 221] on input "Horário de Término" at bounding box center [484, 220] width 439 height 16
type input "12:00"
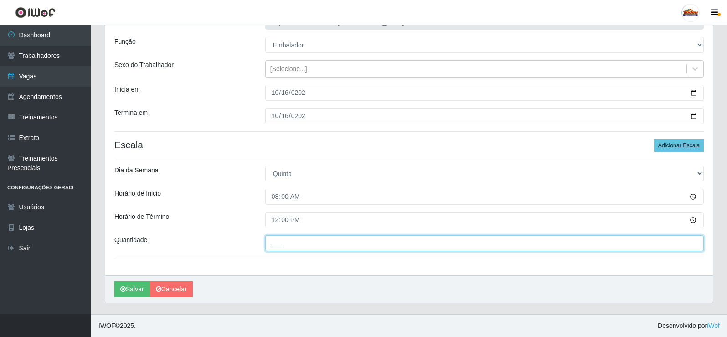
click at [277, 241] on input "___" at bounding box center [484, 243] width 439 height 16
type input "1__"
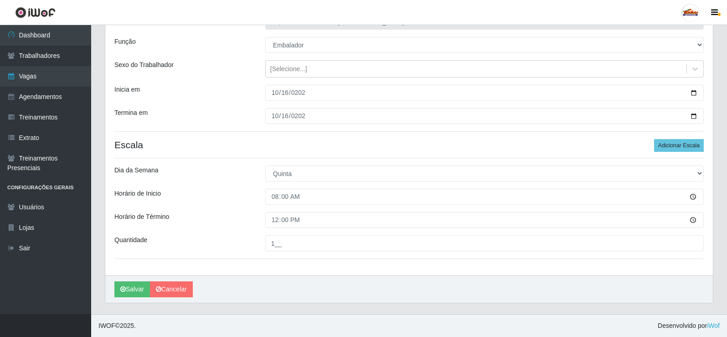
click at [220, 203] on div "Horário de Inicio" at bounding box center [183, 197] width 151 height 16
click at [131, 288] on button "Salvar" at bounding box center [132, 289] width 36 height 16
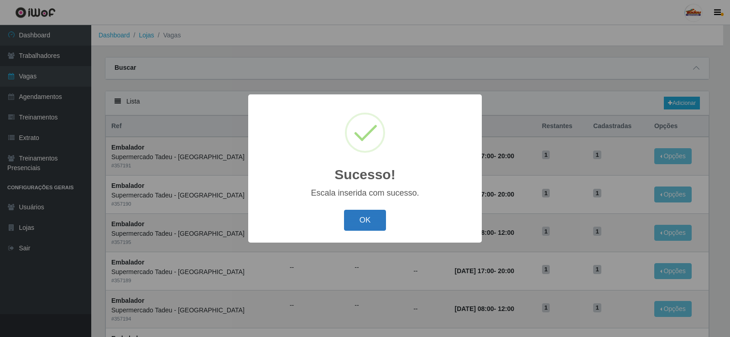
click at [366, 218] on button "OK" at bounding box center [365, 220] width 42 height 21
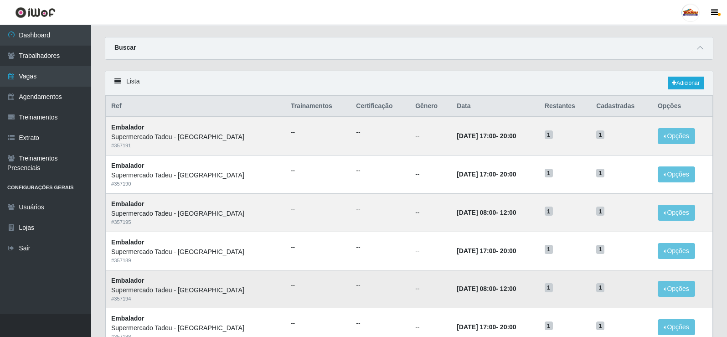
scroll to position [46, 0]
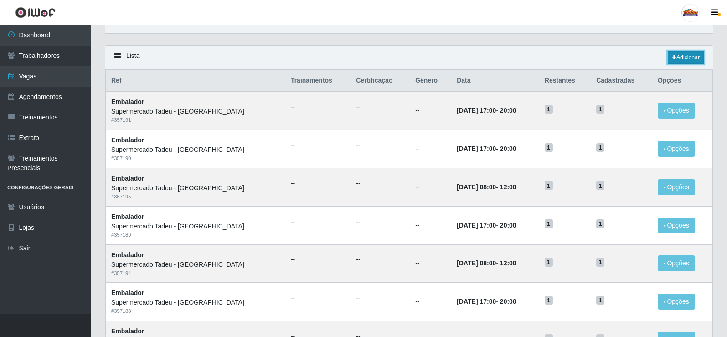
click at [682, 60] on link "Adicionar" at bounding box center [686, 57] width 36 height 13
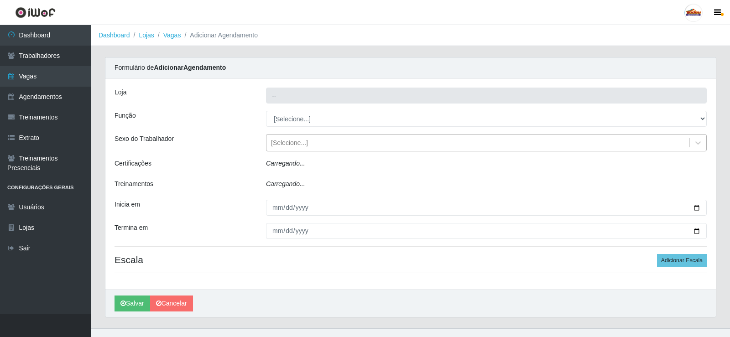
click at [290, 144] on div "[Selecione...]" at bounding box center [289, 143] width 37 height 10
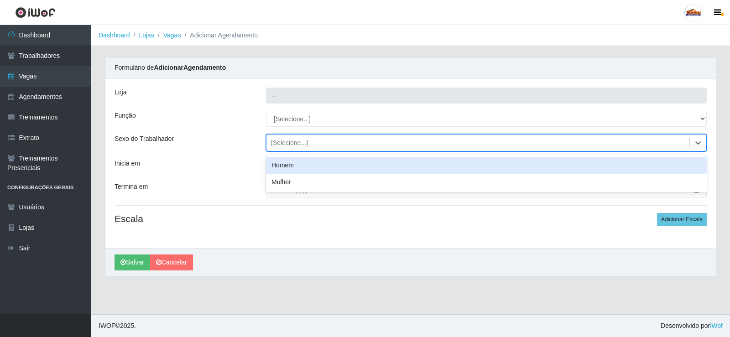
click at [289, 142] on div "[Selecione...]" at bounding box center [289, 143] width 37 height 10
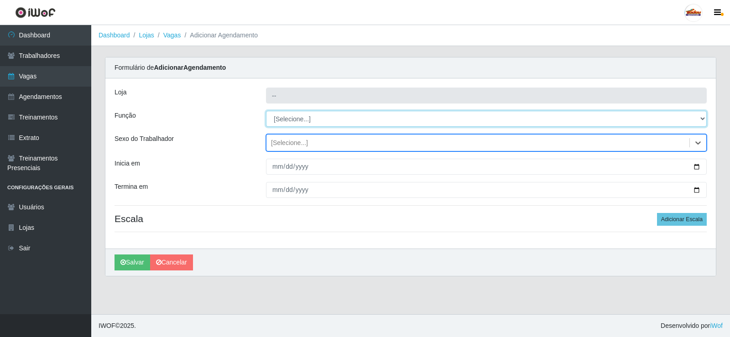
click at [282, 115] on select "[Selecione...] ASG ASG + ASG ++ Auxiliar de Estacionamento Auxiliar de Estacion…" at bounding box center [486, 119] width 441 height 16
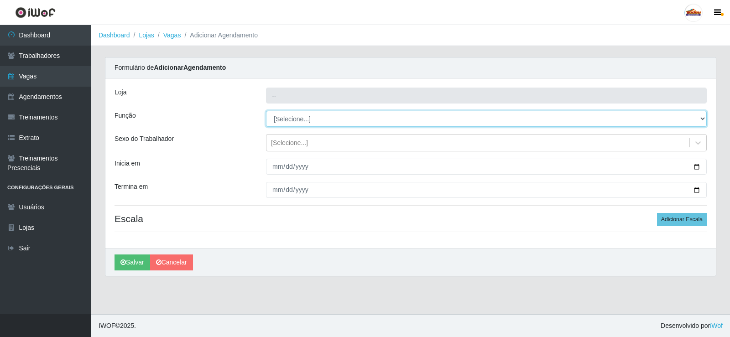
select select "1"
click at [266, 111] on select "[Selecione...] ASG ASG + ASG ++ Auxiliar de Estacionamento Auxiliar de Estacion…" at bounding box center [486, 119] width 441 height 16
type input "Supermercado Tadeu - [GEOGRAPHIC_DATA]"
select select "[Selecione...]"
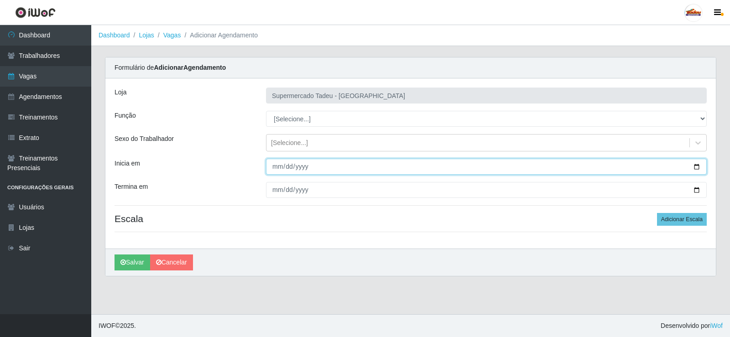
click at [278, 165] on input "Inicia em" at bounding box center [486, 167] width 441 height 16
type input "2025-10-17"
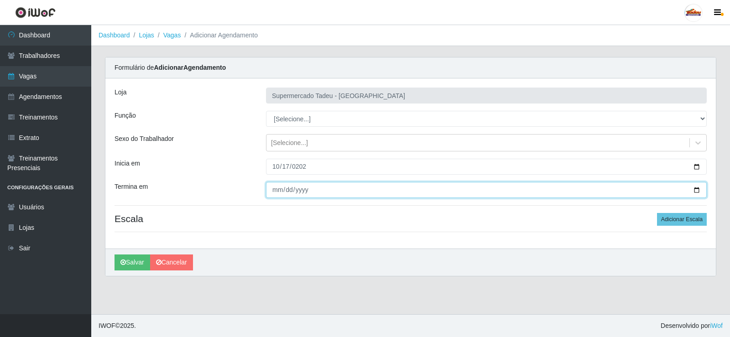
click at [275, 187] on input "Termina em" at bounding box center [486, 190] width 441 height 16
type input "2025-10-17"
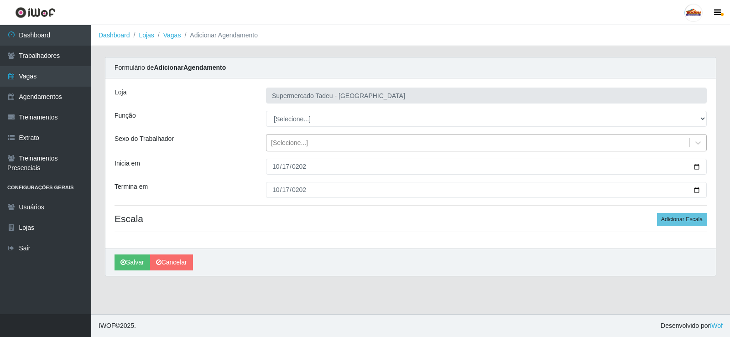
click at [285, 144] on div "[Selecione...]" at bounding box center [289, 143] width 37 height 10
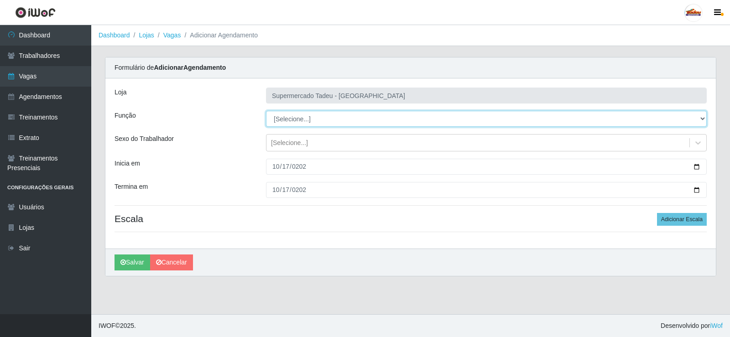
click at [284, 120] on select "[Selecione...] ASG ASG + ASG ++ Auxiliar de Estacionamento Auxiliar de Estacion…" at bounding box center [486, 119] width 441 height 16
select select "1"
click at [266, 111] on select "[Selecione...] ASG ASG + ASG ++ Auxiliar de Estacionamento Auxiliar de Estacion…" at bounding box center [486, 119] width 441 height 16
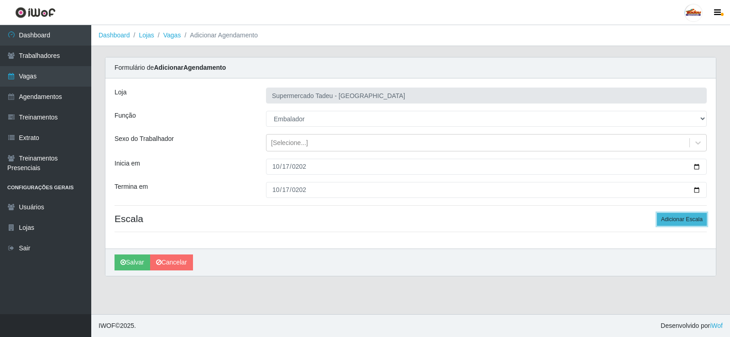
click at [692, 217] on button "Adicionar Escala" at bounding box center [682, 219] width 50 height 13
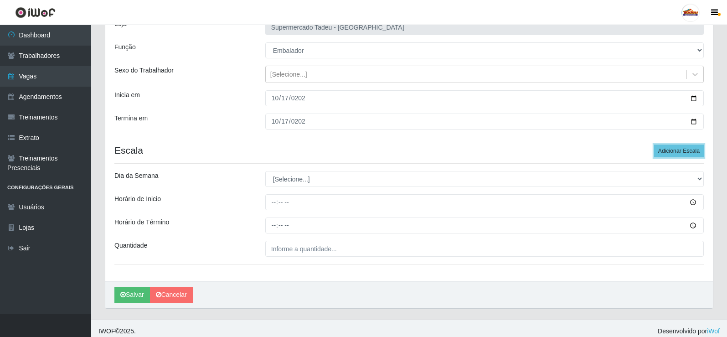
scroll to position [74, 0]
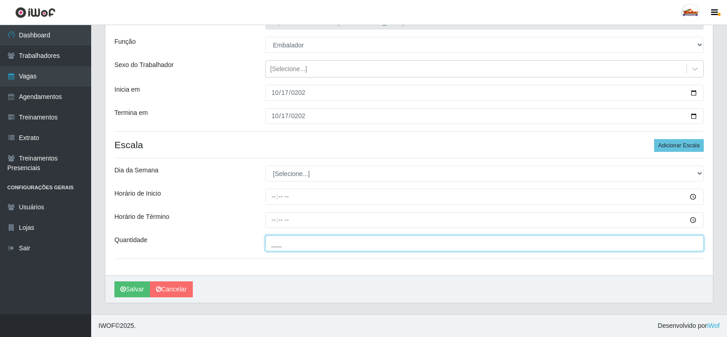
click at [281, 246] on input "___" at bounding box center [484, 243] width 439 height 16
type input "1__"
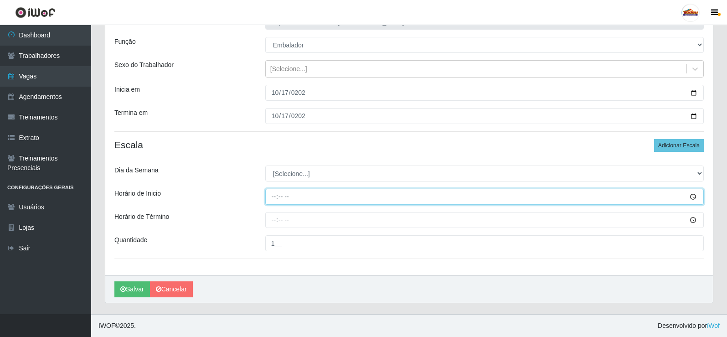
click at [267, 196] on input "Horário de Inicio" at bounding box center [484, 197] width 439 height 16
type input "08:00"
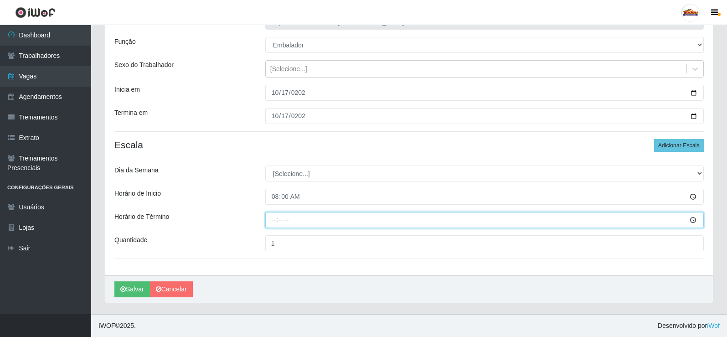
click at [285, 217] on input "Horário de Término" at bounding box center [484, 220] width 439 height 16
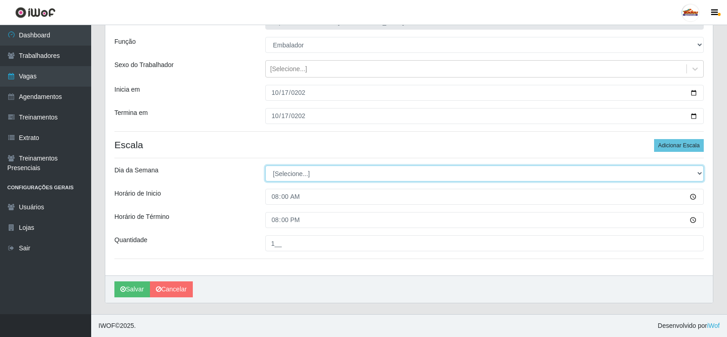
click at [290, 171] on select "[Selecione...] Segunda Terça Quarta Quinta Sexta Sábado Domingo" at bounding box center [484, 174] width 439 height 16
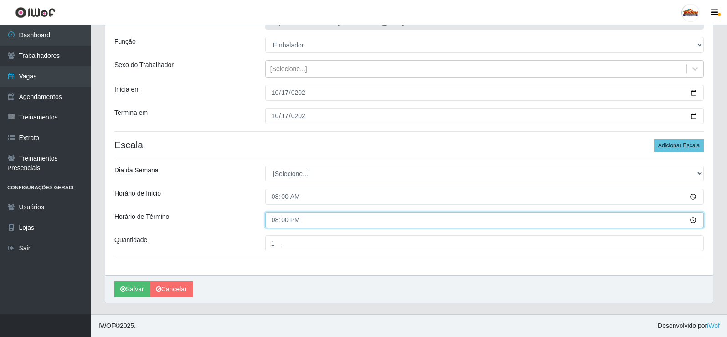
click at [275, 224] on input "20:00" at bounding box center [484, 220] width 439 height 16
type input "12:00"
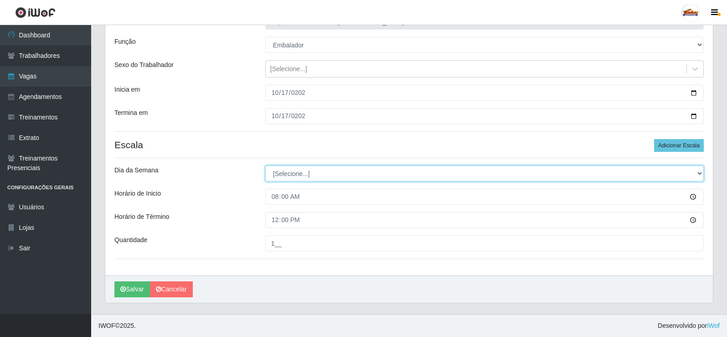
click at [283, 172] on select "[Selecione...] Segunda Terça Quarta Quinta Sexta Sábado Domingo" at bounding box center [484, 174] width 439 height 16
select select "5"
click at [265, 166] on select "[Selecione...] Segunda Terça Quarta Quinta Sexta Sábado Domingo" at bounding box center [484, 174] width 439 height 16
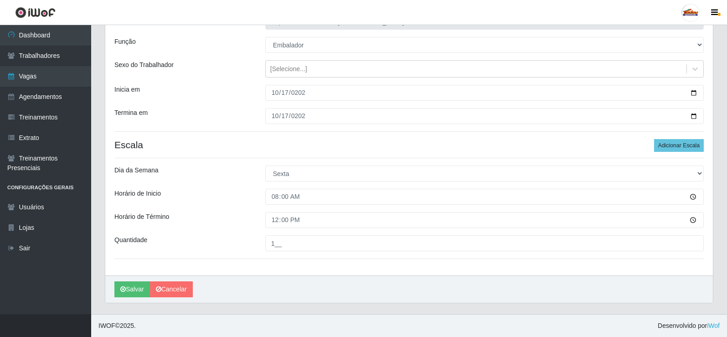
click at [239, 186] on div "Loja Supermercado Tadeu - Lagoa Seca Função [Selecione...] ASG ASG + ASG ++ Aux…" at bounding box center [409, 140] width 608 height 271
click at [135, 286] on button "Salvar" at bounding box center [132, 289] width 36 height 16
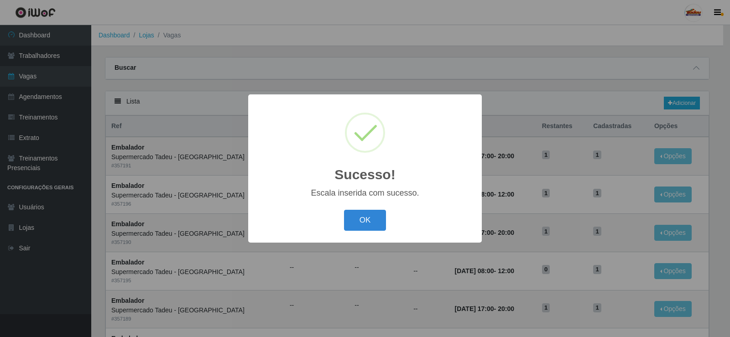
click at [358, 232] on div "OK Cancel" at bounding box center [364, 220] width 215 height 26
click at [359, 221] on button "OK" at bounding box center [365, 220] width 42 height 21
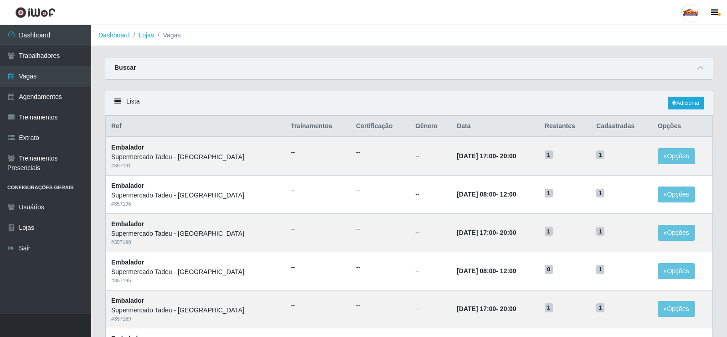
click at [318, 96] on div "Lista Adicionar" at bounding box center [409, 103] width 608 height 24
